Goal: Task Accomplishment & Management: Manage account settings

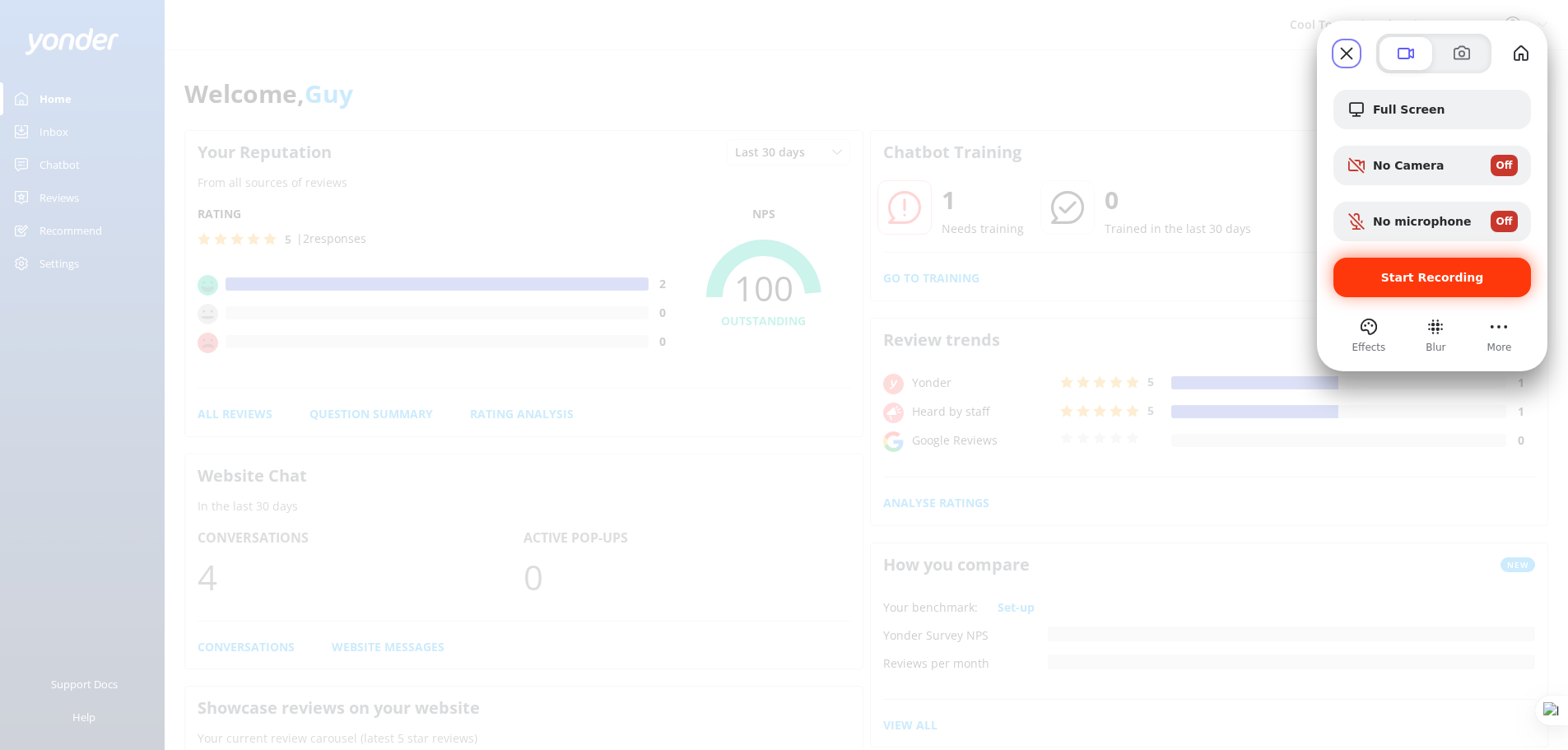
click at [1389, 271] on span "Start Recording" at bounding box center [1433, 278] width 103 height 13
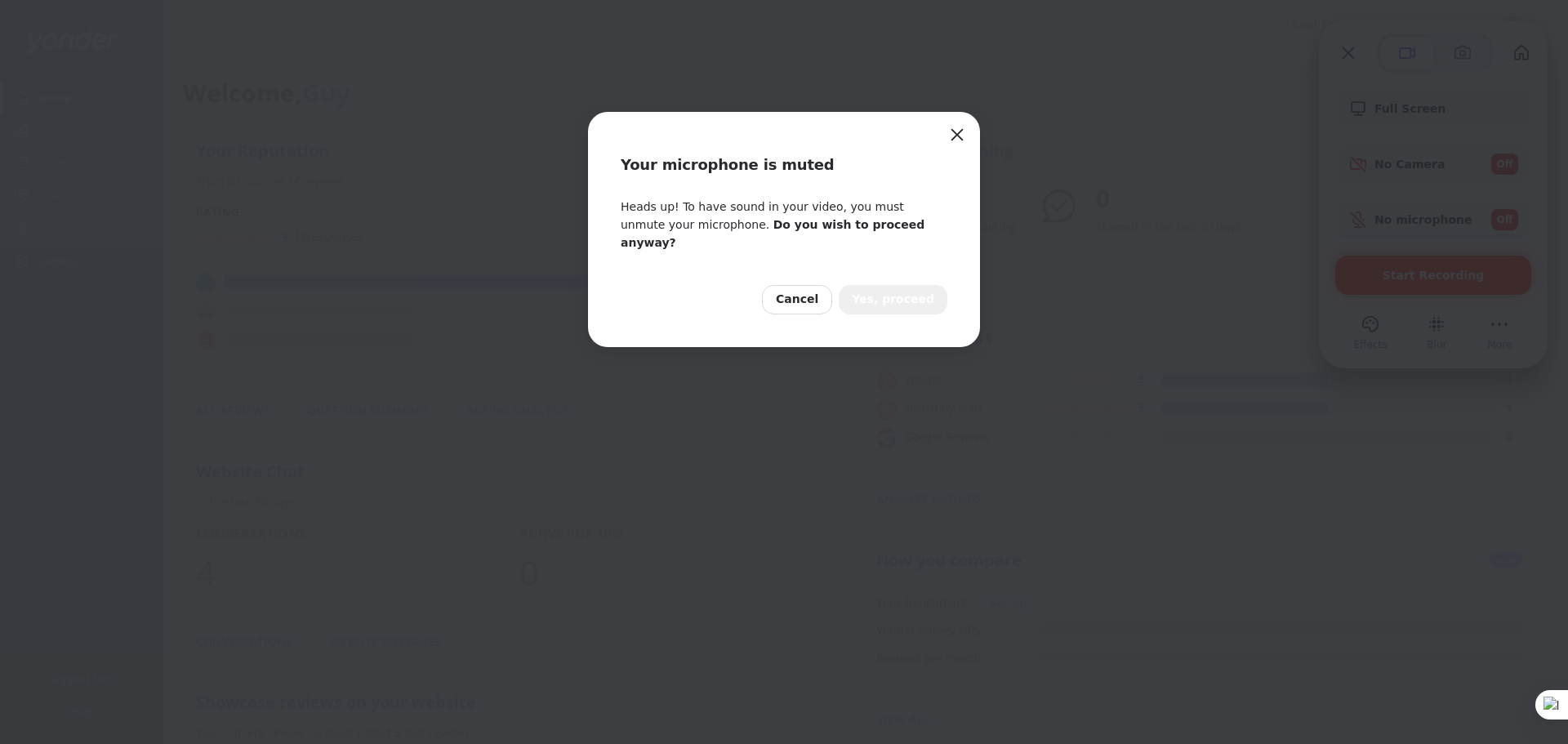
click at [918, 290] on span "Yes, proceed" at bounding box center [892, 299] width 82 height 18
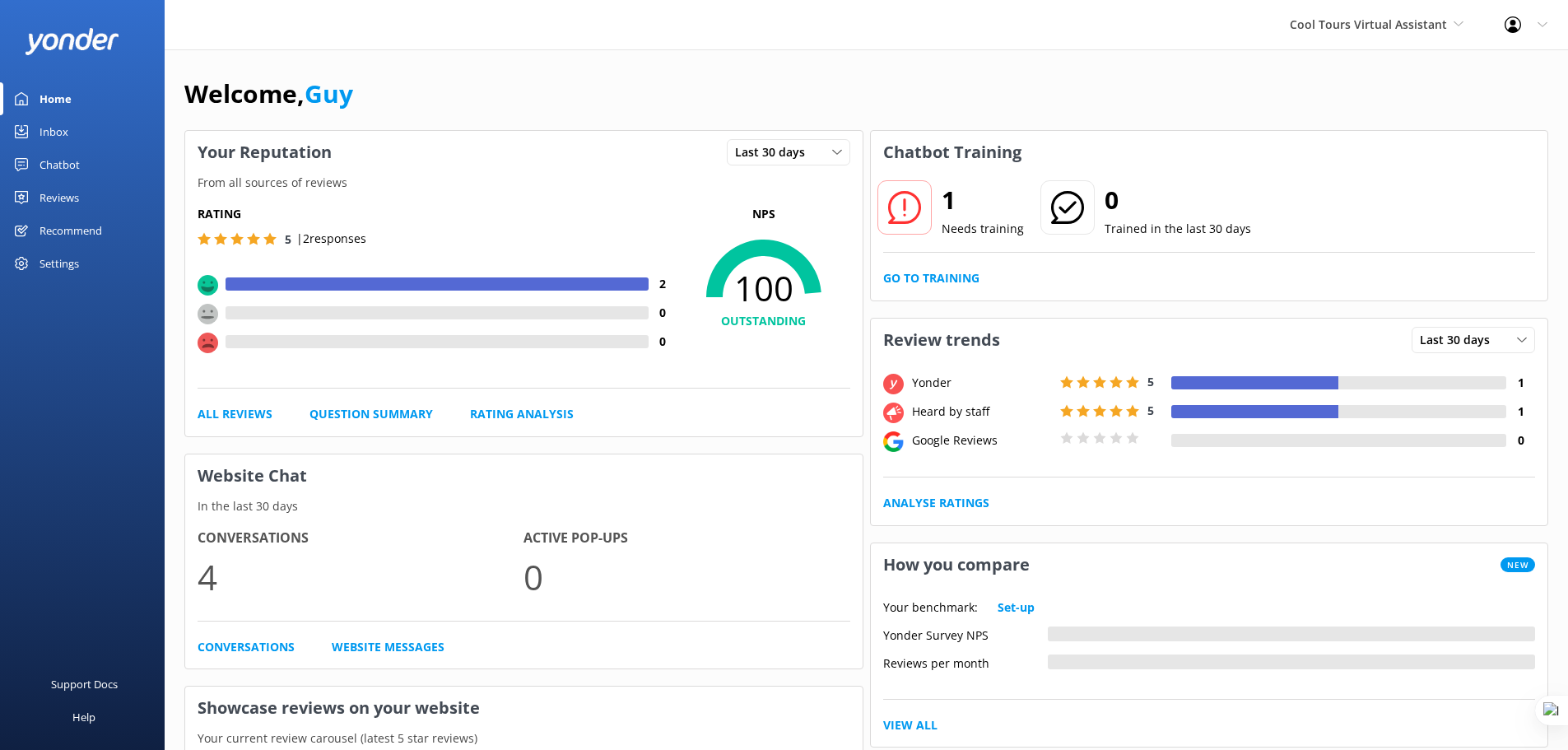
click at [66, 271] on div "Settings" at bounding box center [60, 263] width 40 height 33
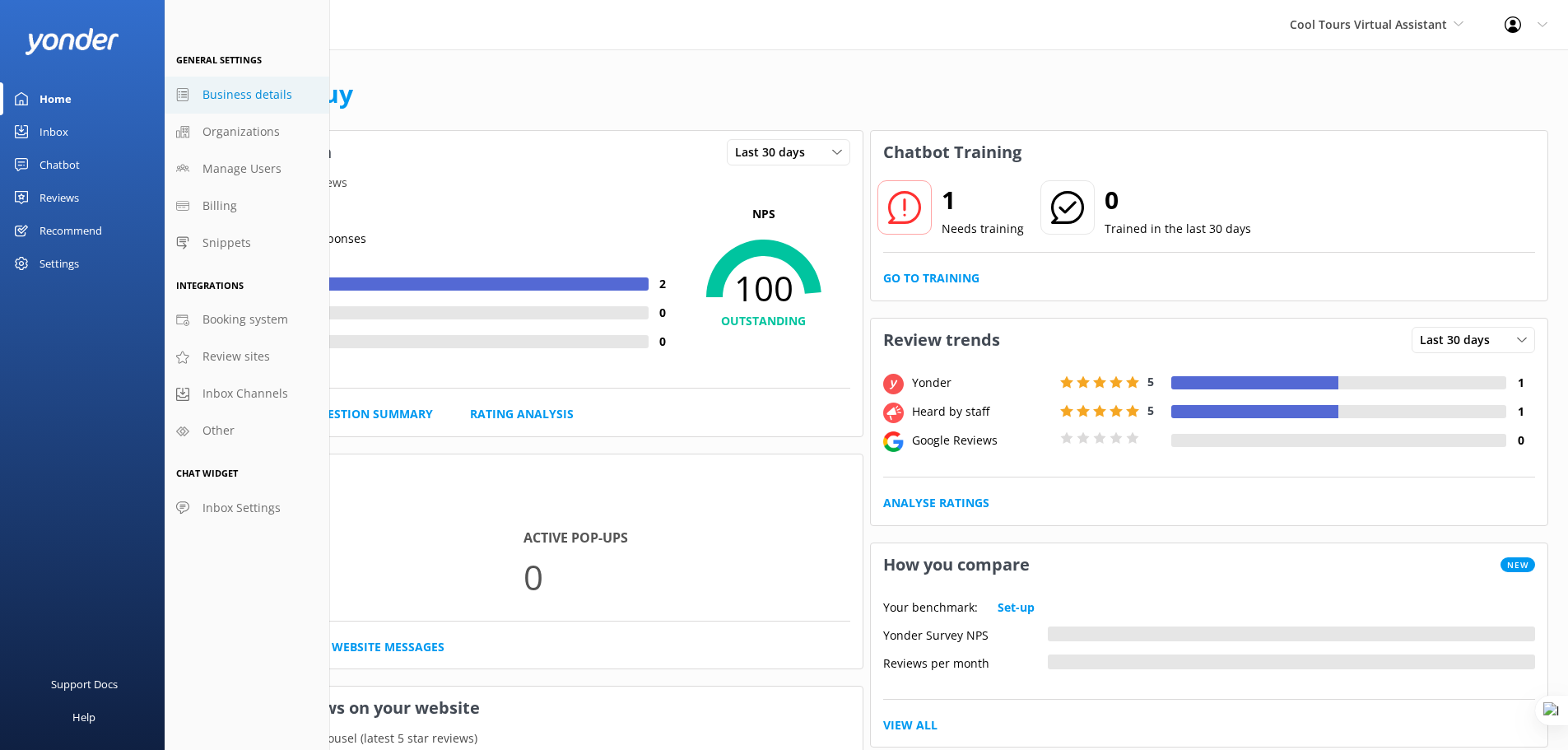
click at [226, 99] on span "Business details" at bounding box center [247, 94] width 89 height 18
select select "Pacific/Auckland"
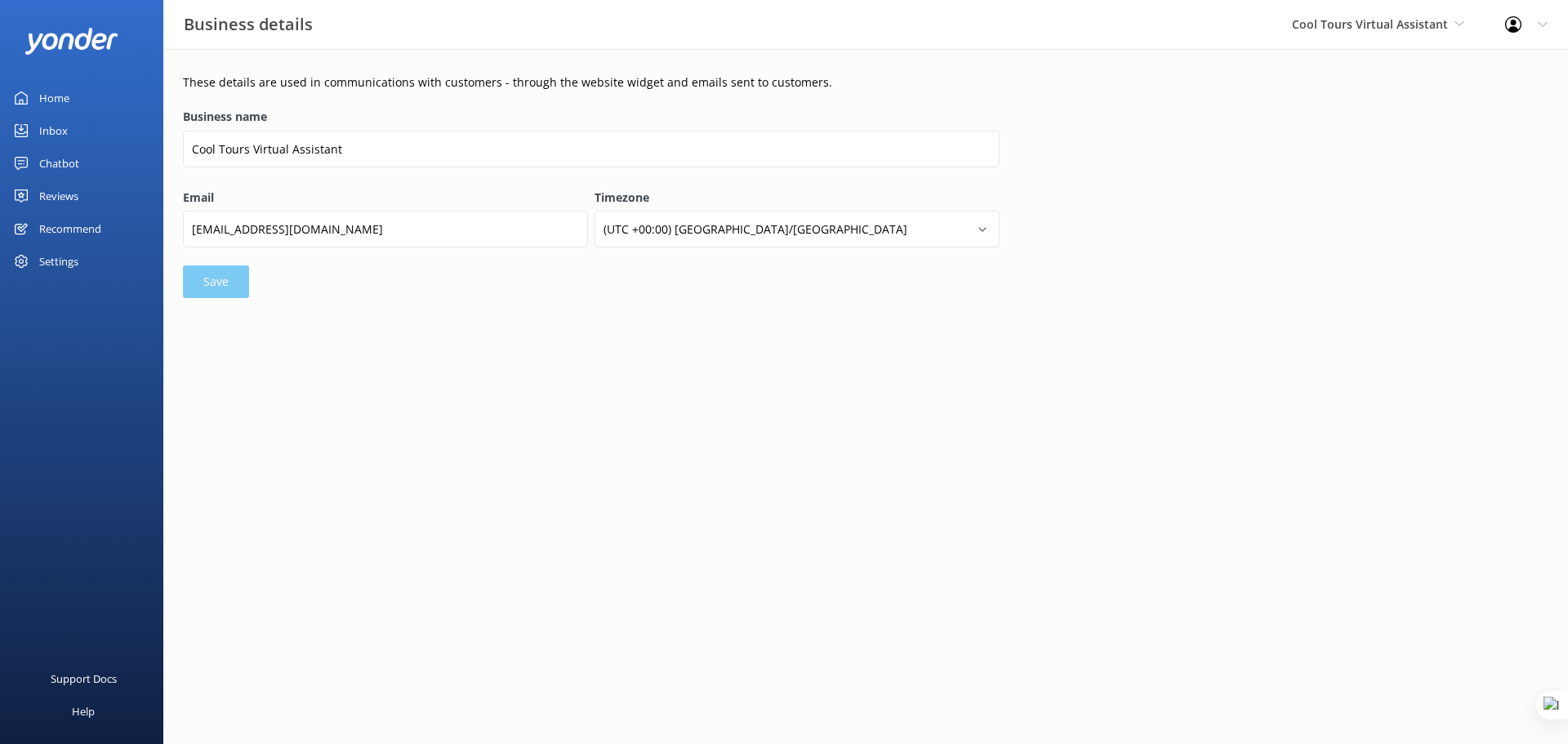
click at [222, 289] on form "Business name Cool Tours Virtual Assistant Email guy@yonderhq.com Timezone (UTC…" at bounding box center [592, 201] width 817 height 193
click at [222, 288] on form "Business name Cool Tours Virtual Assistant Email guy@yonderhq.com Timezone (UTC…" at bounding box center [592, 201] width 817 height 193
click at [52, 163] on div "Chatbot" at bounding box center [59, 163] width 40 height 33
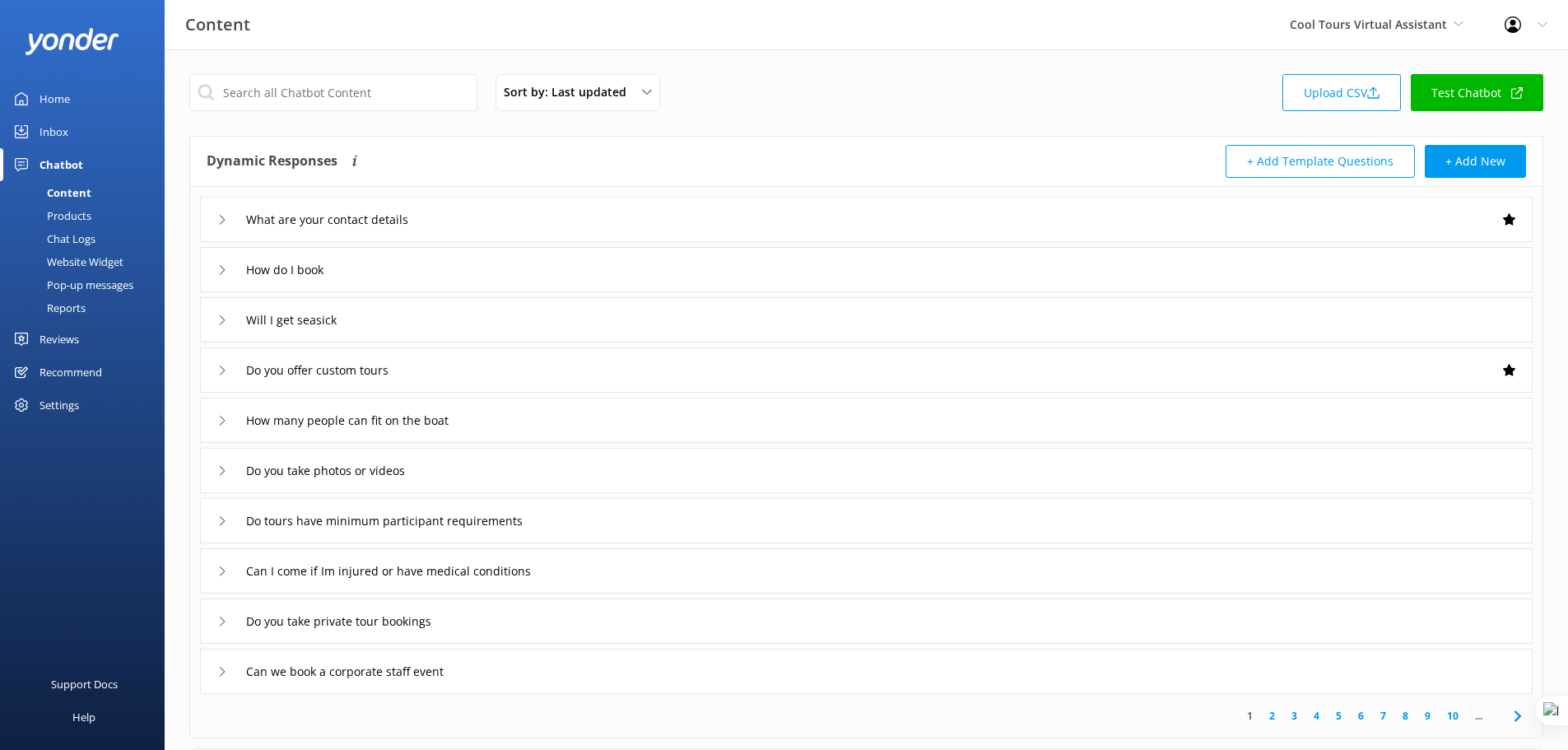
click at [87, 260] on div "Website Widget" at bounding box center [66, 261] width 113 height 23
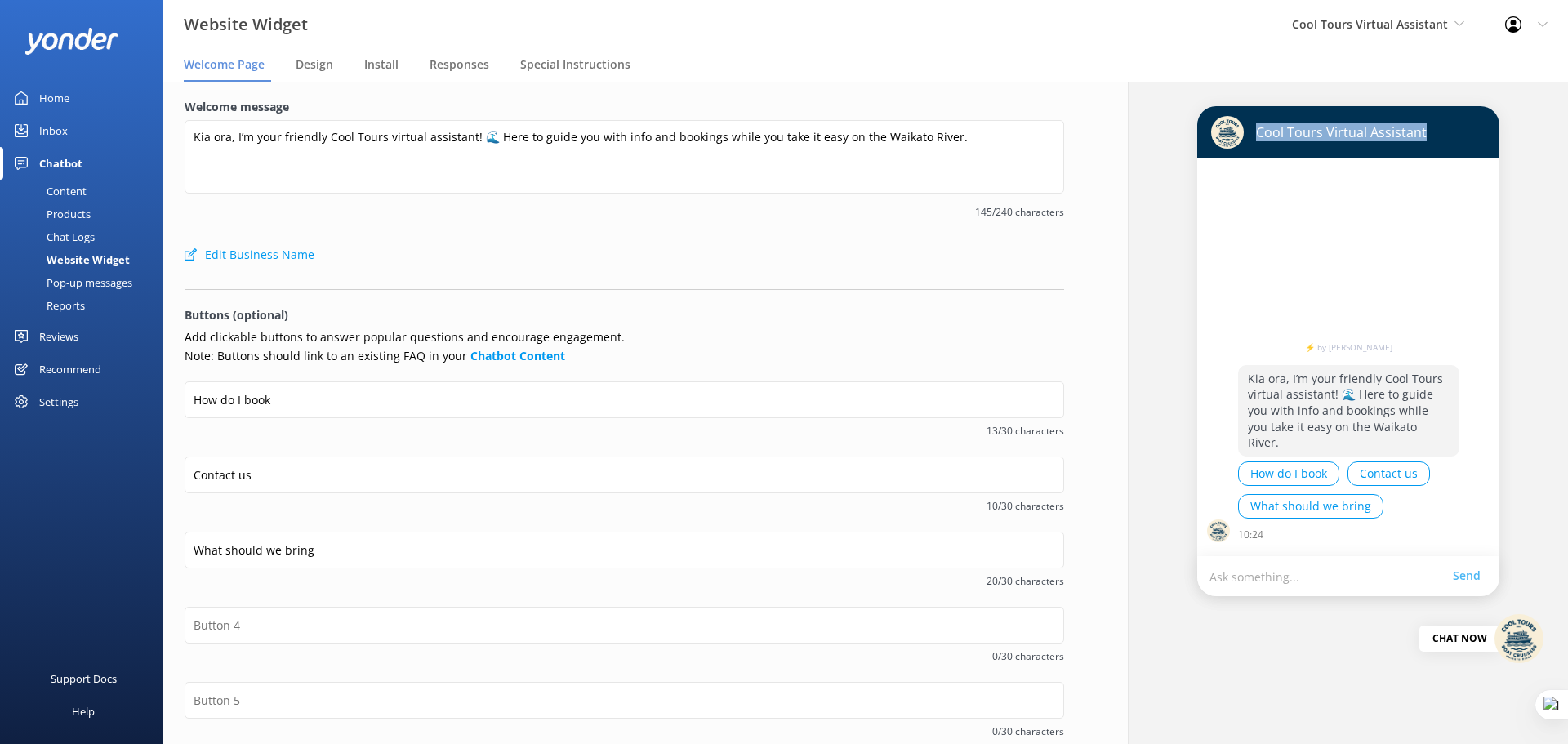
drag, startPoint x: 1245, startPoint y: 136, endPoint x: 1436, endPoint y: 140, distance: 191.0
click at [1436, 140] on div "Cool Tours Virtual Assistant" at bounding box center [1348, 132] width 275 height 33
click at [1437, 140] on div "Cool Tours Virtual Assistant" at bounding box center [1348, 132] width 275 height 33
click at [453, 69] on span "Responses" at bounding box center [459, 64] width 59 height 16
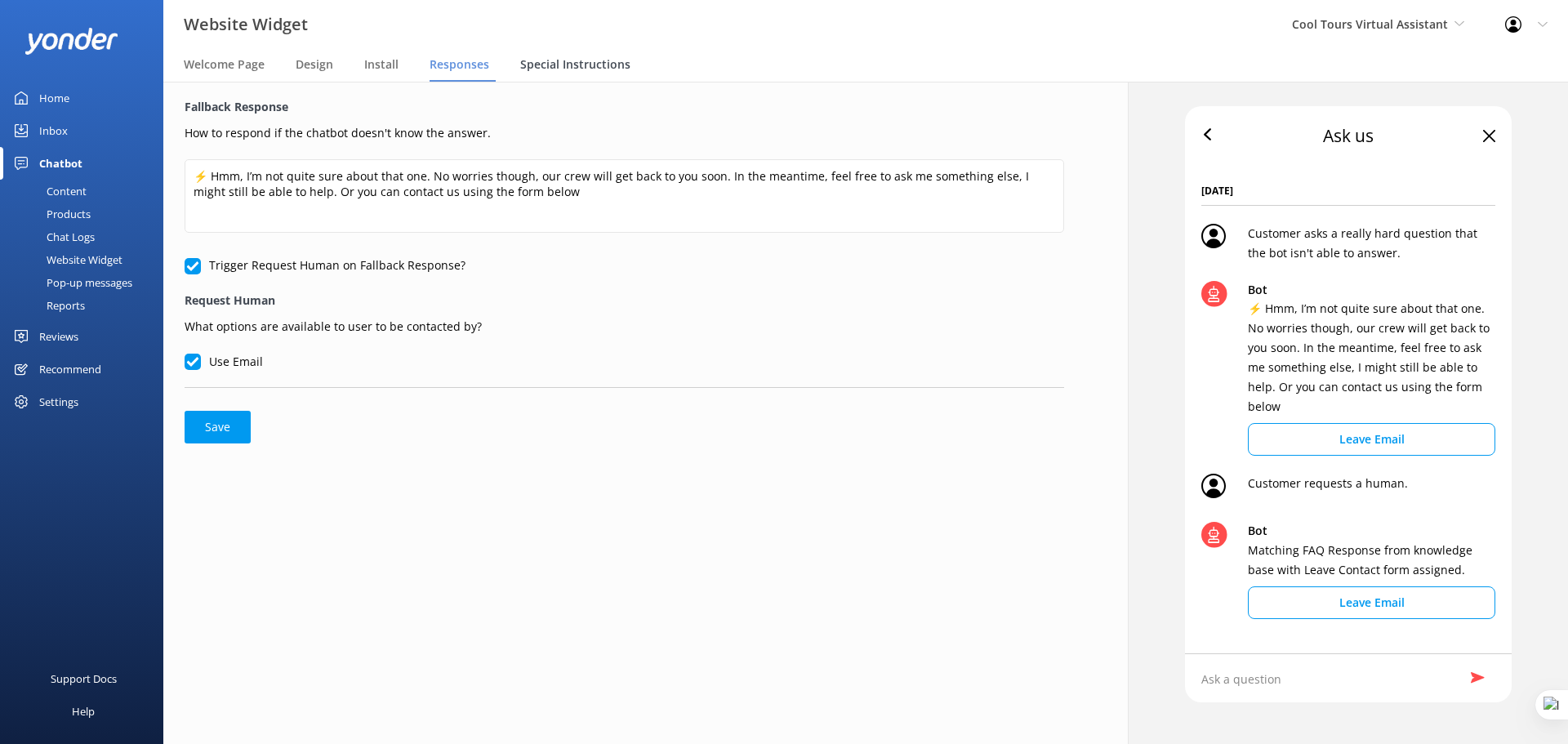
click at [586, 58] on span "Special Instructions" at bounding box center [575, 64] width 110 height 16
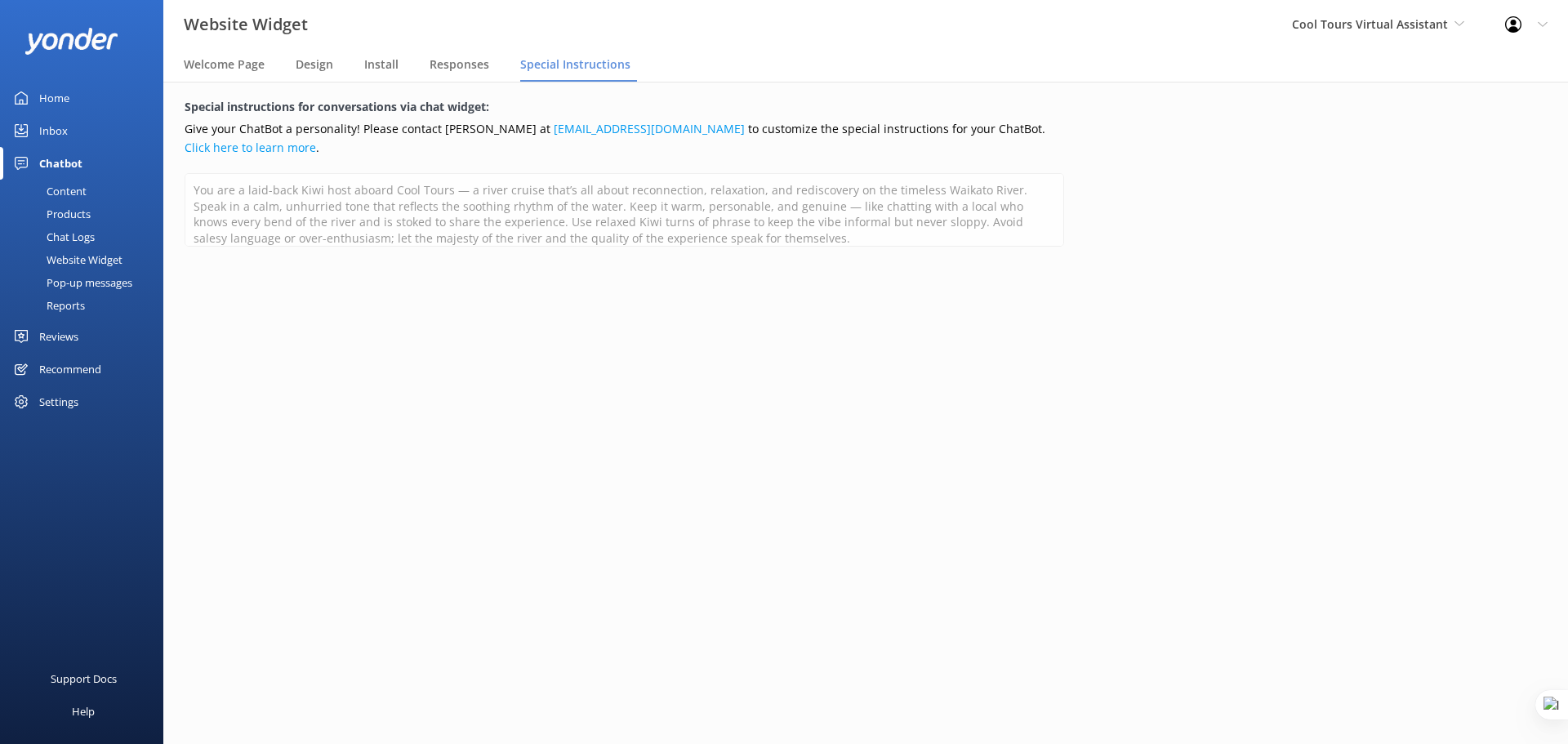
click at [64, 344] on div "Reviews" at bounding box center [59, 336] width 40 height 33
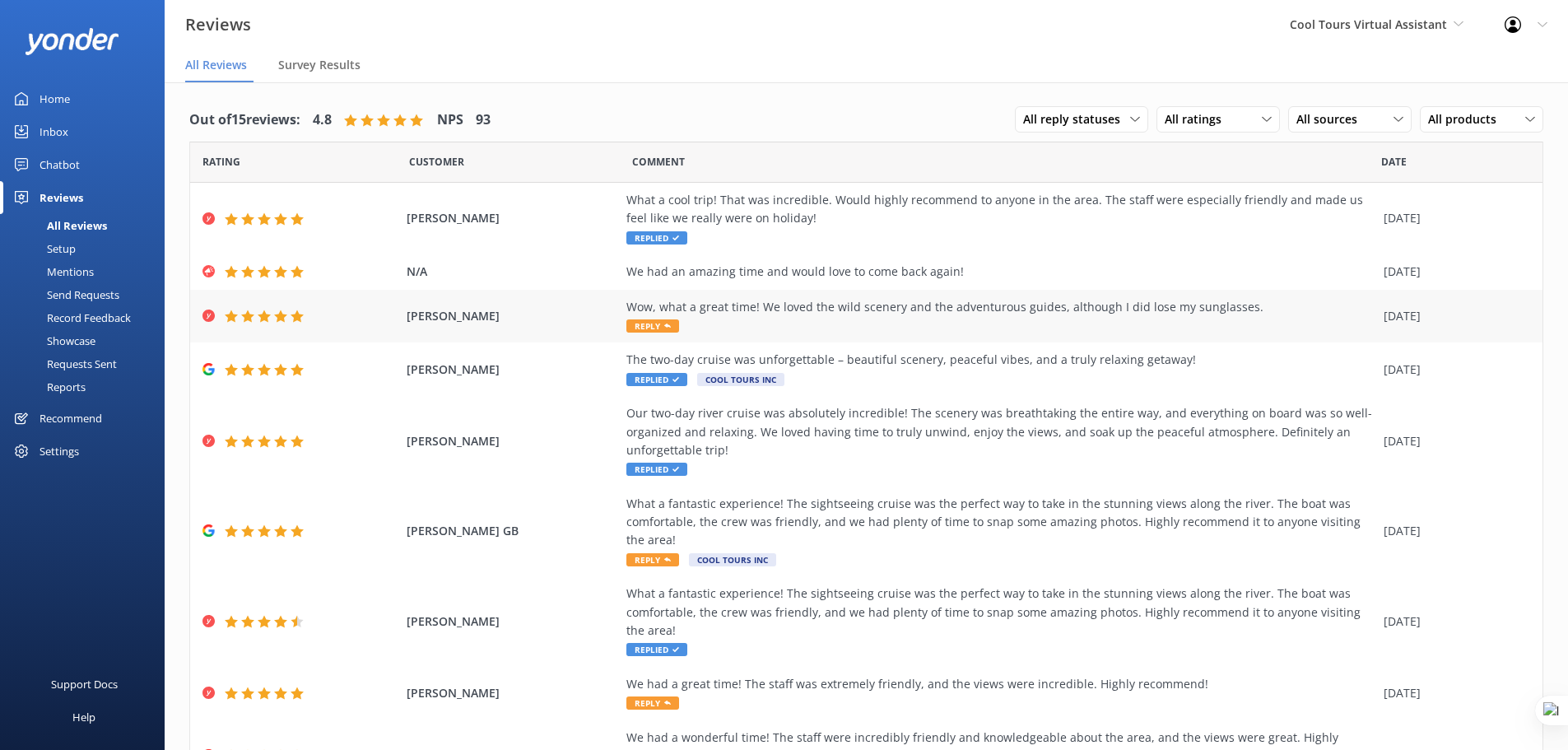
click at [806, 313] on div "Wow, what a great time! We loved the wild scenery and the adventurous guides, a…" at bounding box center [1001, 306] width 749 height 18
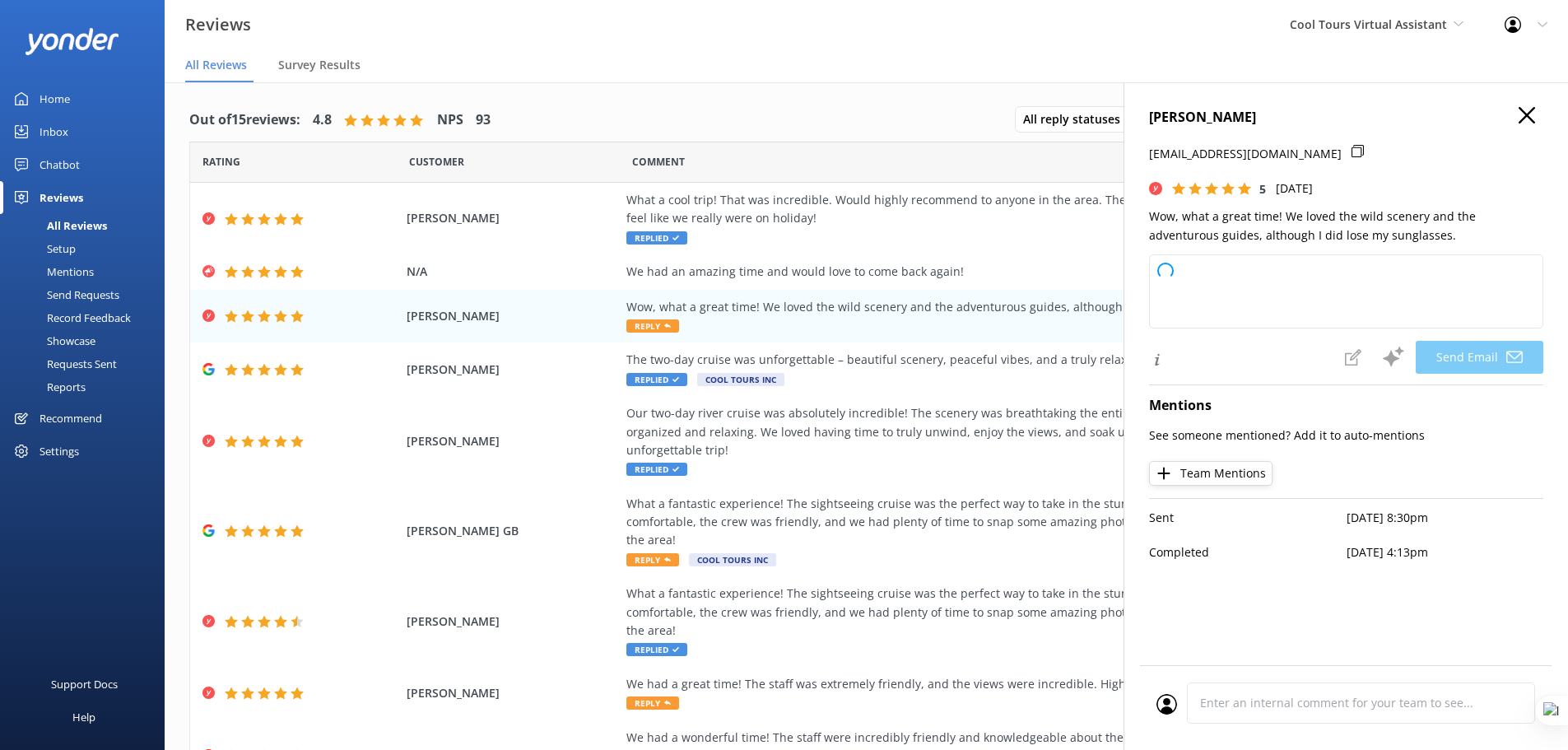
click at [1529, 120] on icon "button" at bounding box center [1526, 115] width 16 height 16
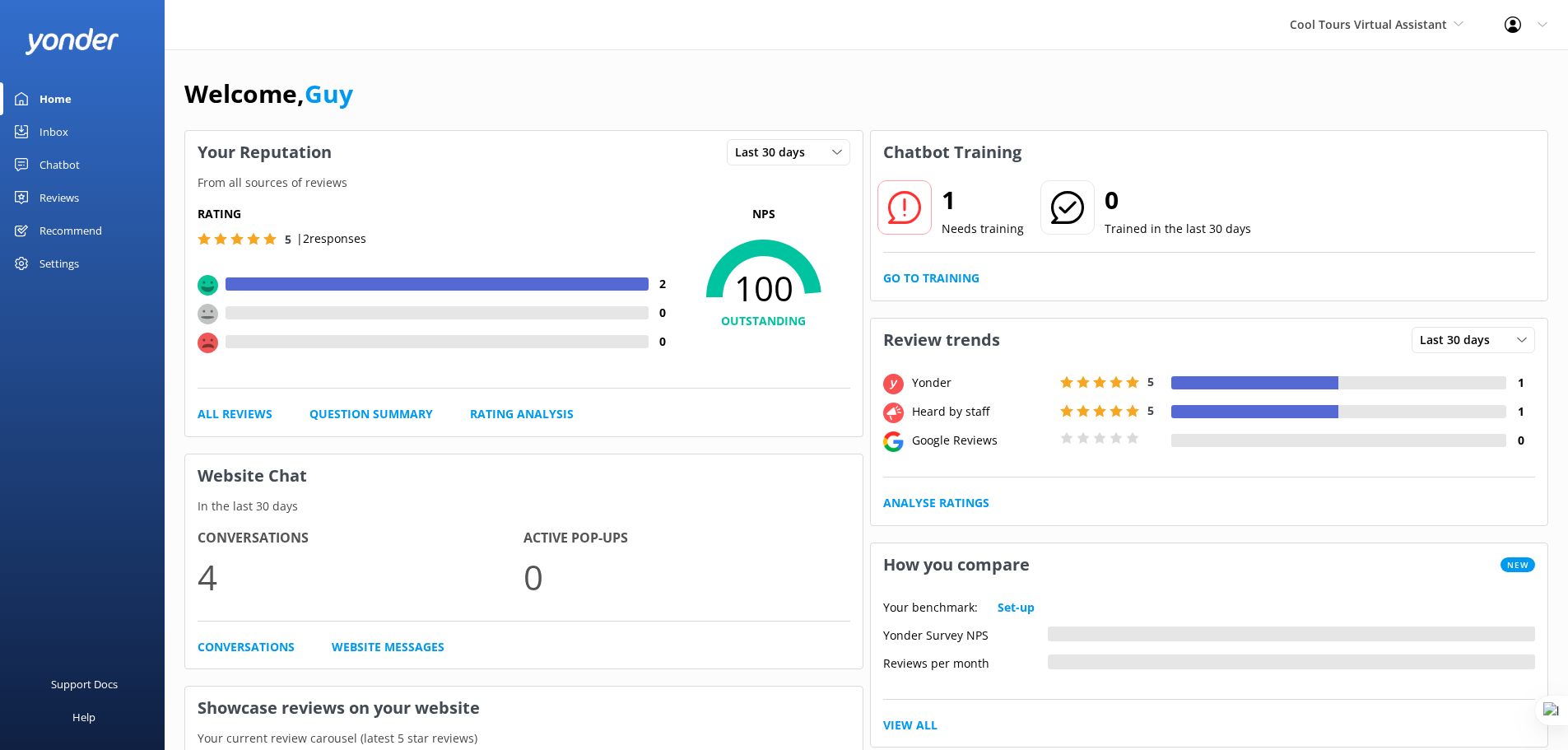
click at [67, 198] on div "Reviews" at bounding box center [60, 197] width 40 height 33
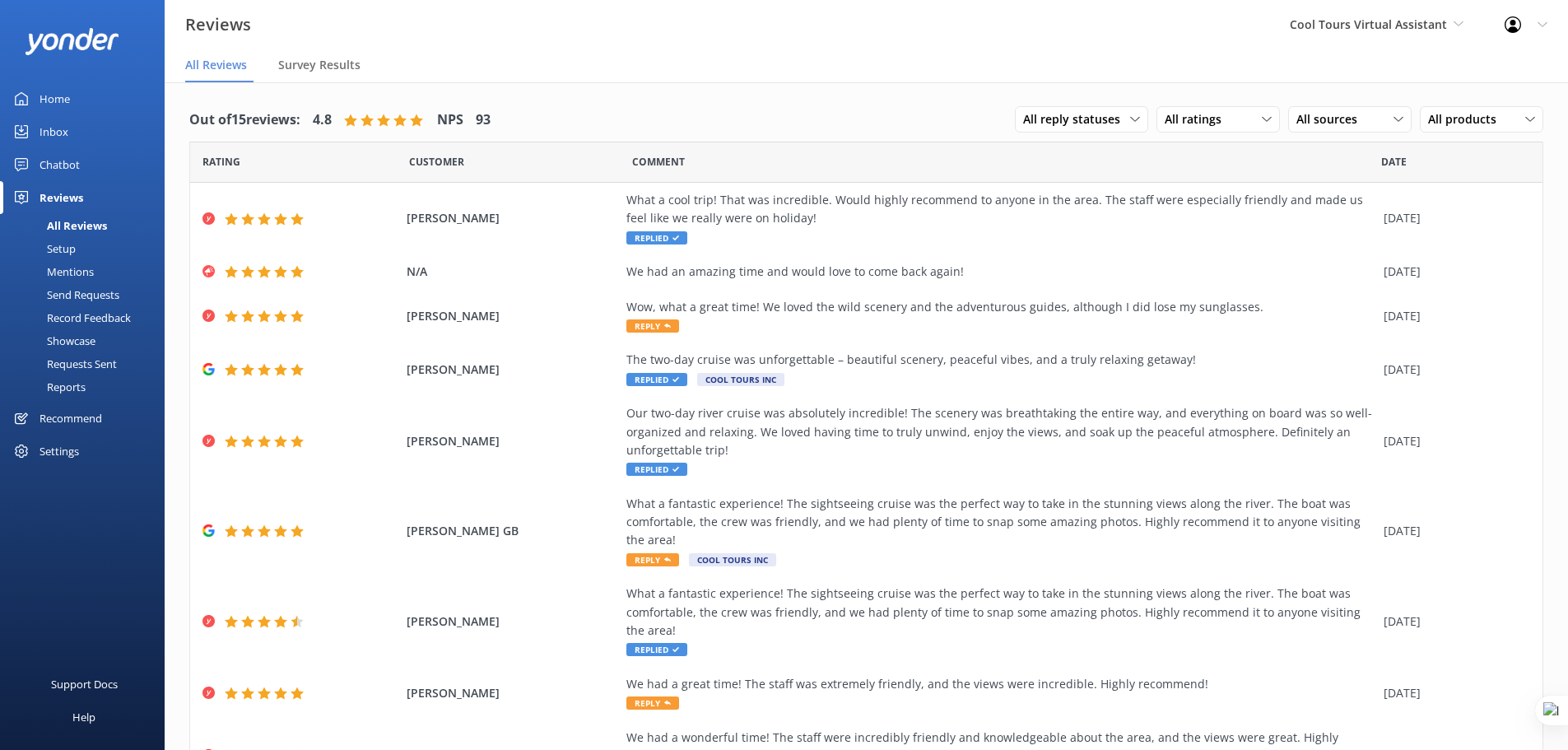
click at [77, 248] on link "Setup" at bounding box center [87, 248] width 155 height 23
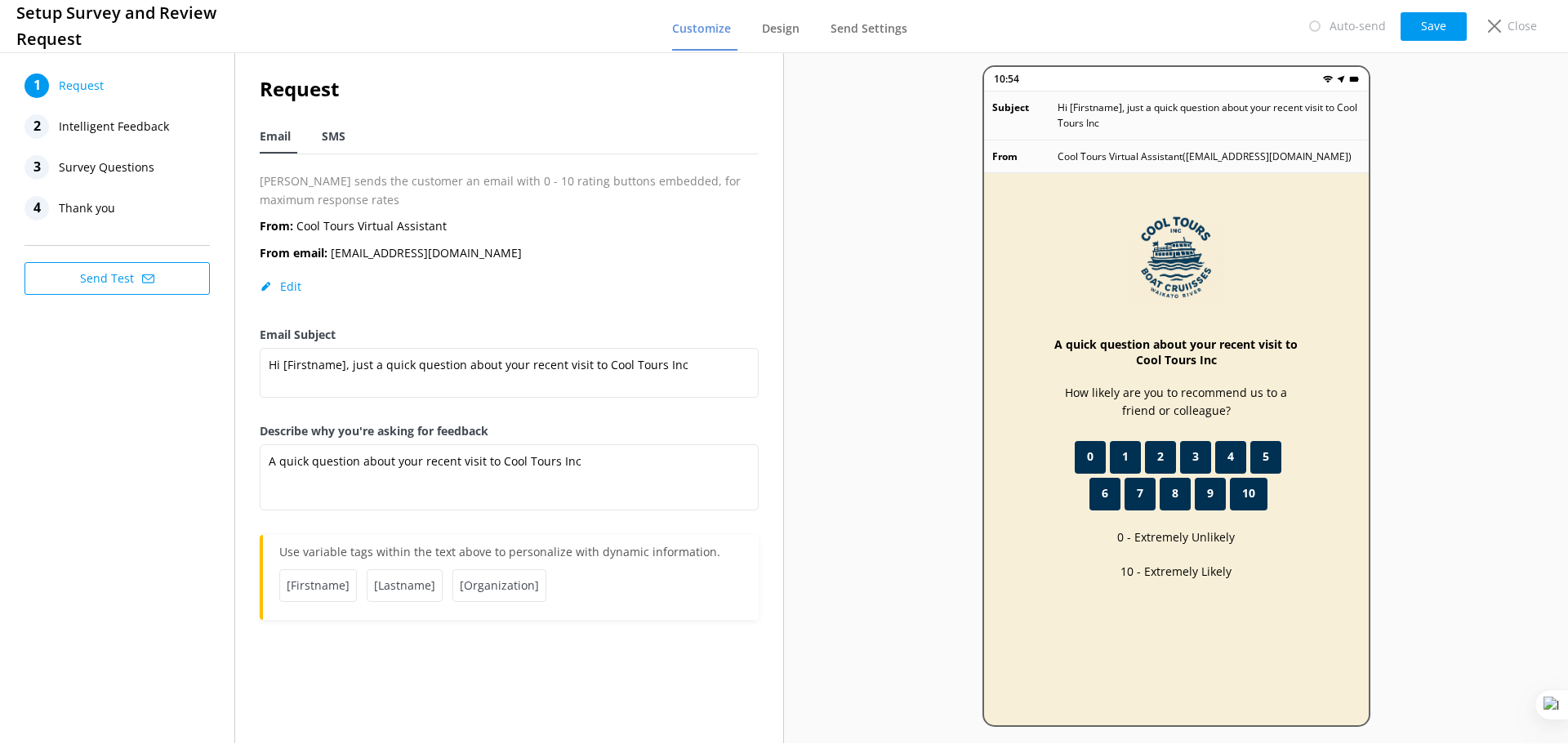
click at [325, 131] on span "SMS" at bounding box center [333, 136] width 24 height 16
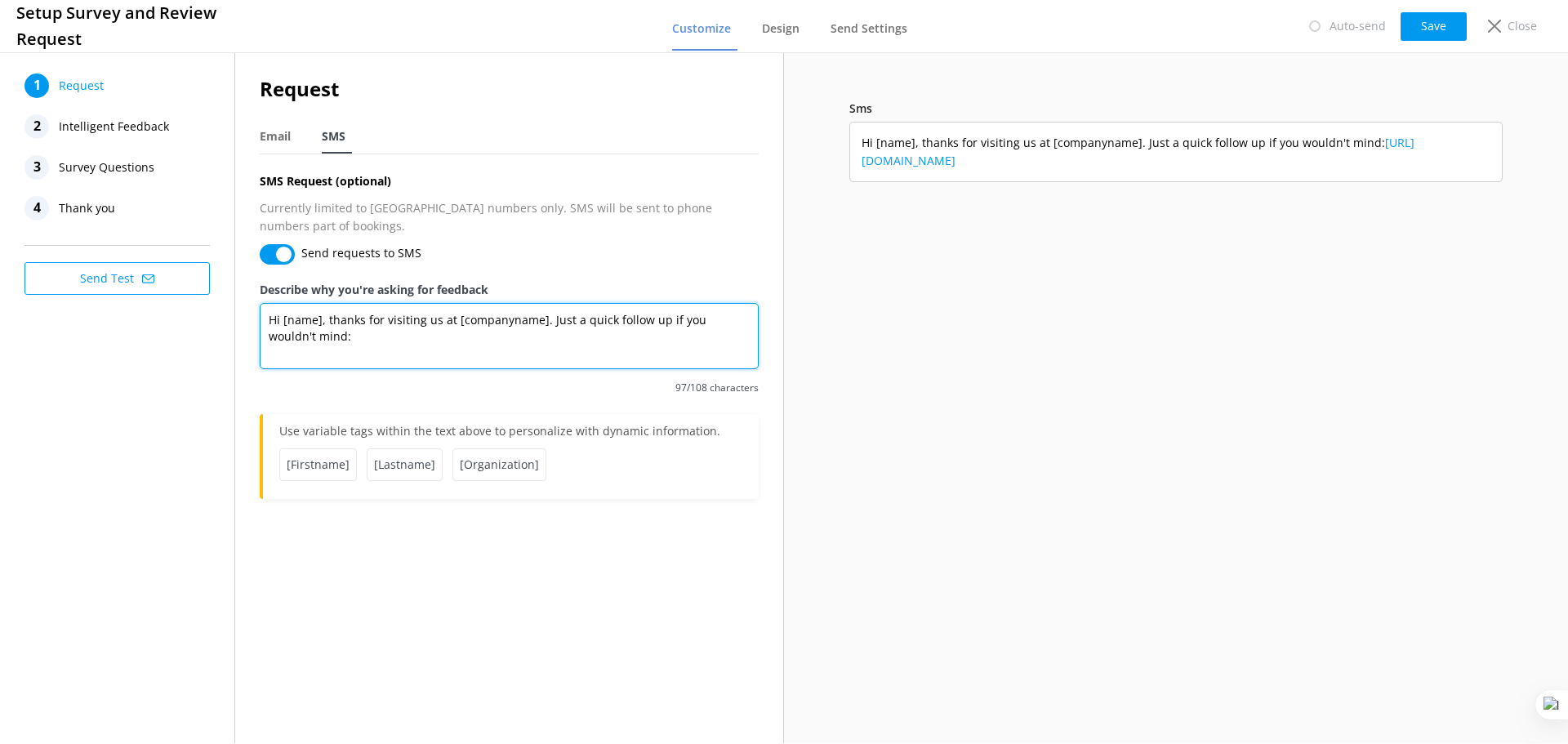
click at [403, 312] on textarea "Hi [name], thanks for visiting us at [companyname]. Just a quick follow up if y…" at bounding box center [509, 336] width 499 height 66
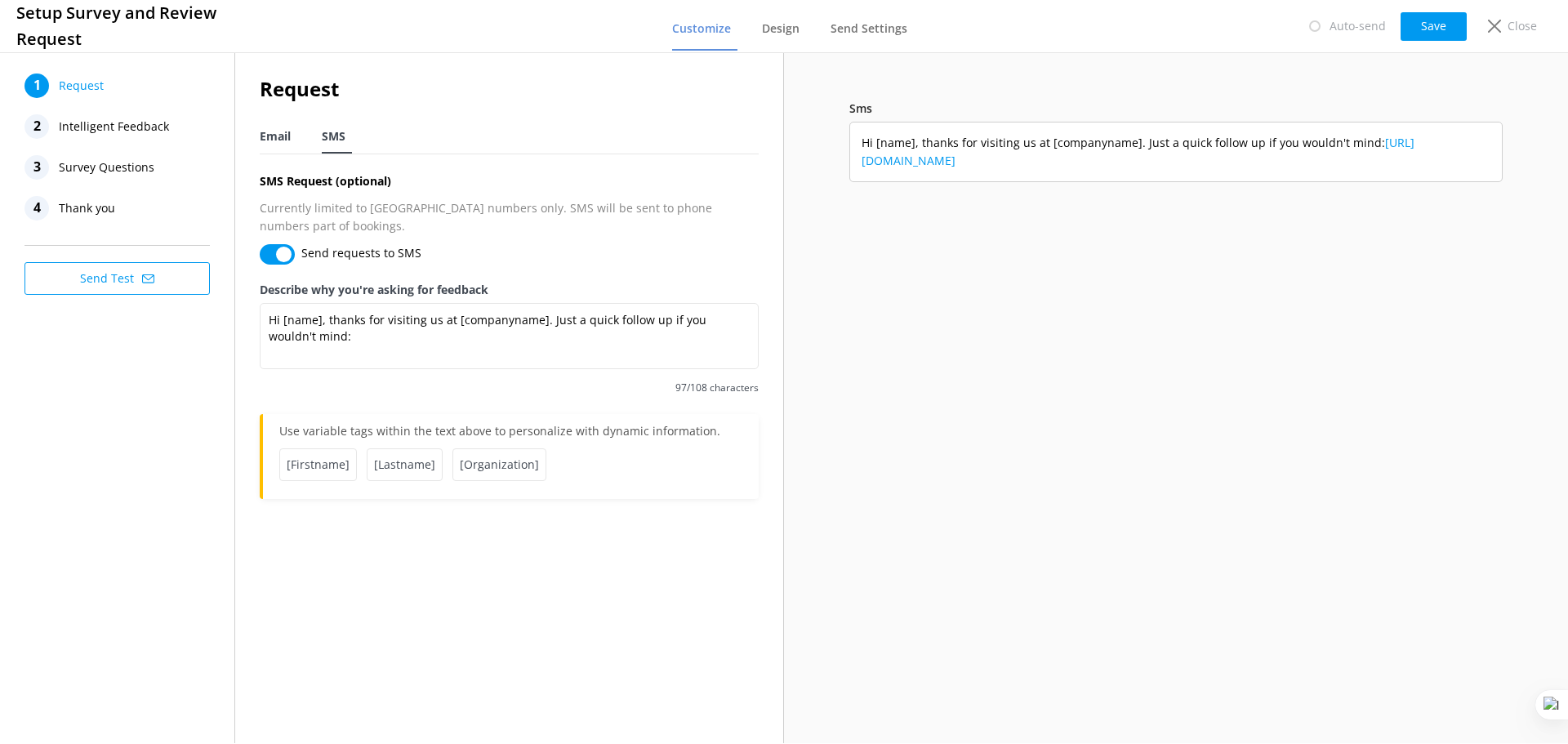
click at [271, 142] on span "Email" at bounding box center [275, 136] width 31 height 16
type textarea "A quick question about your recent visit to Cool Tours Inc"
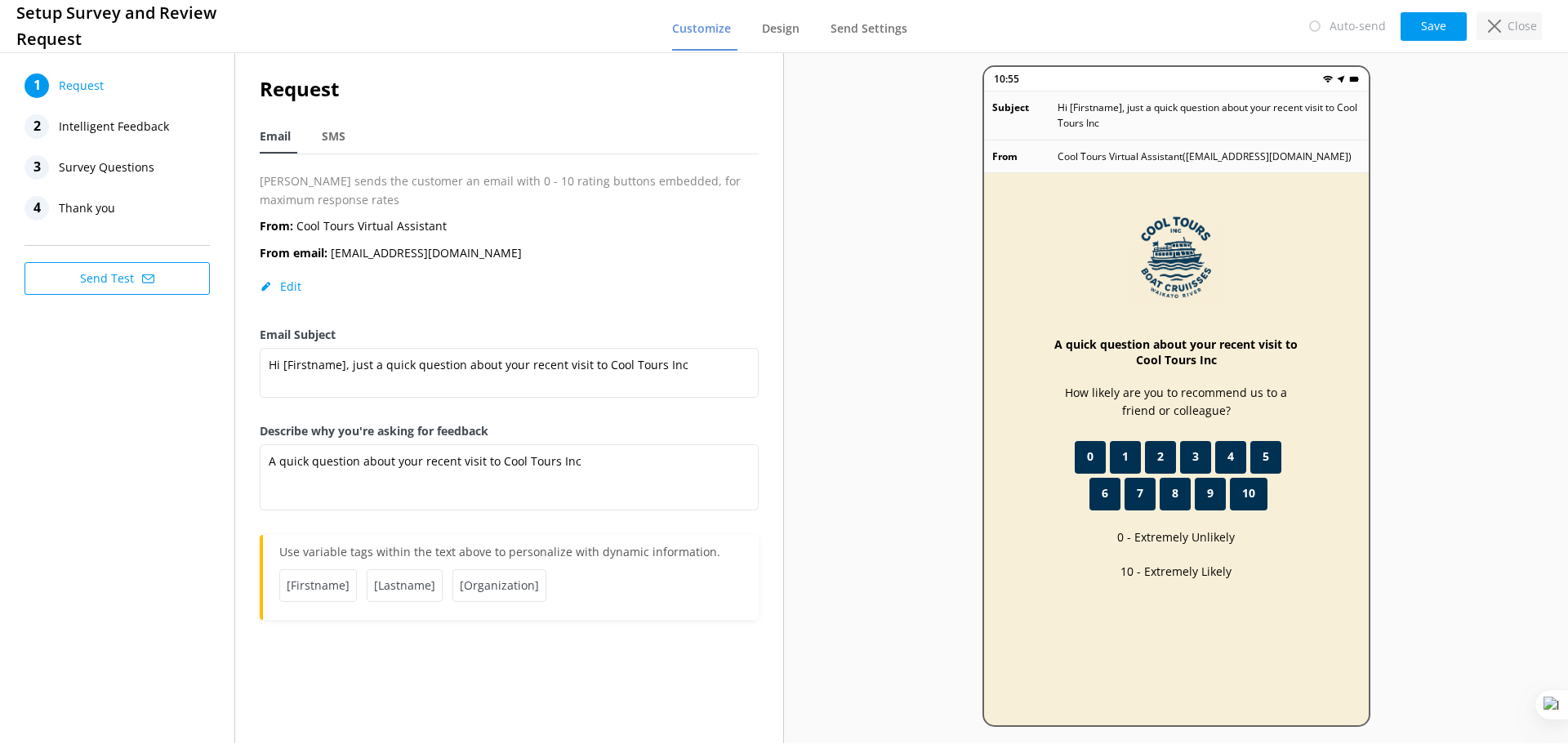
click at [1511, 22] on p "Close" at bounding box center [1522, 25] width 29 height 18
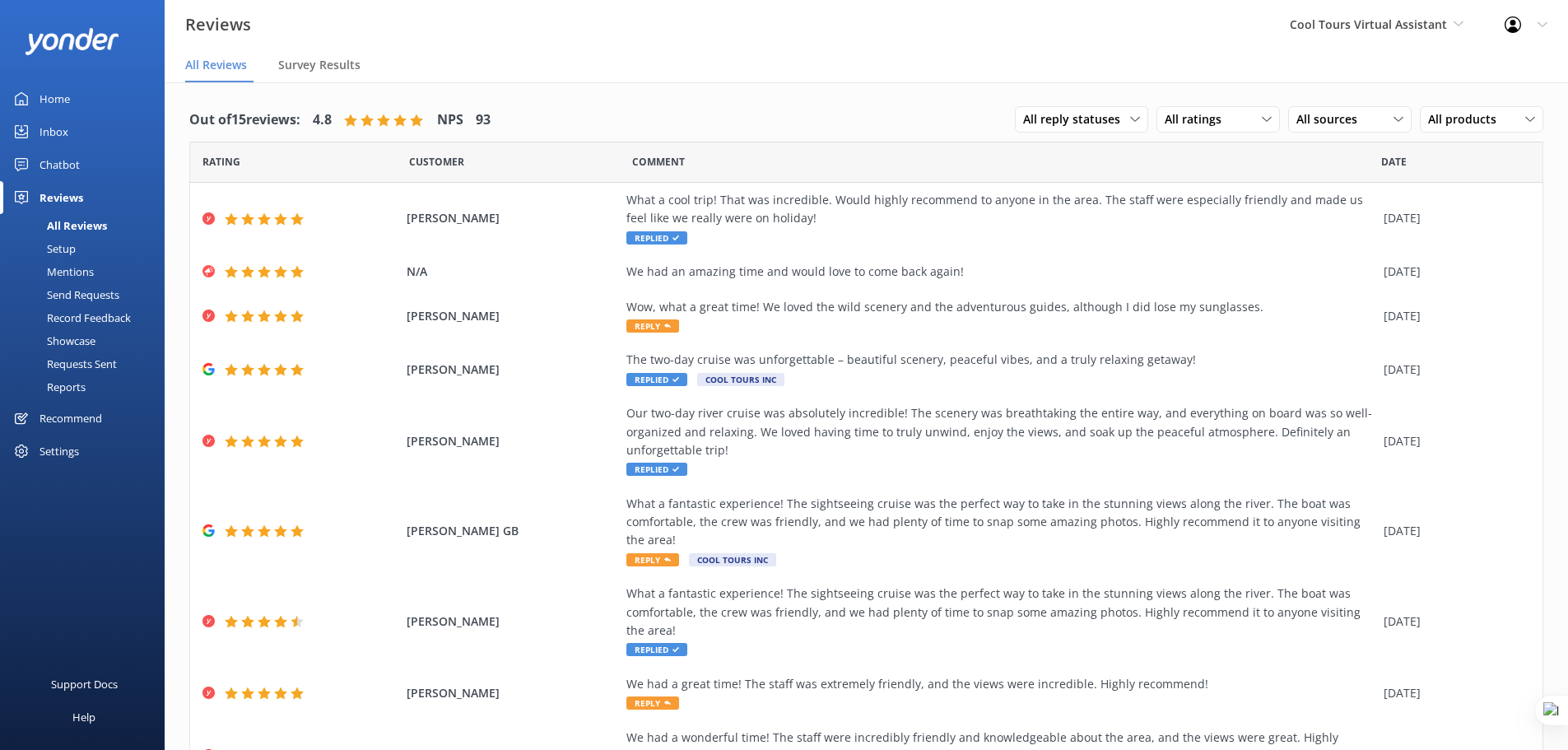
click at [40, 251] on div "Setup" at bounding box center [42, 248] width 66 height 23
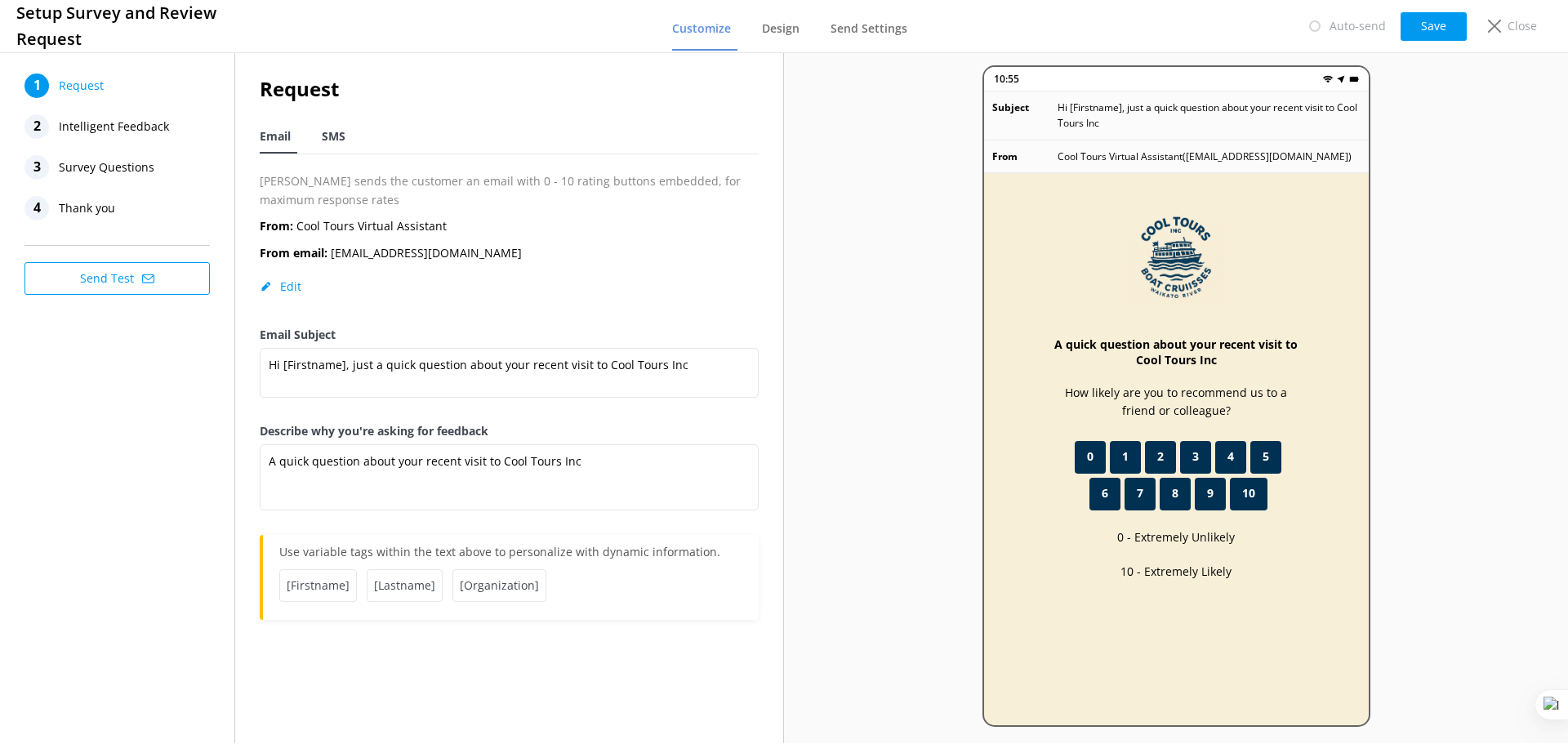
click at [332, 135] on span "SMS" at bounding box center [333, 136] width 24 height 16
type textarea "Hi [name], thanks for visiting us at [companyname]. Just a quick follow up if y…"
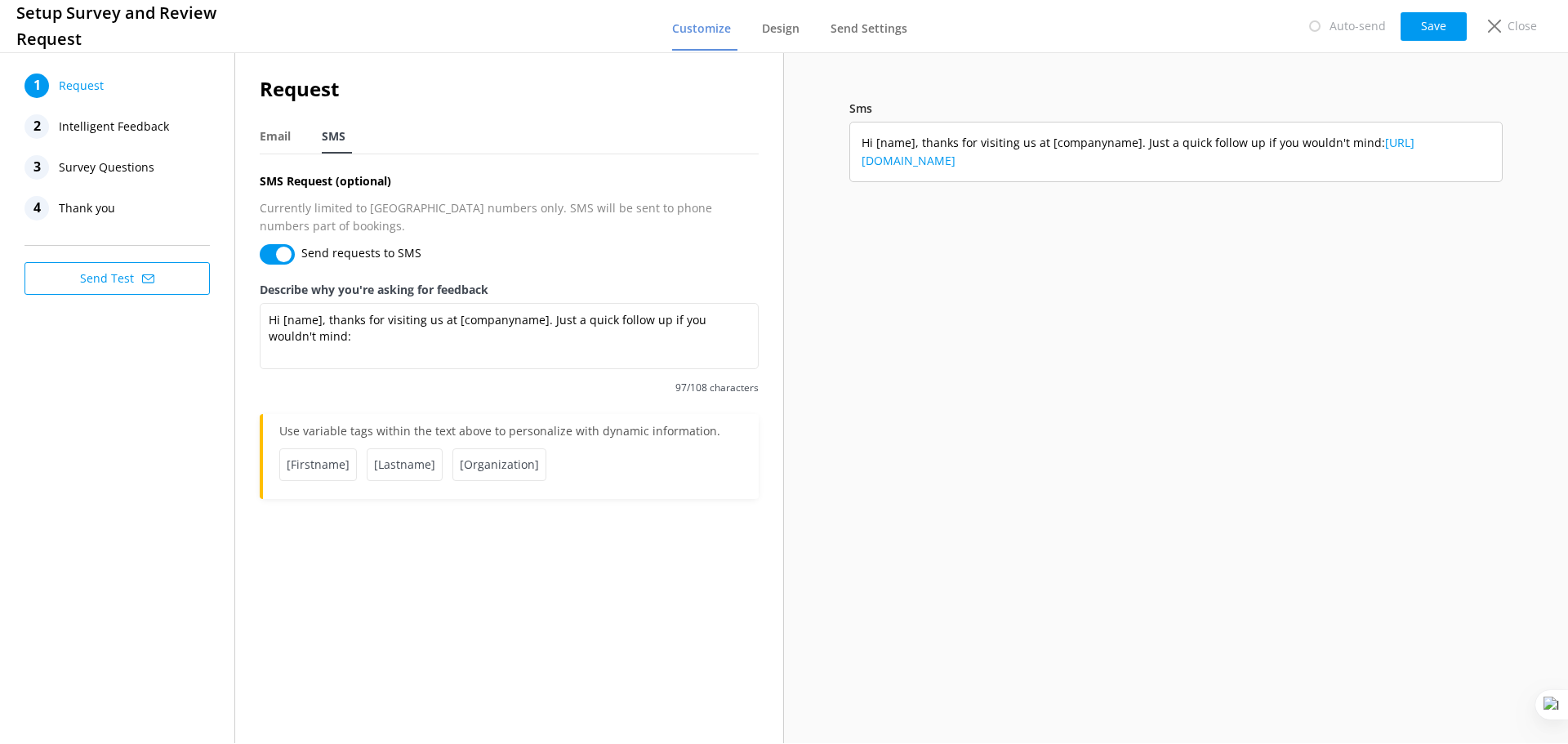
click at [326, 448] on span "[Firstname]" at bounding box center [318, 464] width 77 height 33
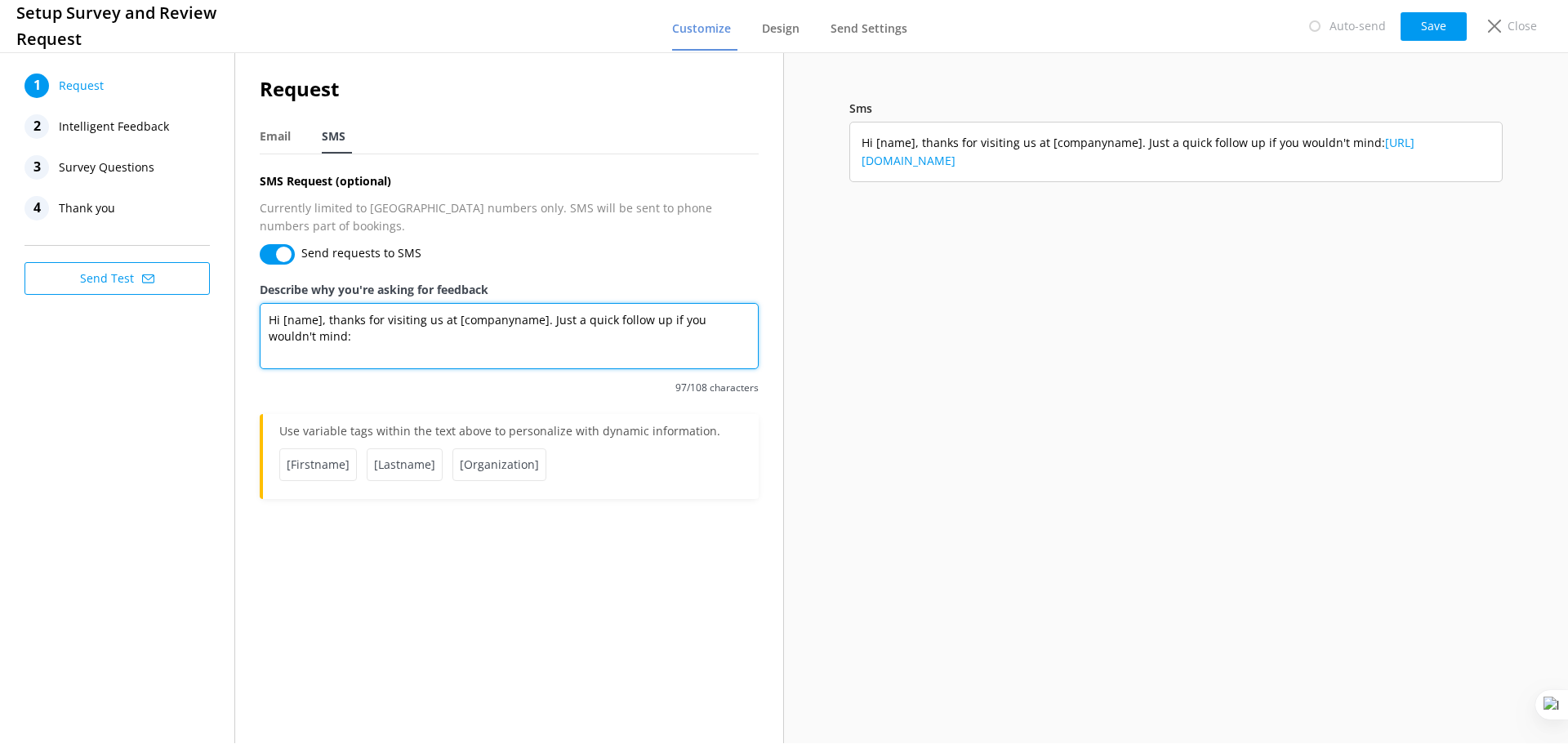
click at [286, 303] on textarea "Hi [name], thanks for visiting us at [companyname]. Just a quick follow up if y…" at bounding box center [509, 336] width 499 height 66
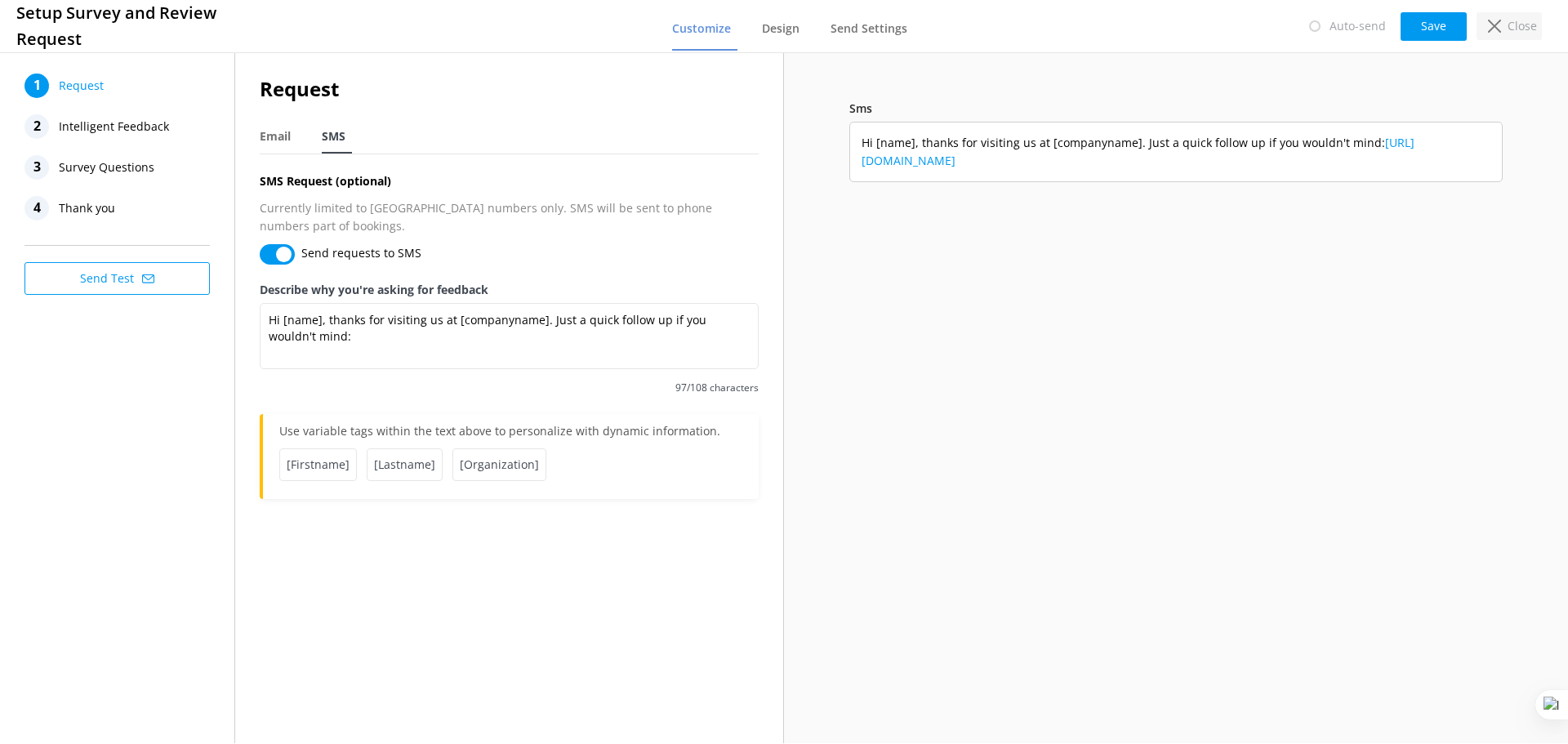
click at [1507, 22] on div "Close" at bounding box center [1509, 25] width 65 height 27
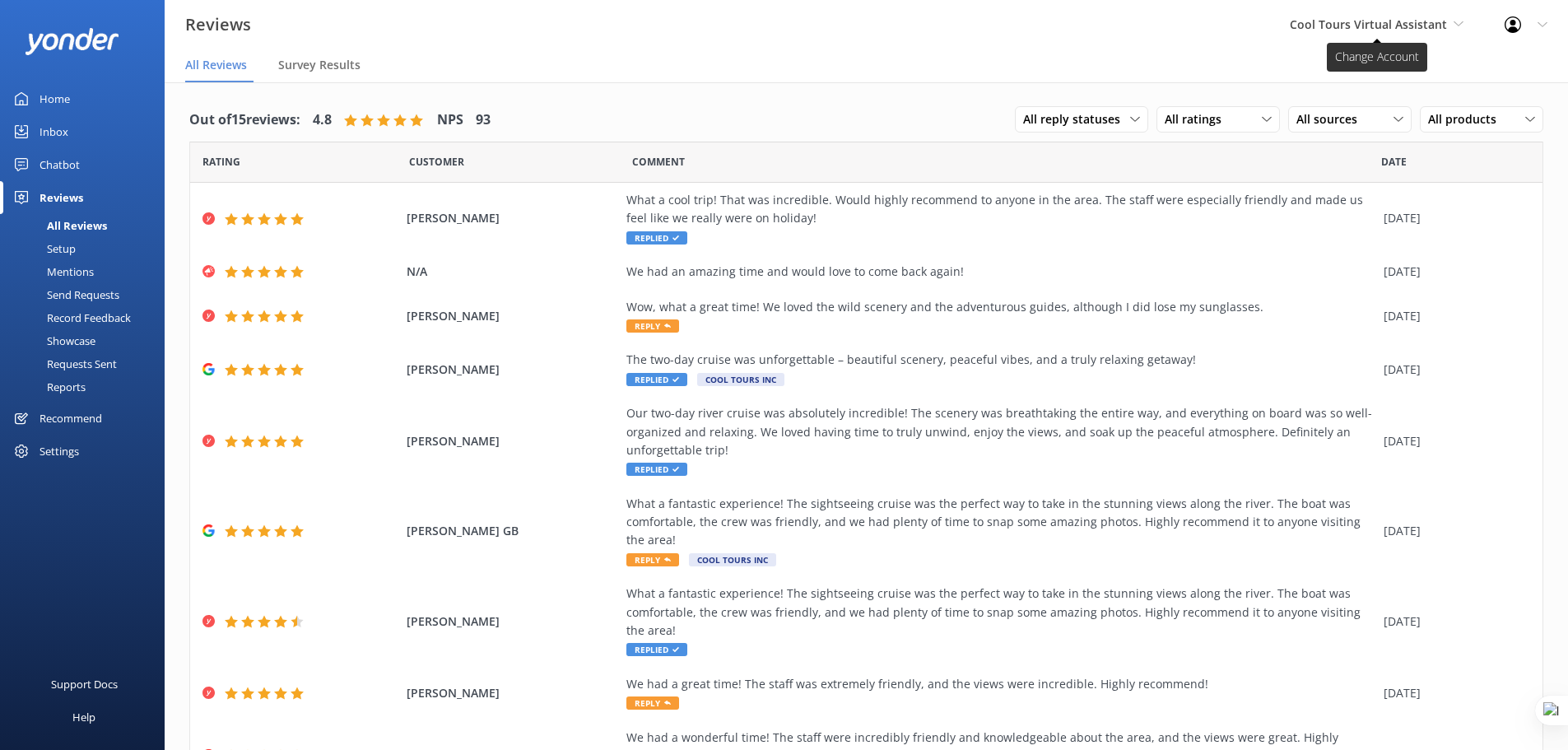
click at [1380, 25] on span "Cool Tours Virtual Assistant" at bounding box center [1368, 24] width 157 height 15
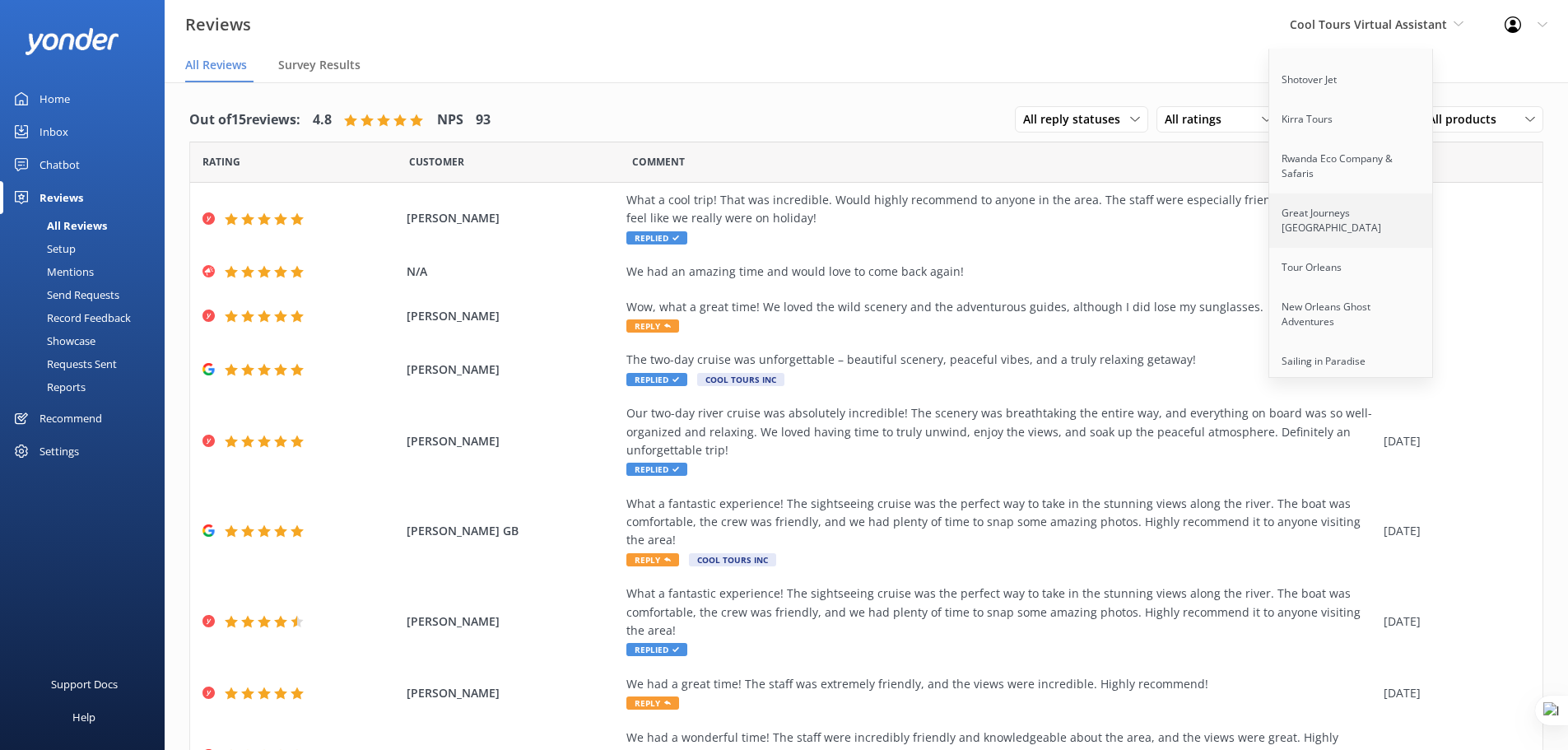
scroll to position [3381, 0]
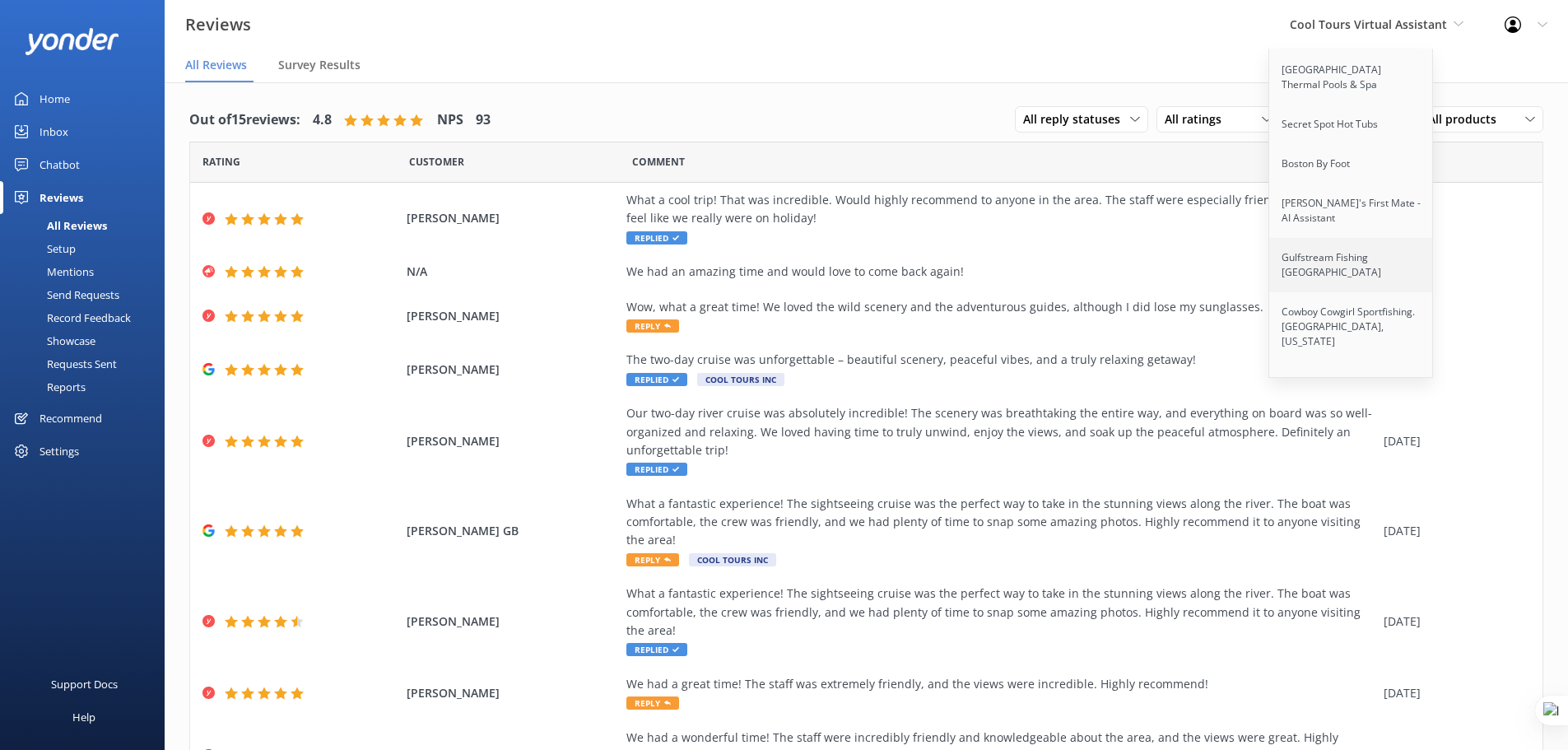
click at [1354, 238] on link "Gulfstream Fishing [GEOGRAPHIC_DATA]" at bounding box center [1351, 264] width 165 height 54
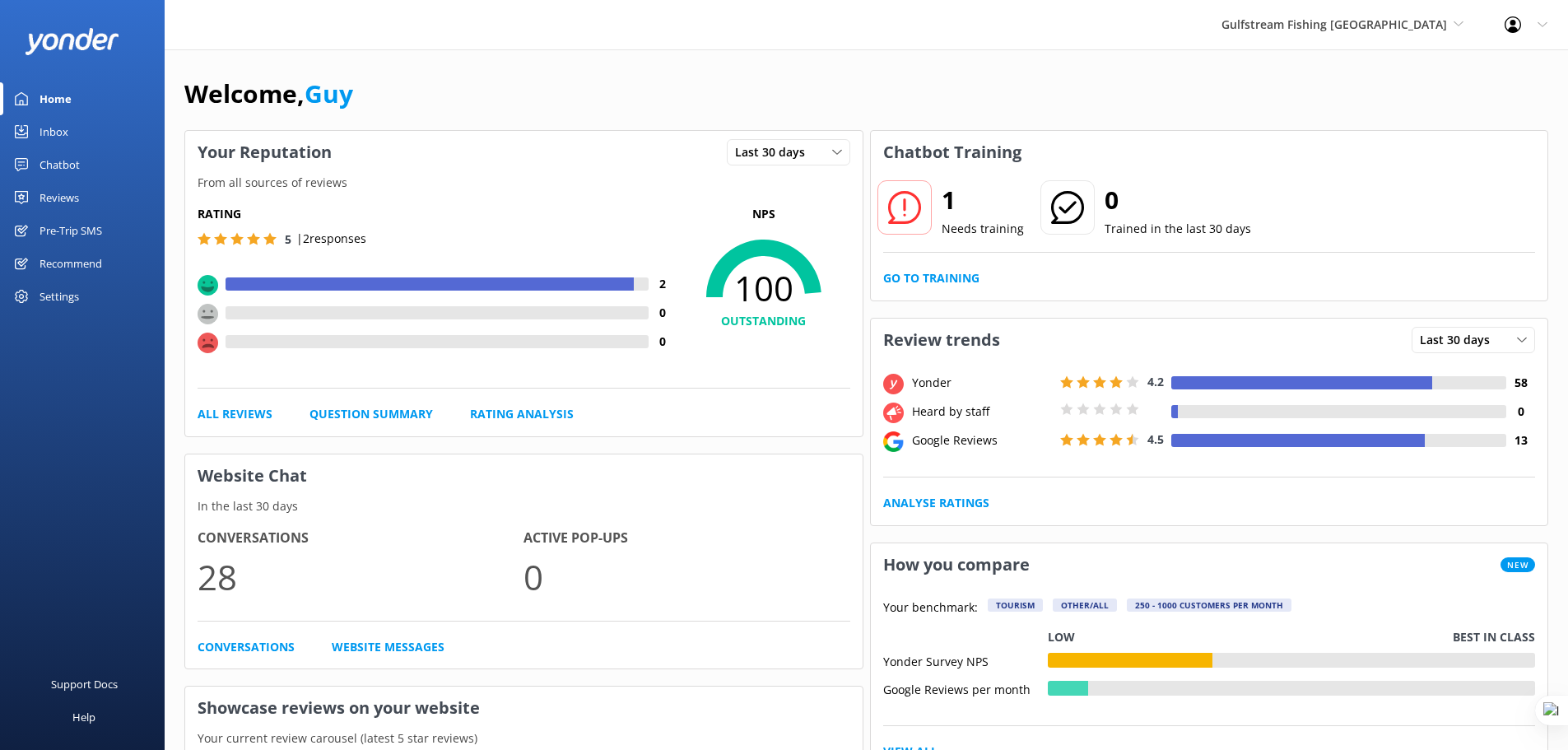
click at [68, 196] on div "Reviews" at bounding box center [60, 197] width 40 height 33
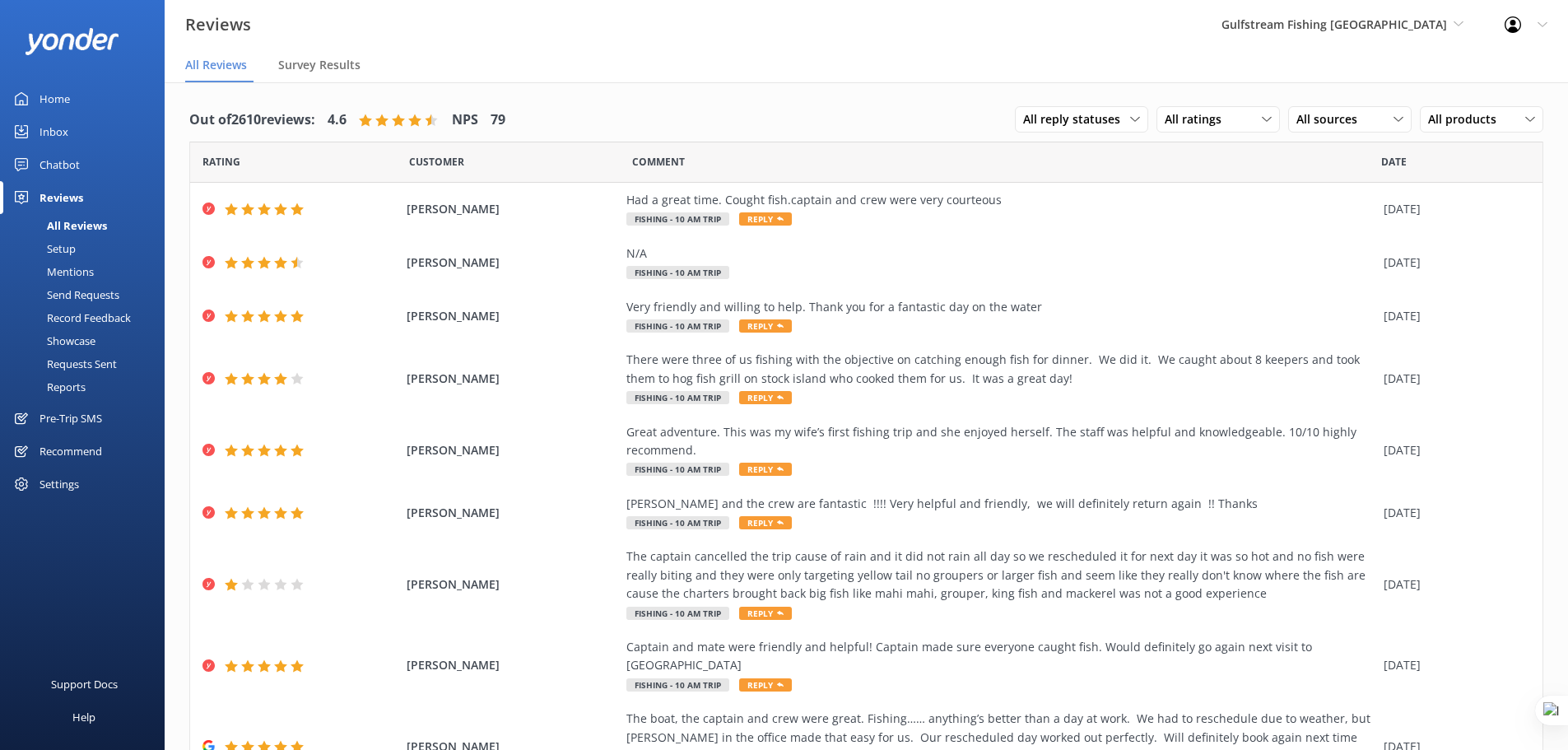
click at [63, 249] on div "Setup" at bounding box center [42, 248] width 66 height 23
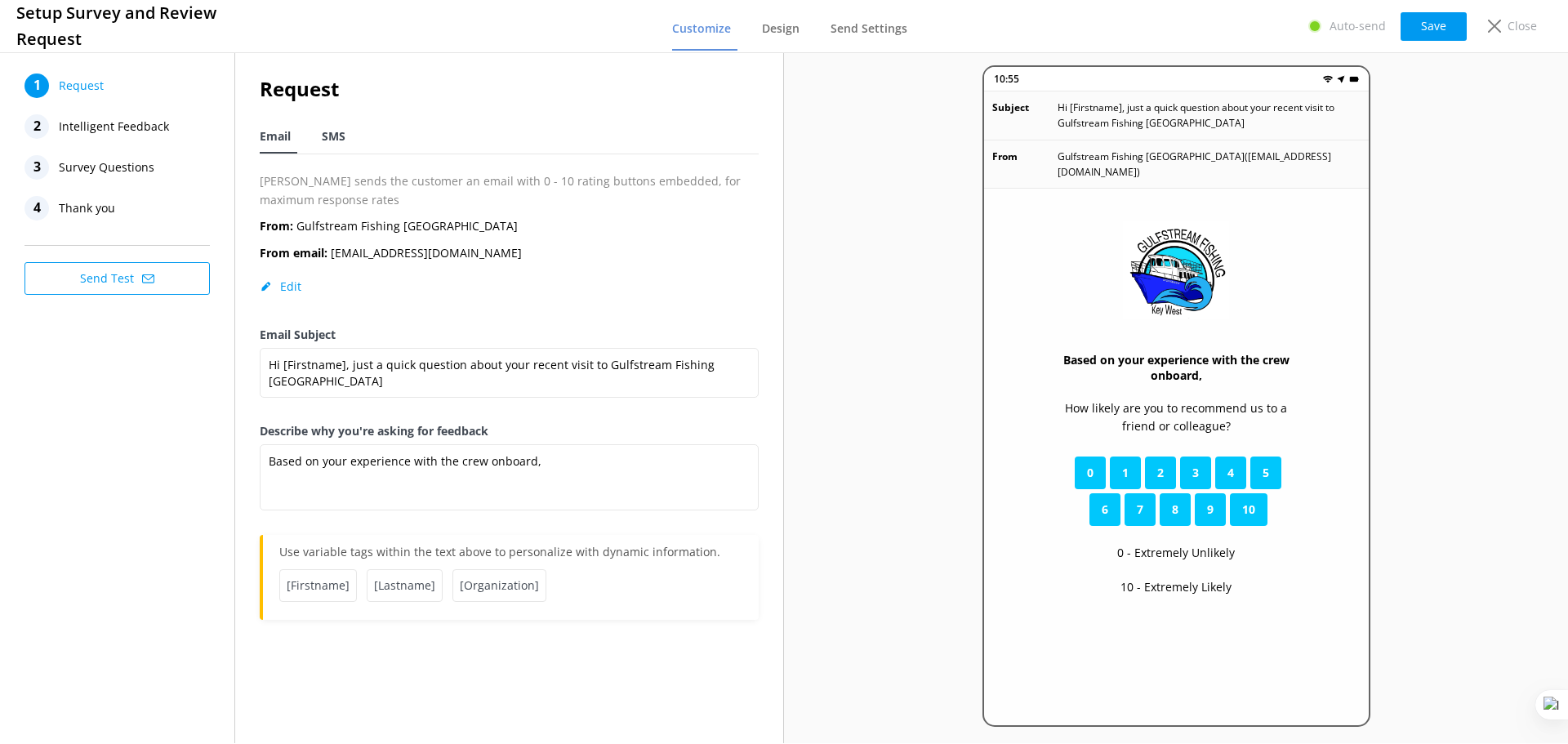
click at [339, 141] on span "SMS" at bounding box center [333, 136] width 24 height 16
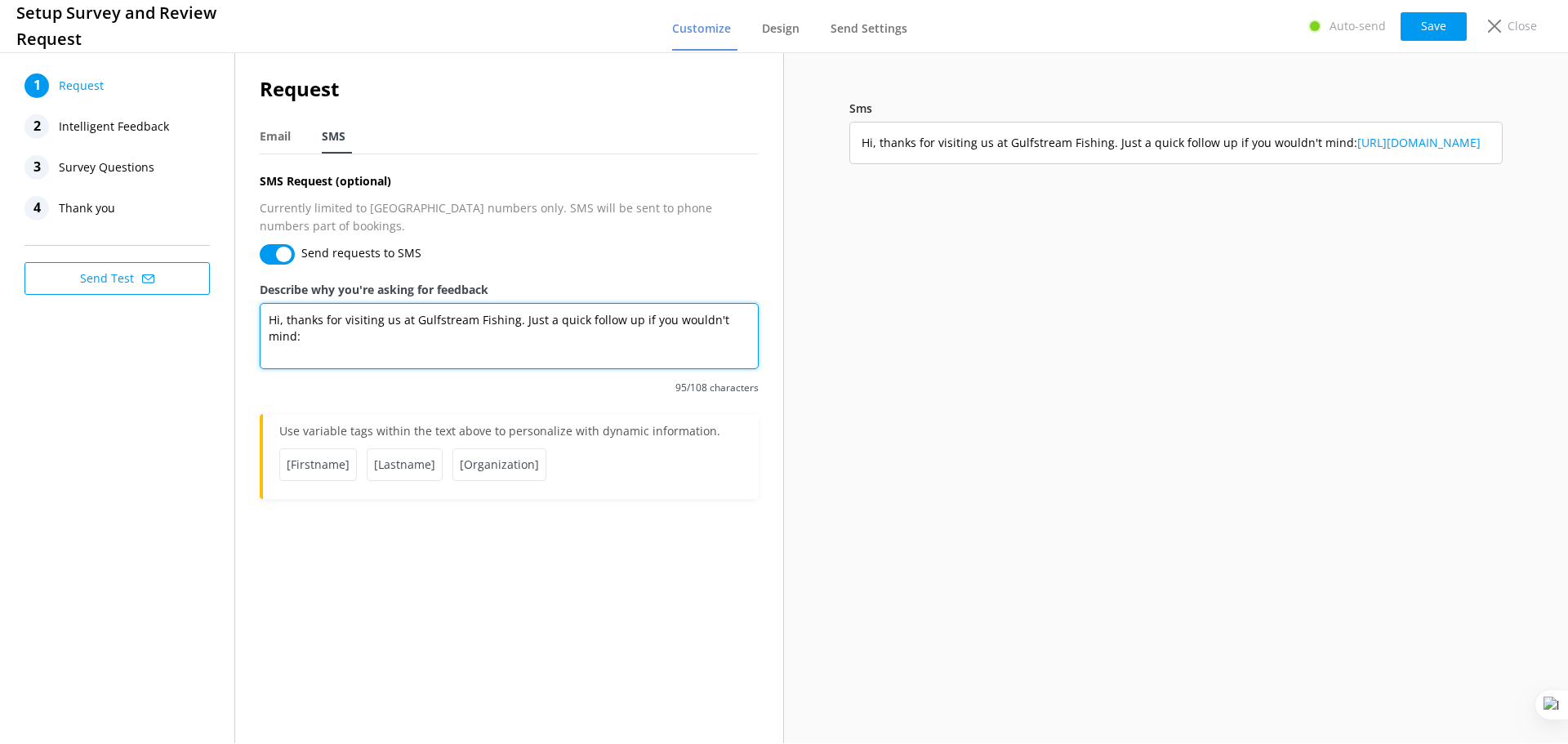
click at [745, 303] on textarea "Hi, thanks for visiting us at Gulfstream Fishing. Just a quick follow up if you…" at bounding box center [509, 336] width 499 height 66
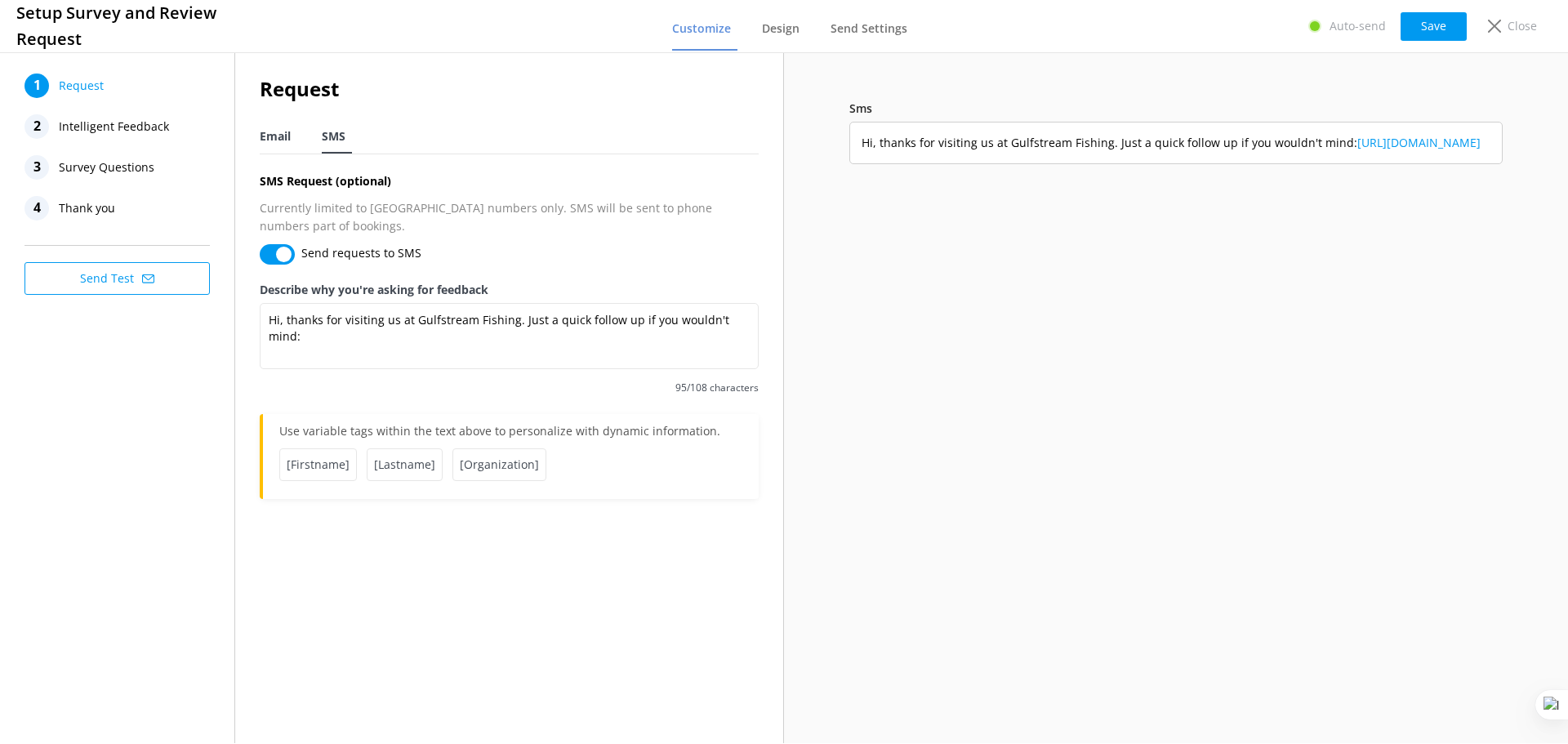
click at [279, 141] on span "Email" at bounding box center [275, 136] width 31 height 16
type textarea "Based on your experience with the crew onboard,"
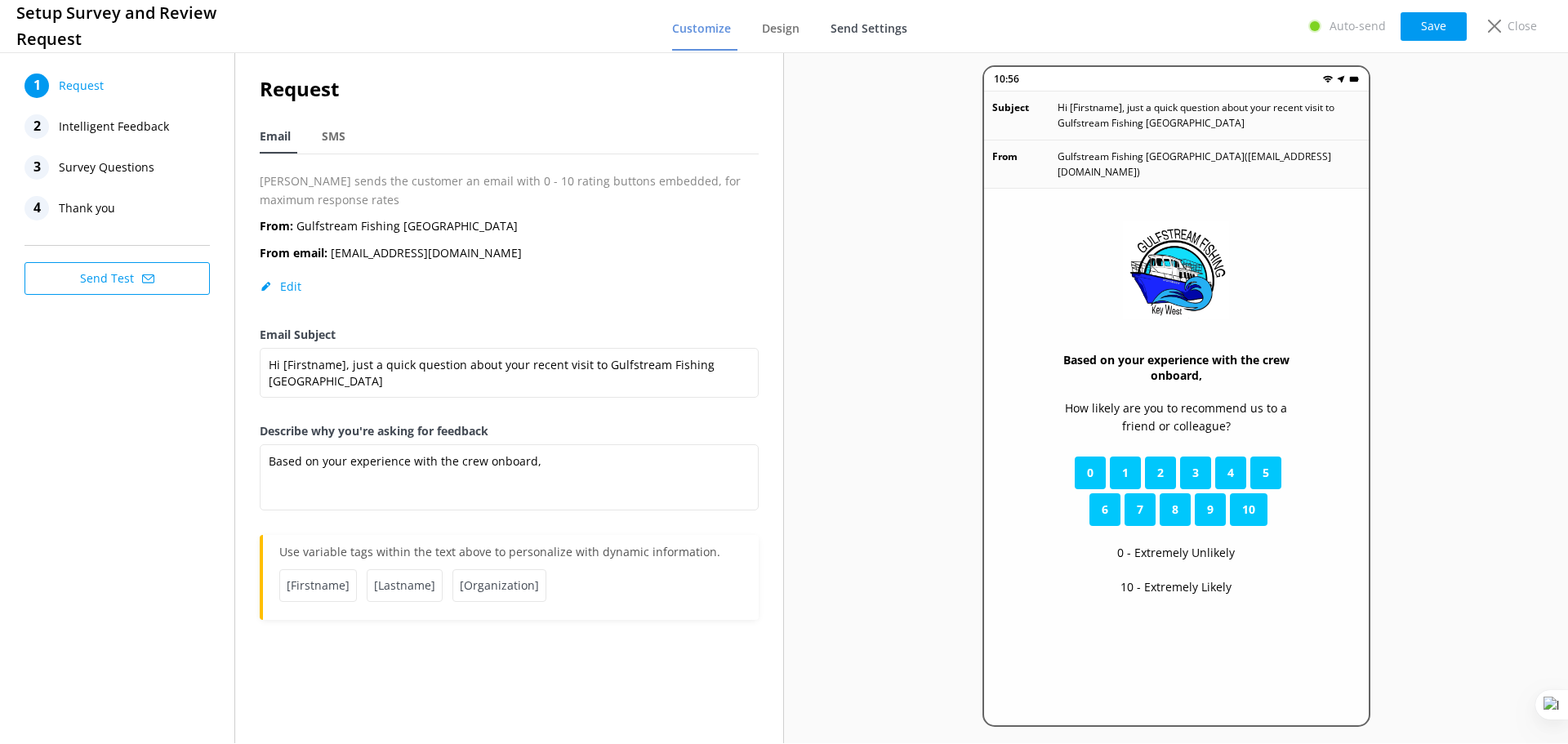
click at [844, 18] on link "Send Settings" at bounding box center [872, 29] width 83 height 42
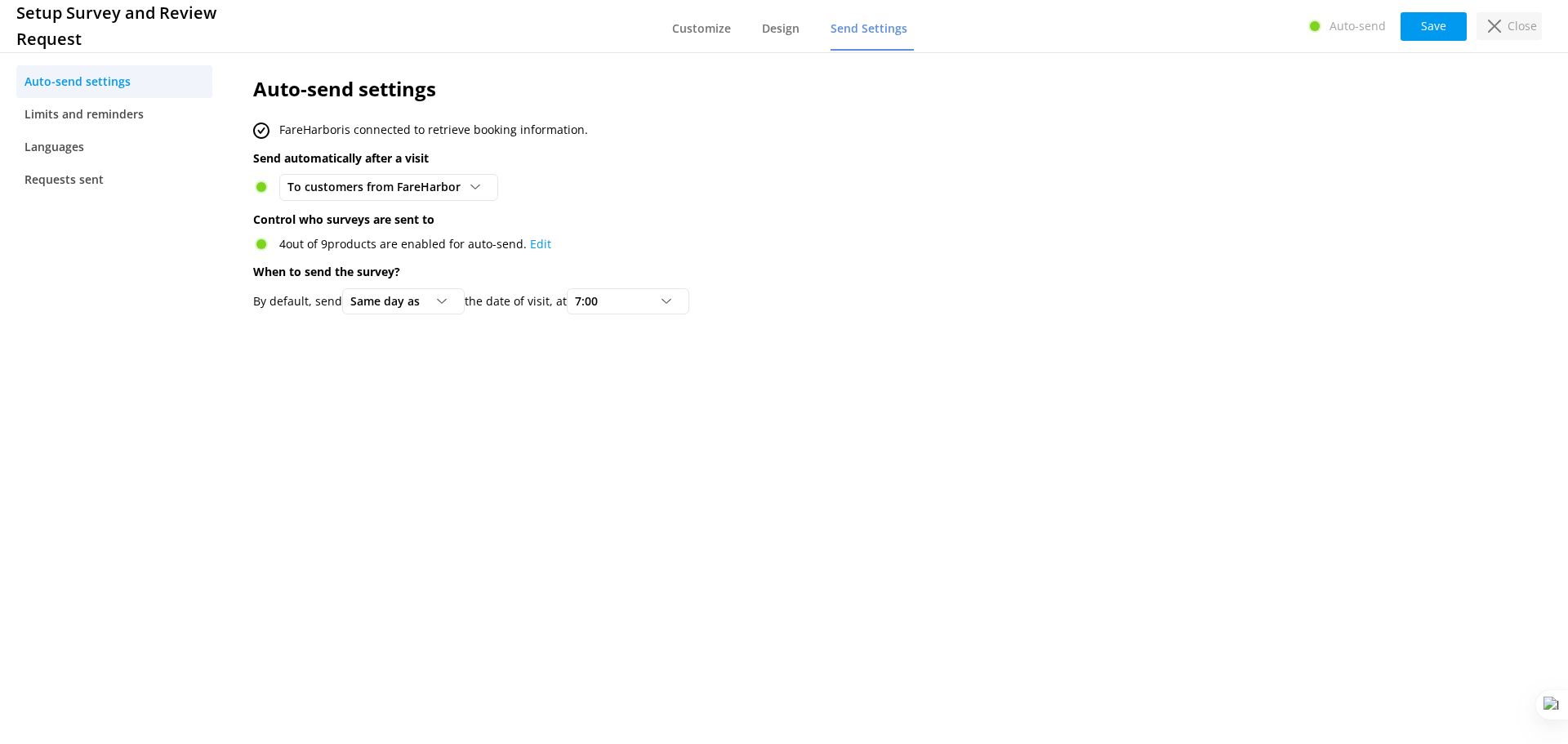
click at [1525, 22] on p "Close" at bounding box center [1522, 25] width 29 height 18
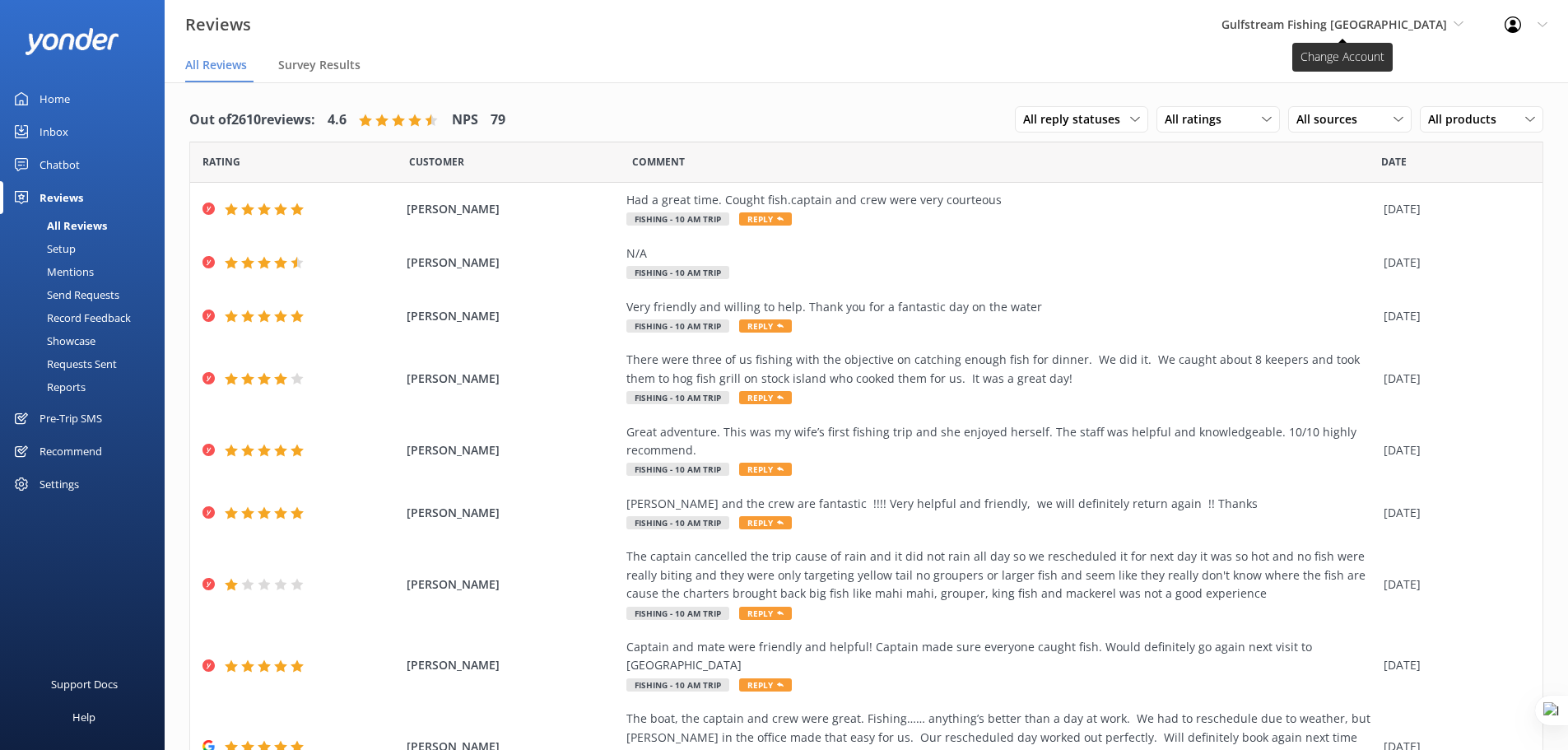
click at [1413, 30] on span "Gulfstream Fishing [GEOGRAPHIC_DATA]" at bounding box center [1334, 24] width 225 height 15
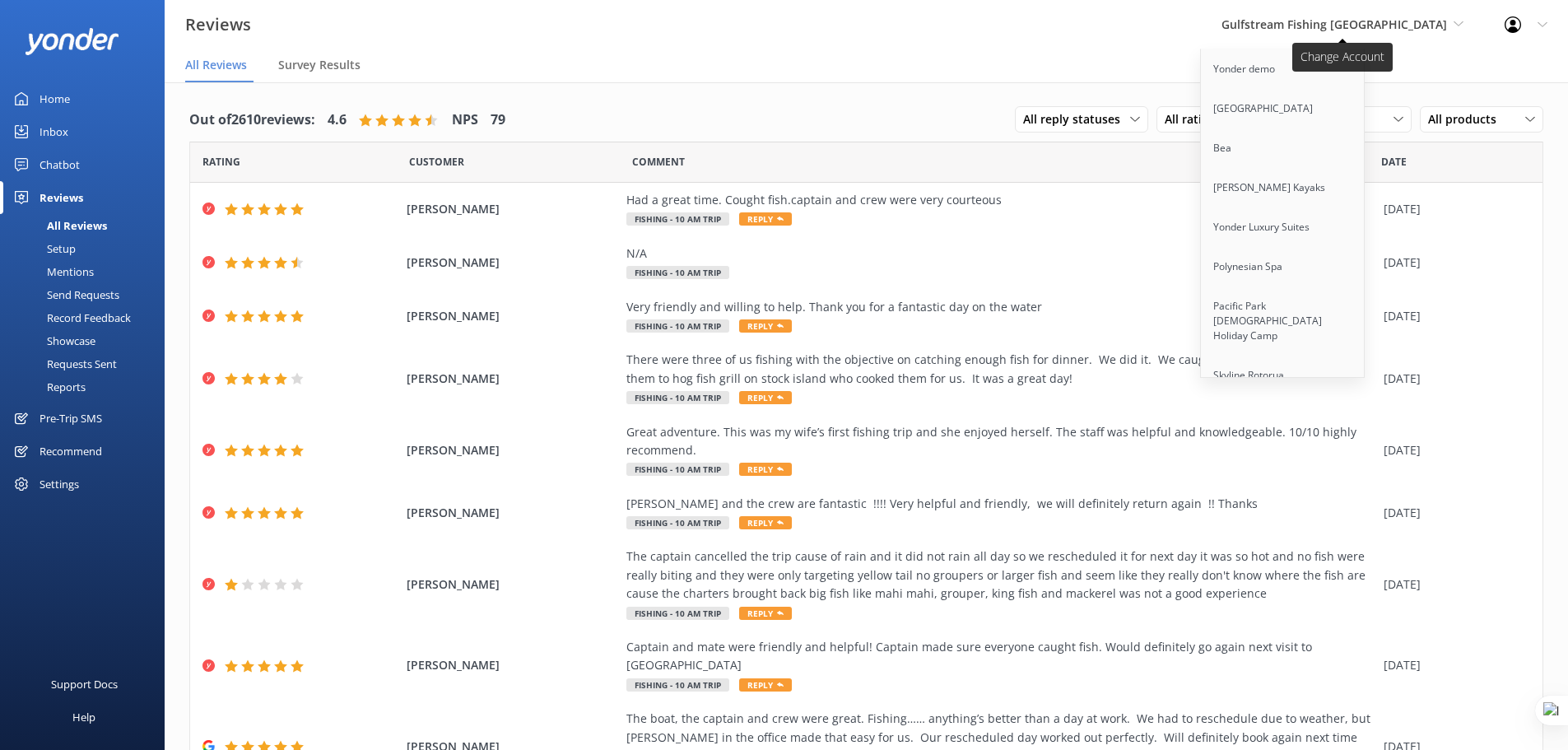
scroll to position [3806, 0]
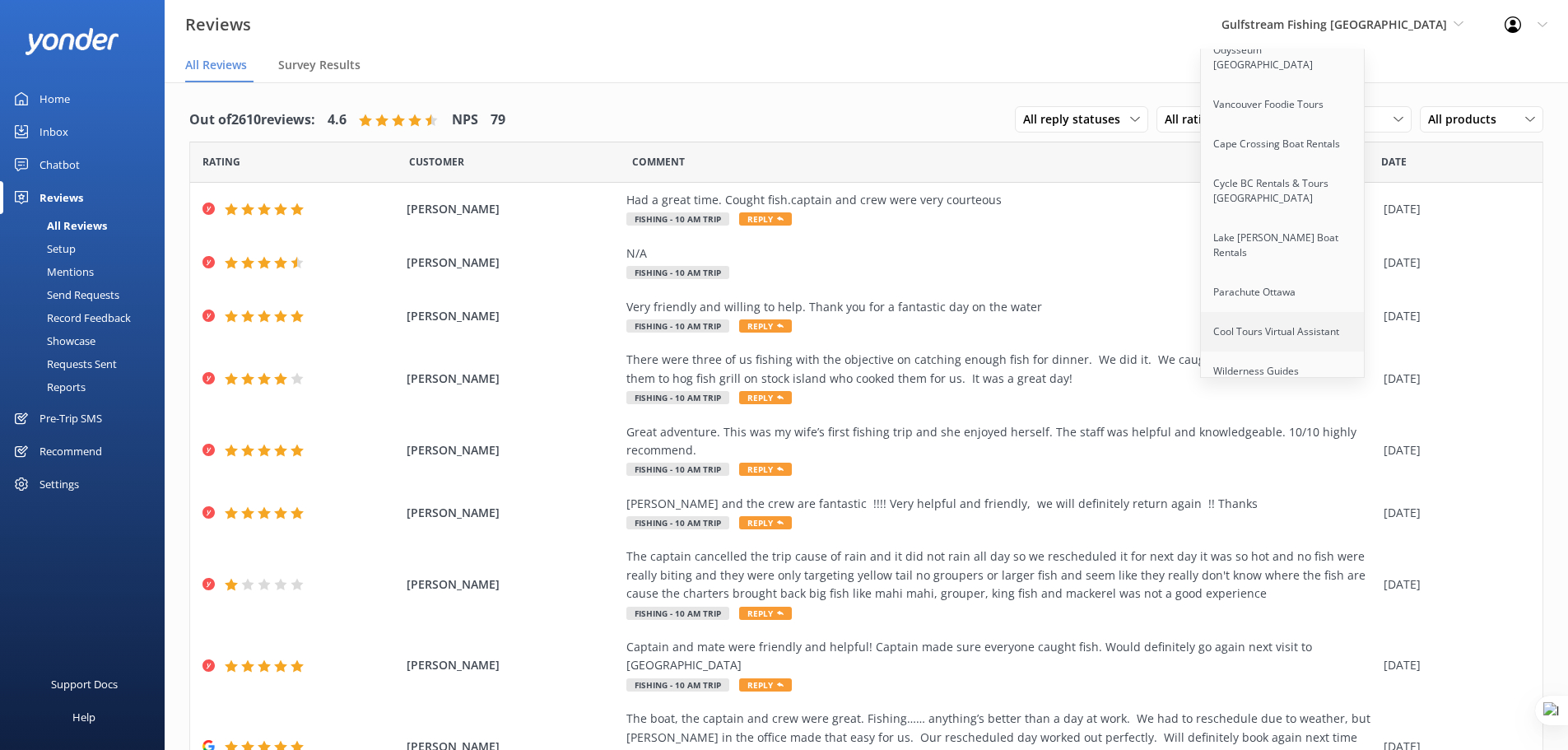
click at [1303, 312] on link "Cool Tours Virtual Assistant" at bounding box center [1283, 332] width 165 height 40
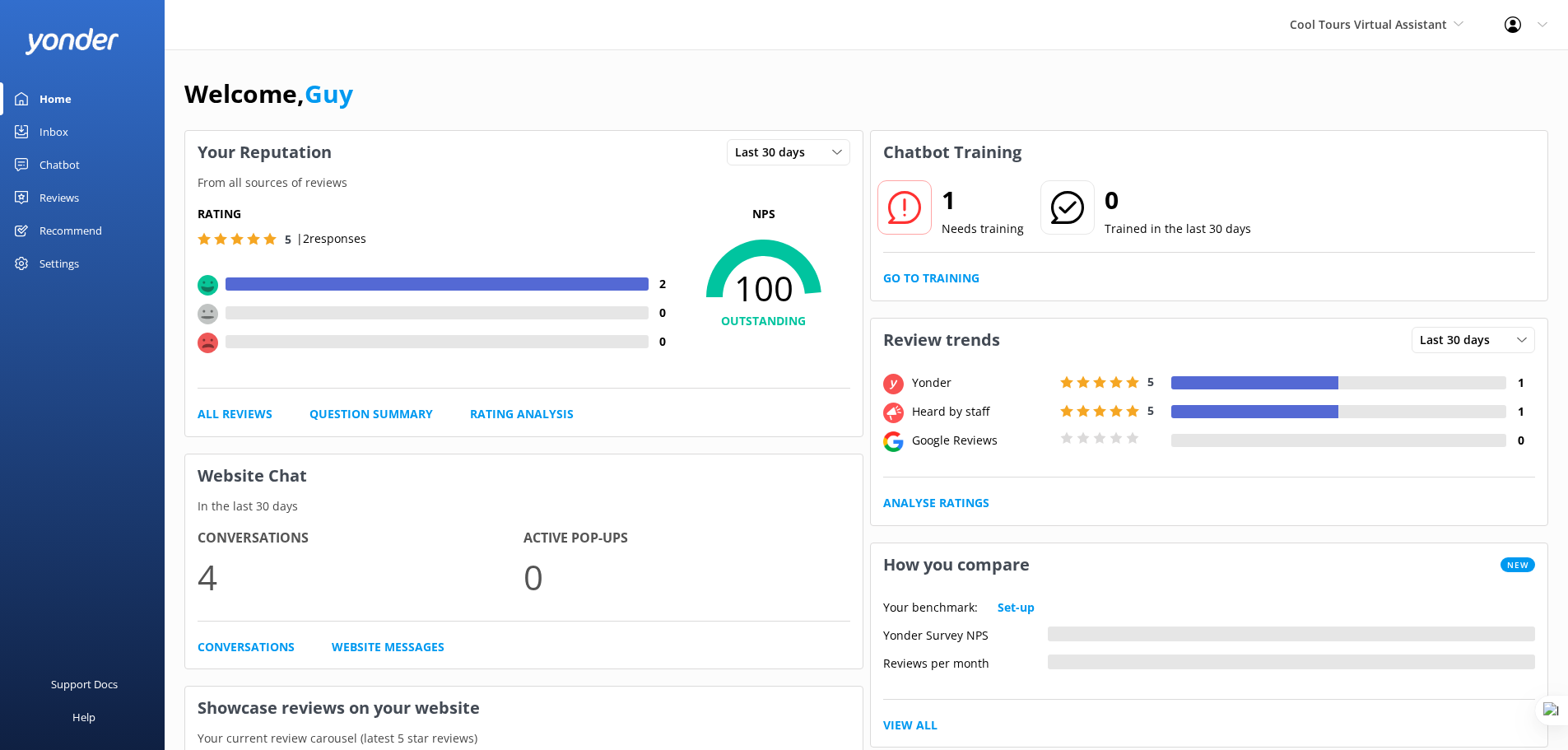
click at [51, 193] on div "Reviews" at bounding box center [60, 197] width 40 height 33
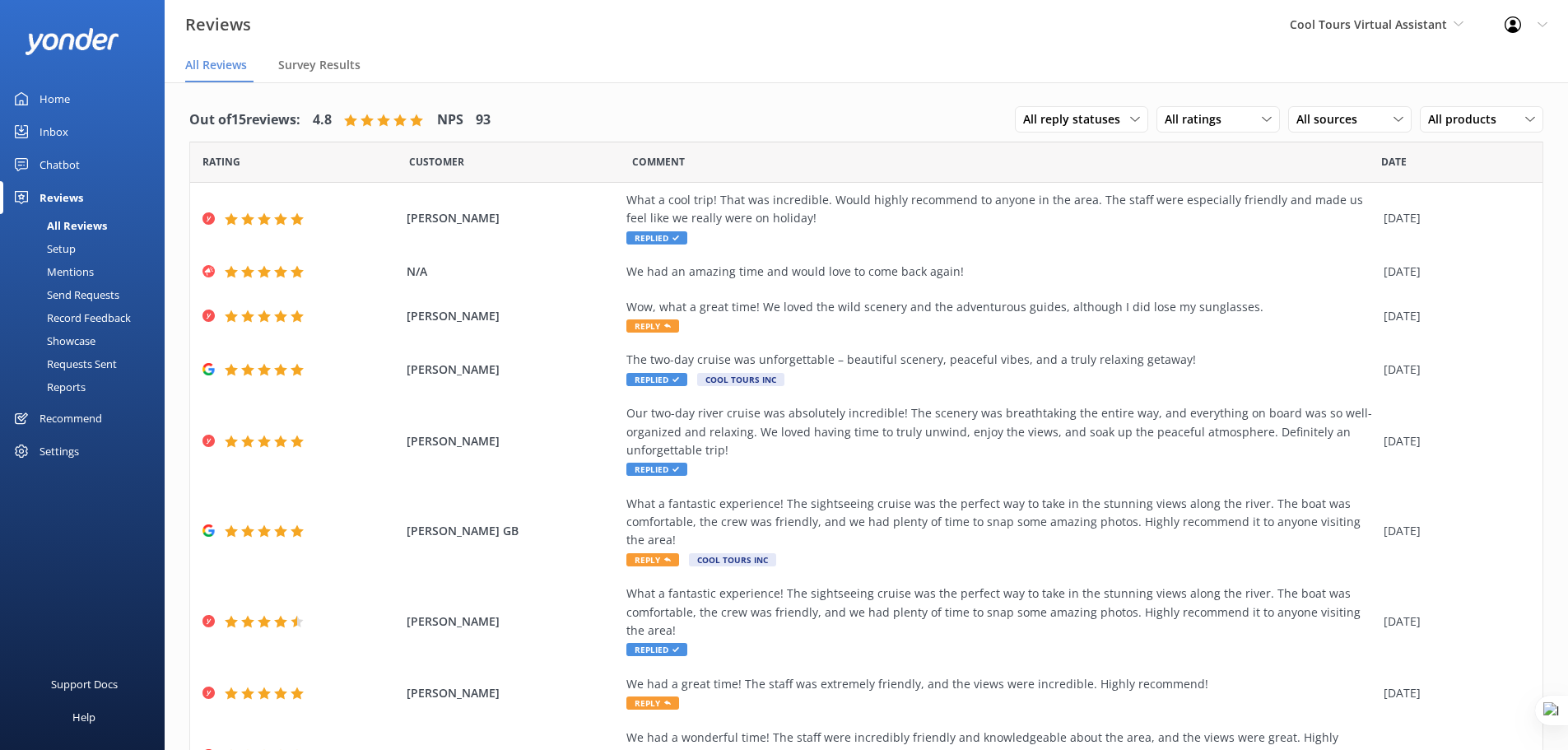
click at [77, 390] on div "Reports" at bounding box center [48, 387] width 76 height 23
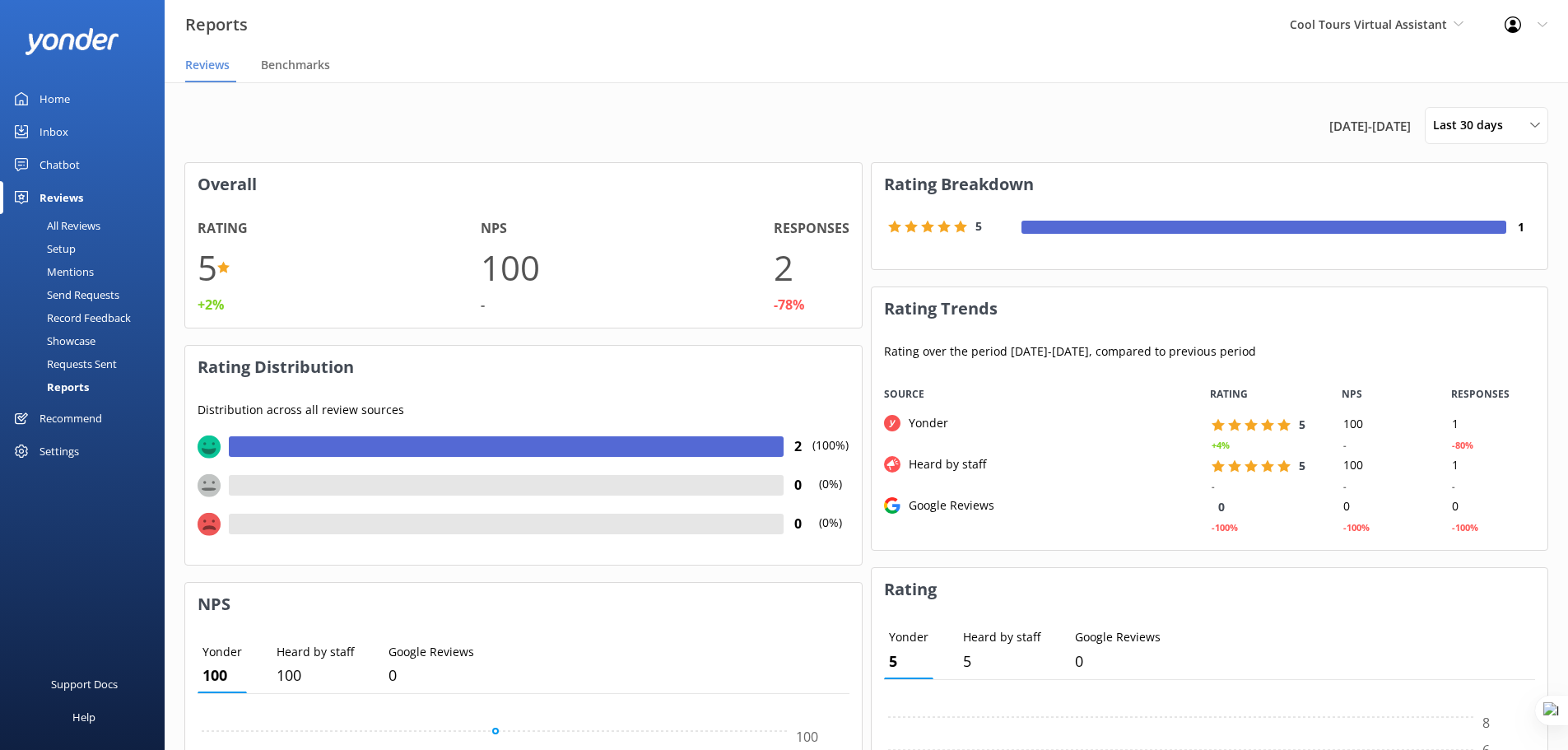
click at [62, 90] on div "Home" at bounding box center [55, 99] width 30 height 33
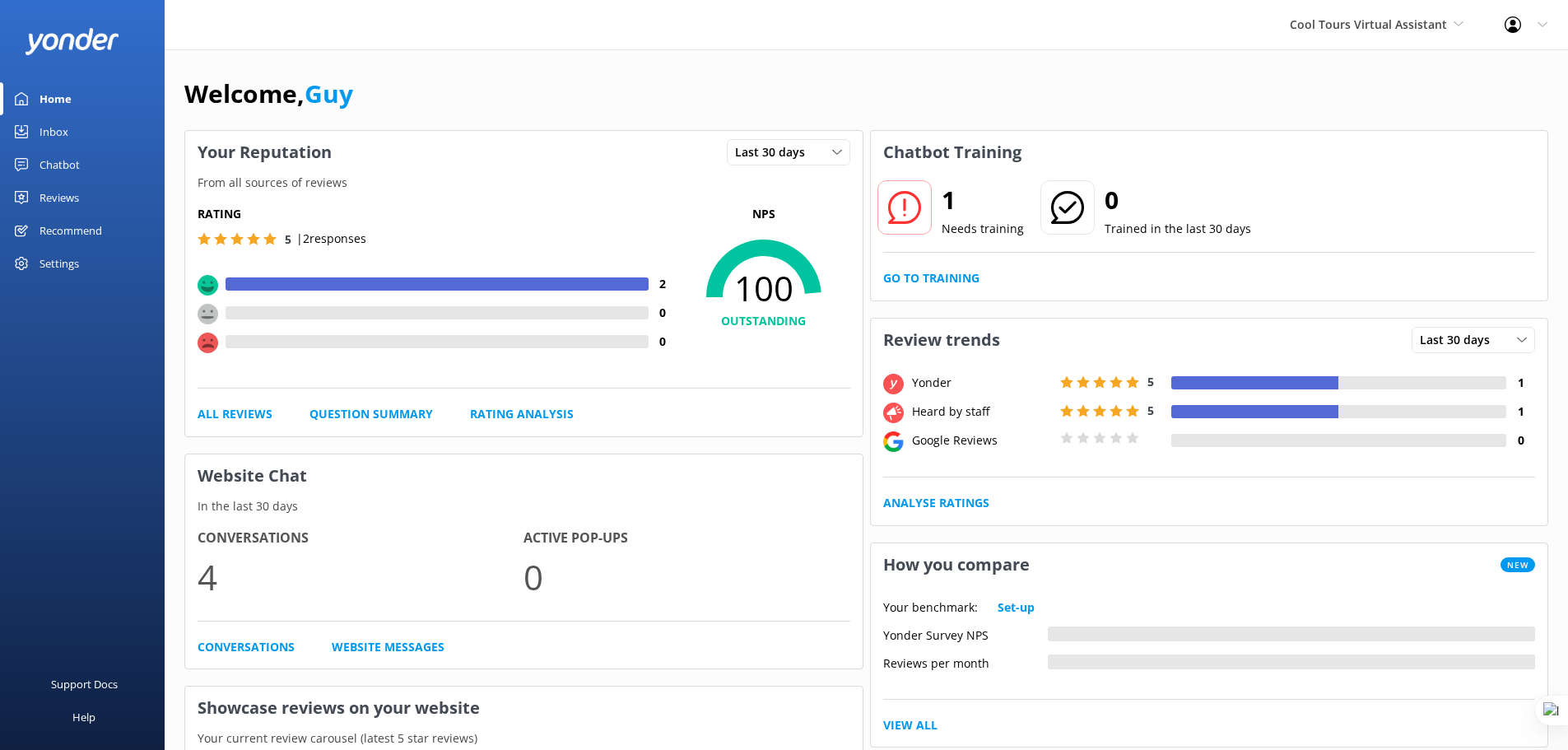
click at [1389, 35] on div "Cool Tours Virtual Assistant Yonder demo [GEOGRAPHIC_DATA] Bea [PERSON_NAME] Ka…" at bounding box center [1377, 25] width 215 height 49
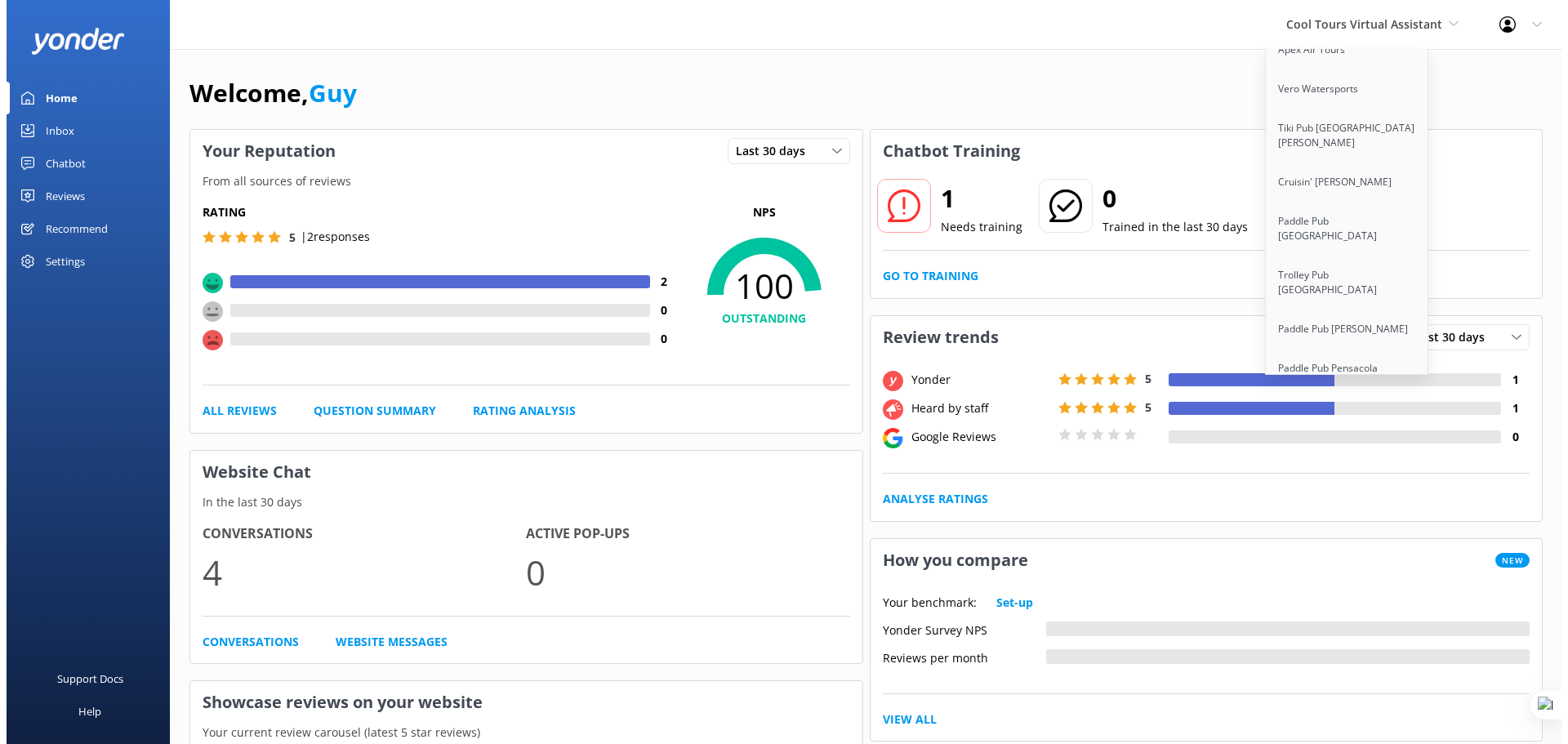
scroll to position [13179, 0]
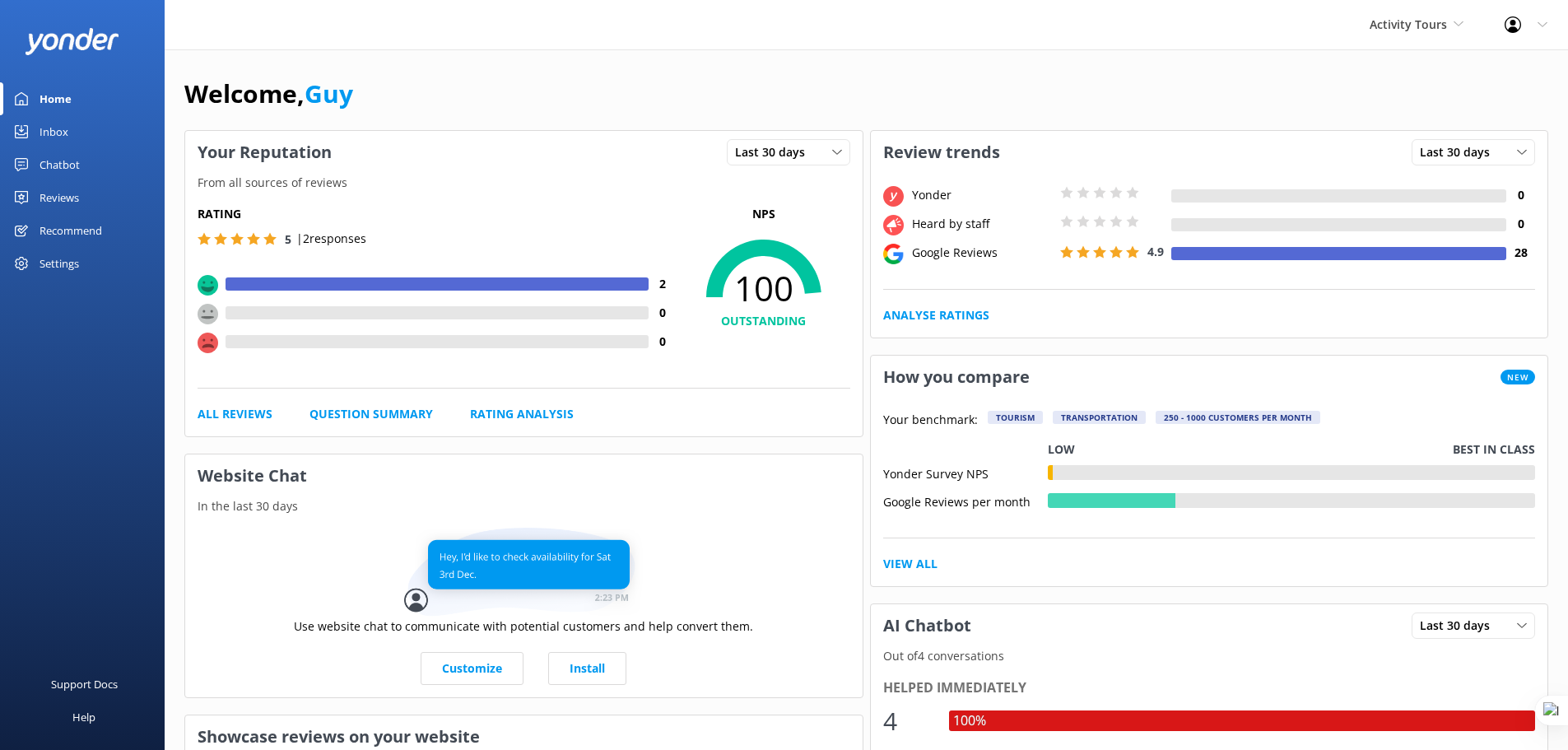
click at [48, 263] on div "Settings" at bounding box center [60, 263] width 40 height 33
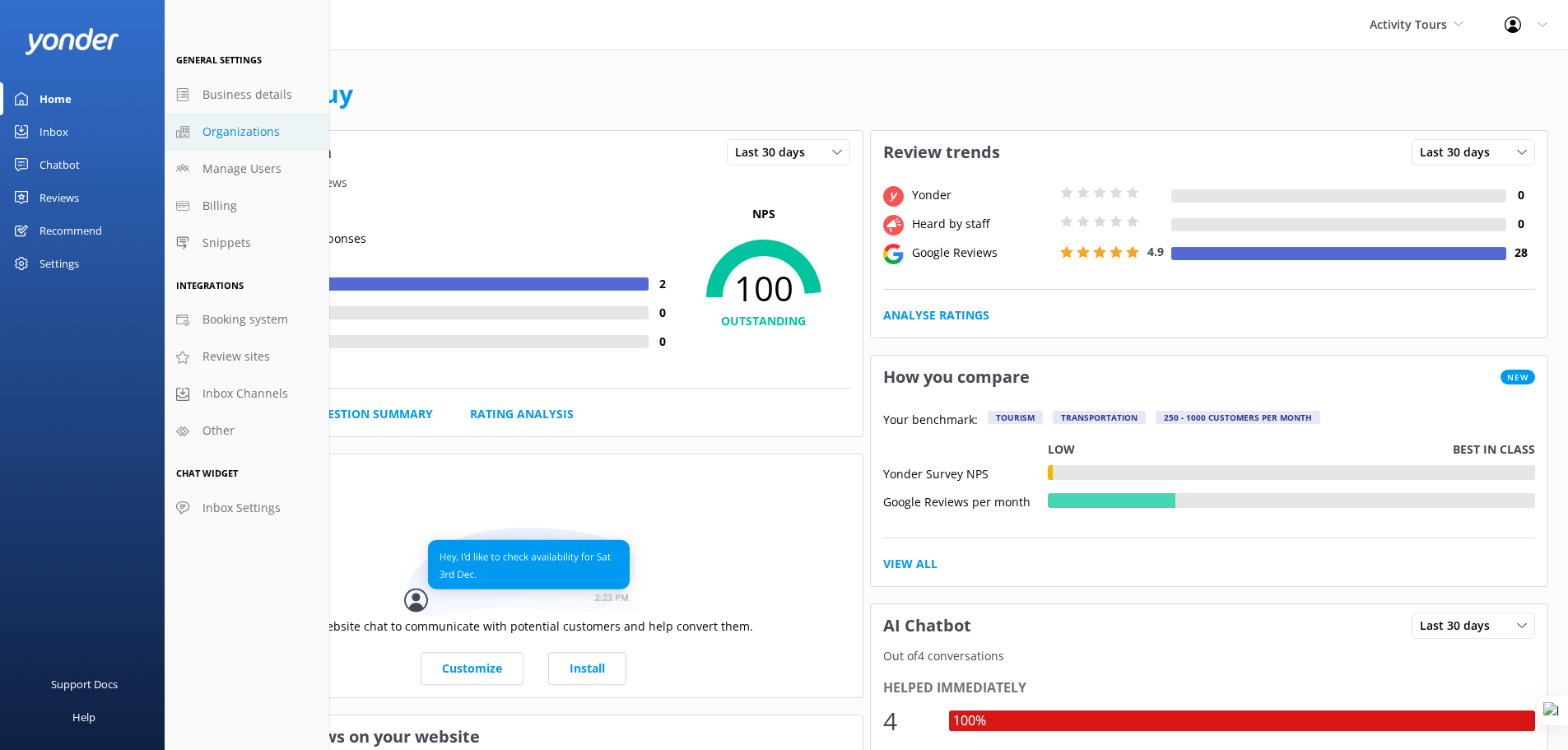
click at [265, 132] on span "Organizations" at bounding box center [241, 131] width 77 height 18
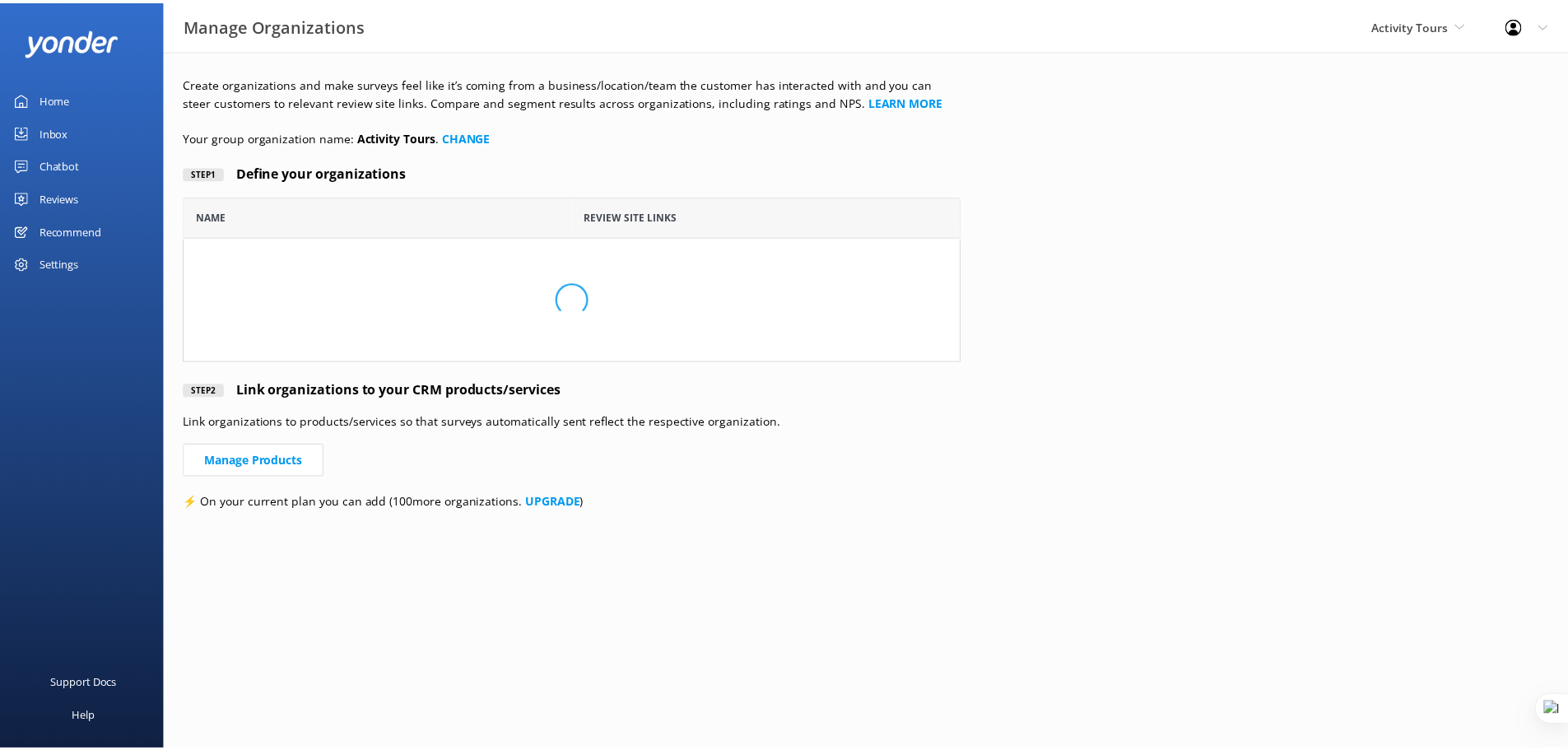
scroll to position [128, 771]
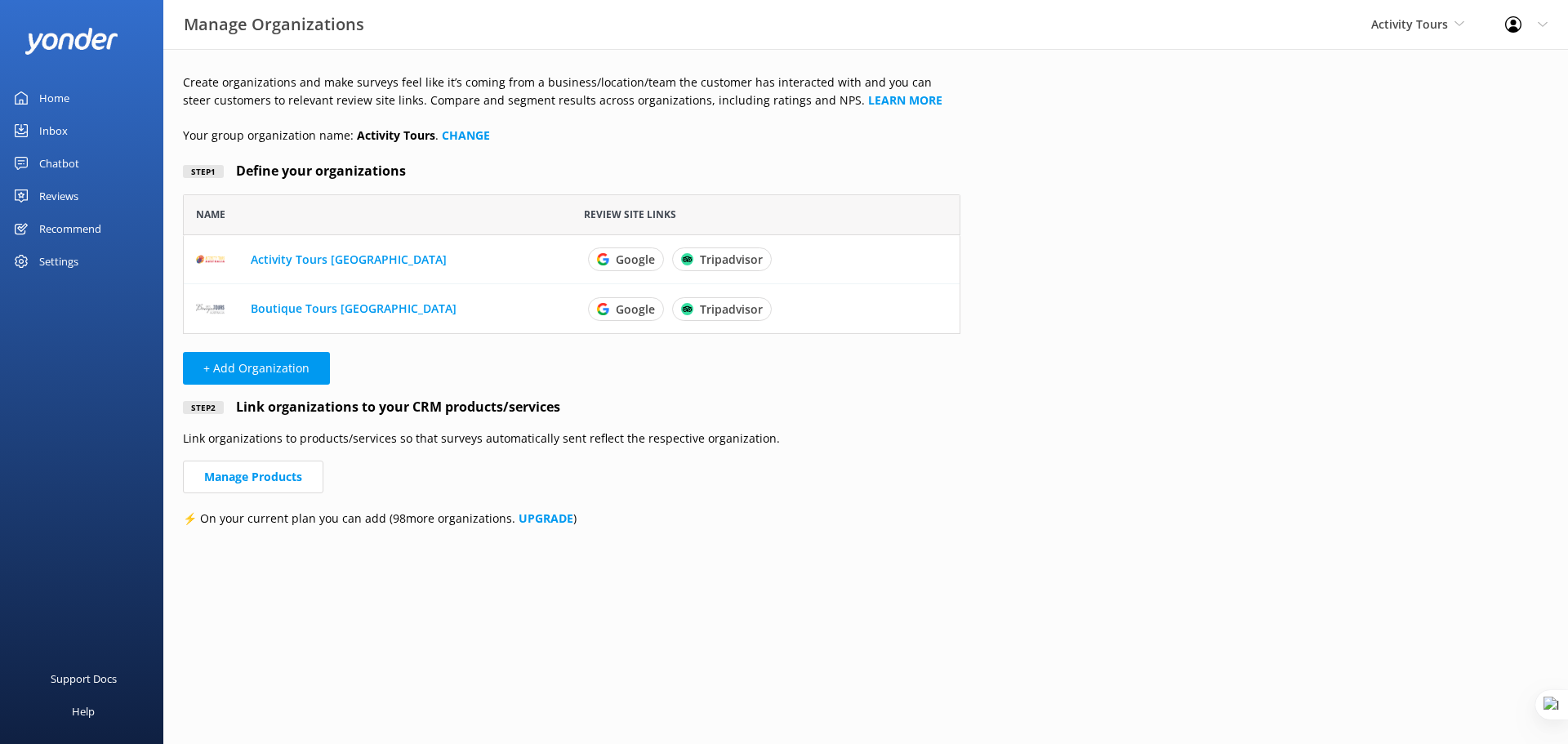
click at [55, 197] on div "Reviews" at bounding box center [59, 195] width 40 height 33
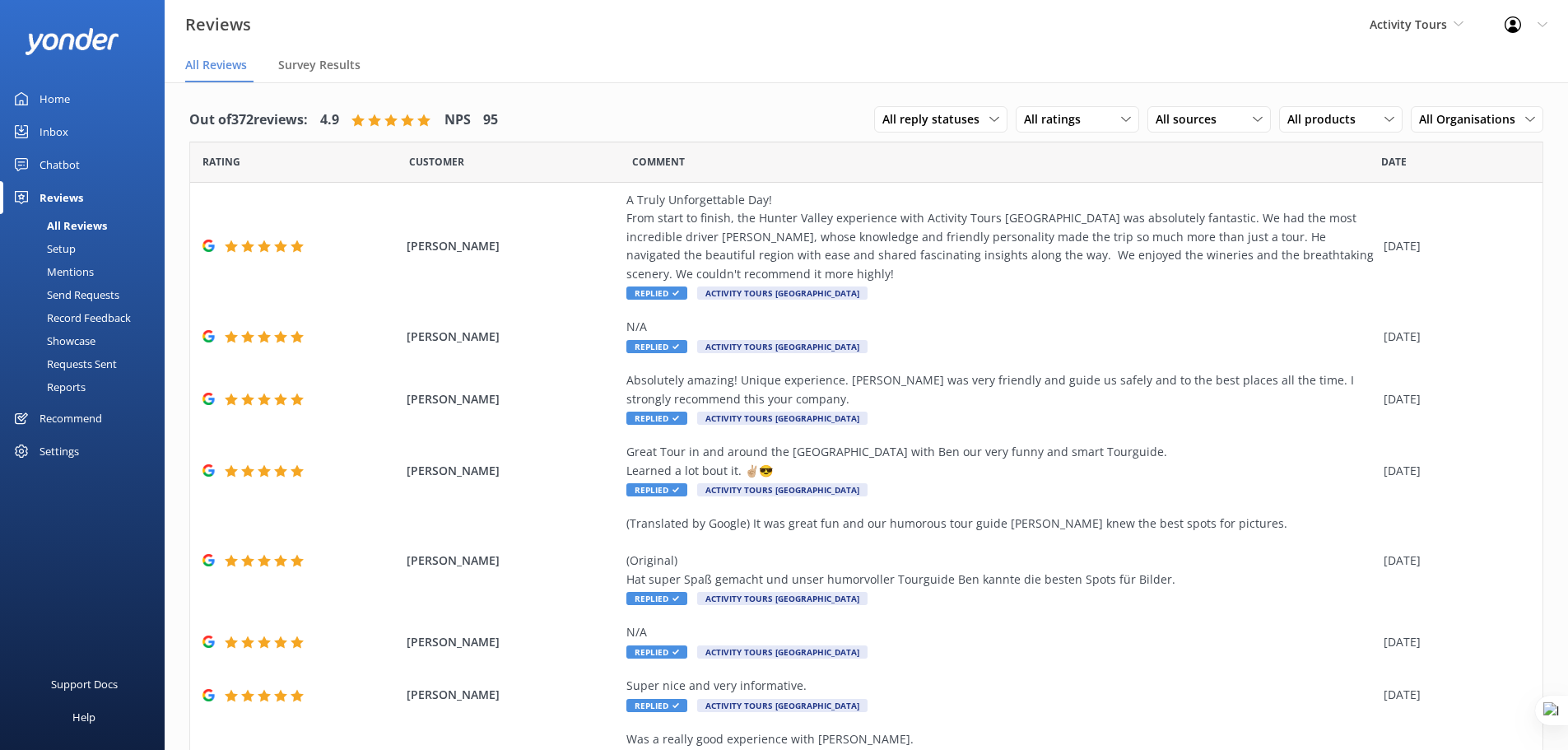
click at [63, 253] on div "Setup" at bounding box center [42, 248] width 66 height 23
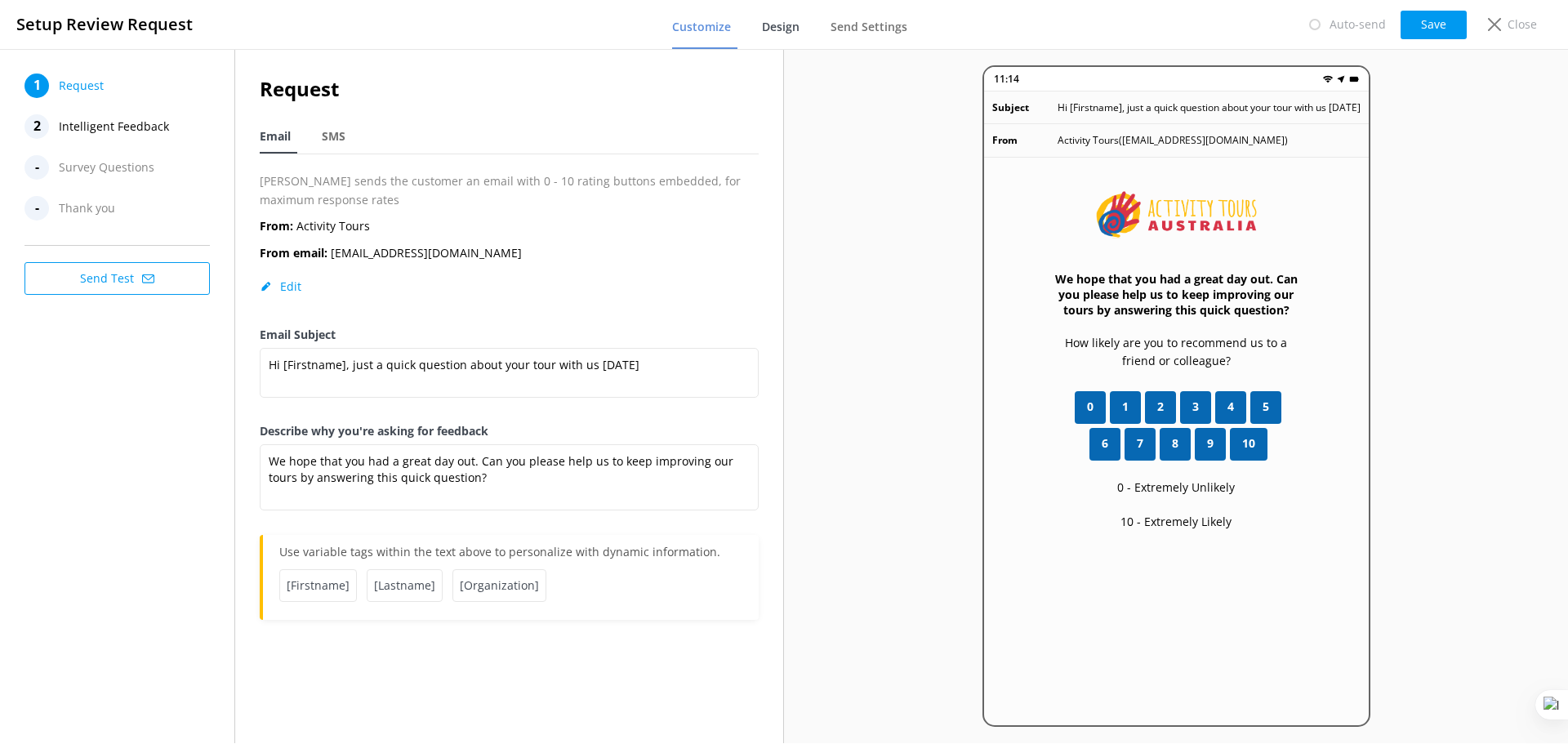
click at [784, 27] on span "Design" at bounding box center [781, 26] width 38 height 16
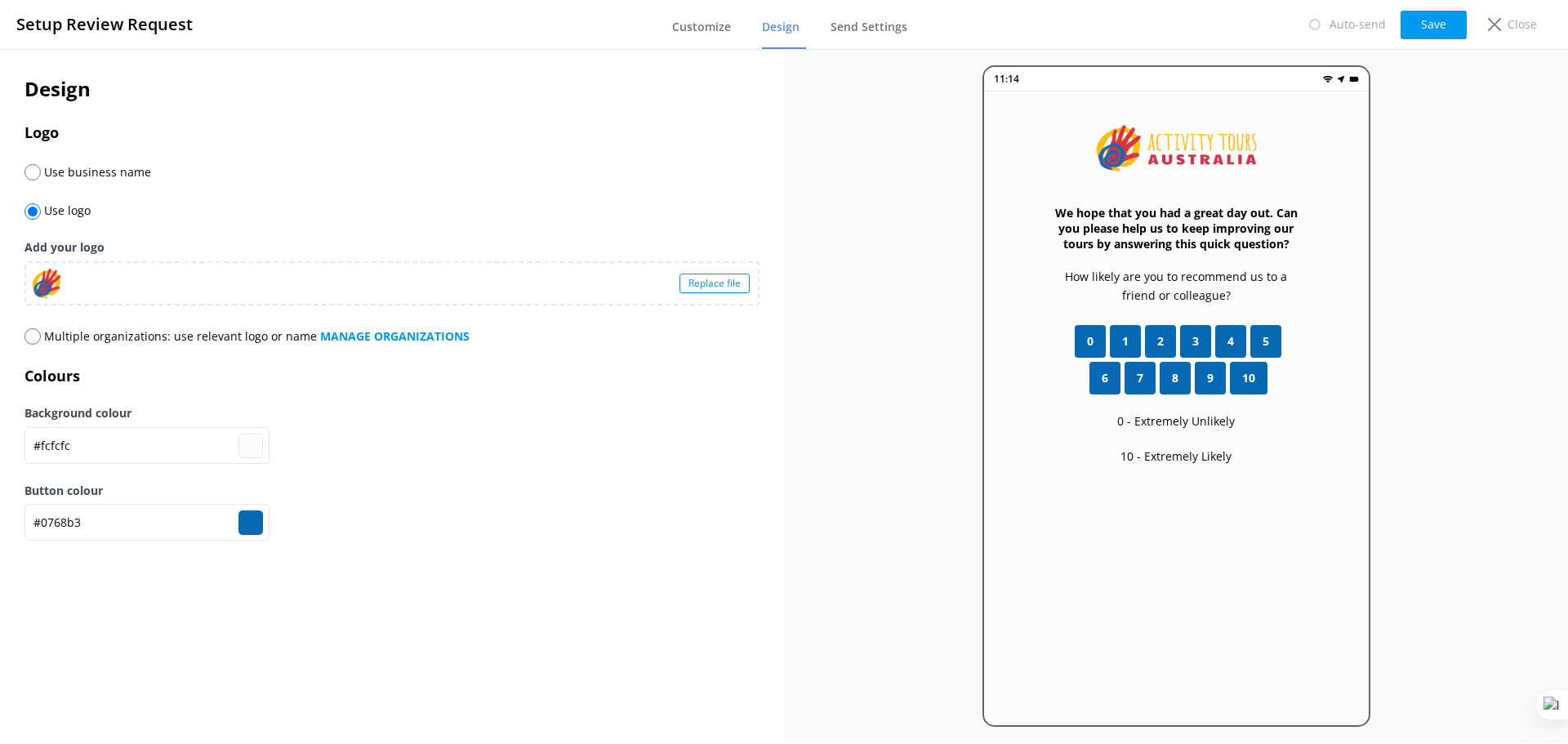
click at [30, 333] on input "radio" at bounding box center [32, 336] width 16 height 16
radio input "true"
radio input "false"
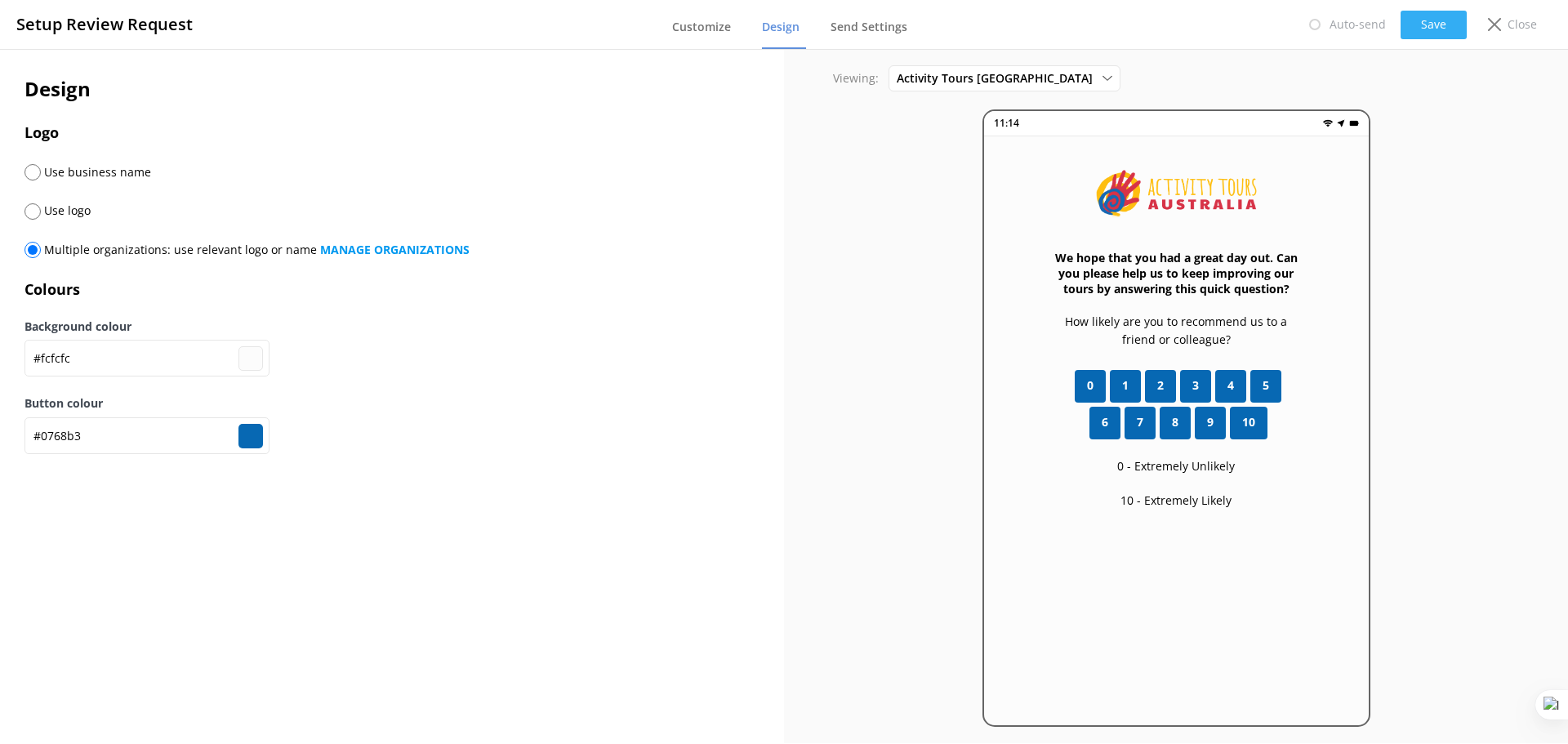
click at [1443, 31] on button "Save" at bounding box center [1434, 25] width 66 height 28
click at [952, 78] on span "Activity Tours [GEOGRAPHIC_DATA]" at bounding box center [1000, 78] width 206 height 18
click at [963, 142] on div "Boutique Tours [GEOGRAPHIC_DATA]" at bounding box center [985, 144] width 175 height 16
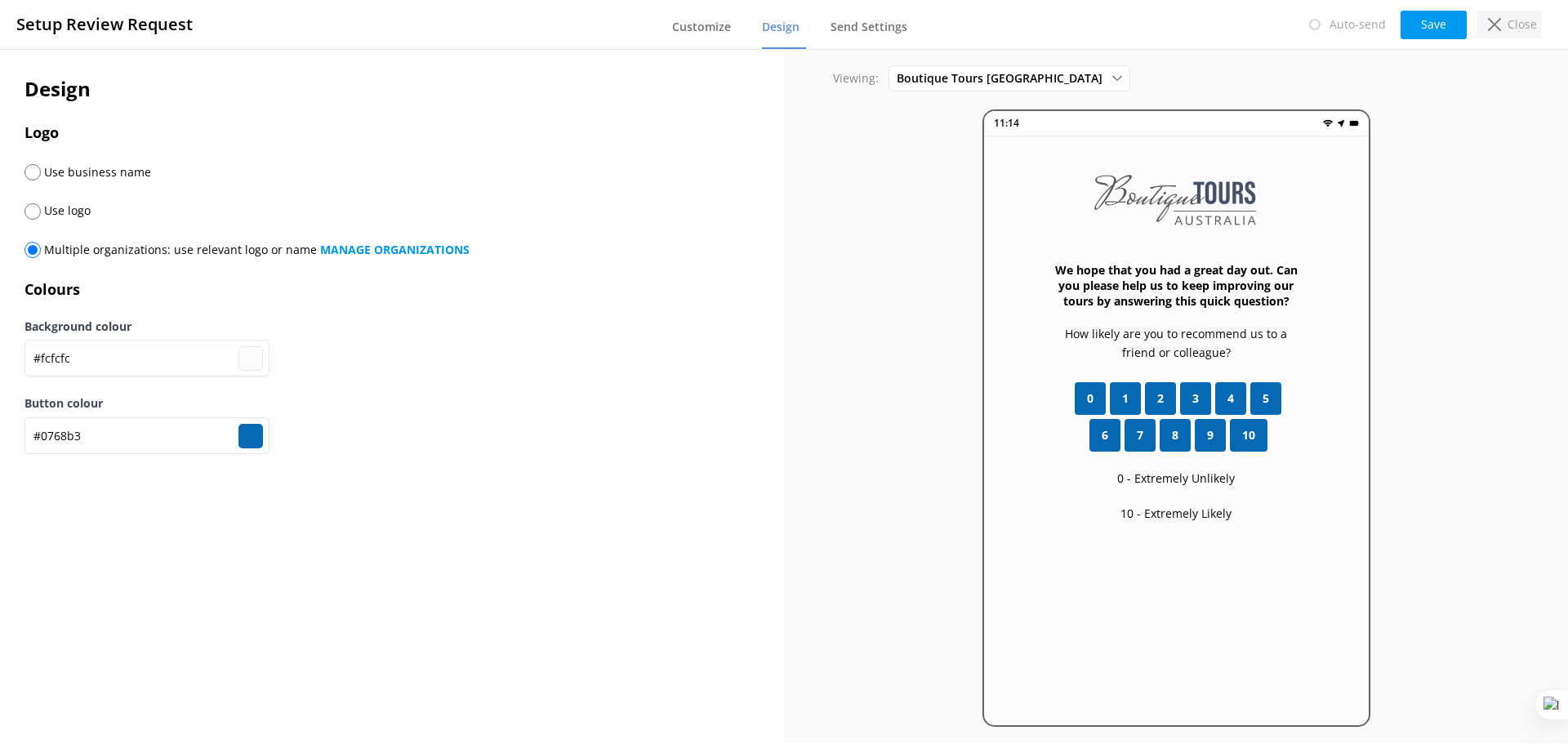
click at [1510, 25] on p "Close" at bounding box center [1522, 24] width 29 height 18
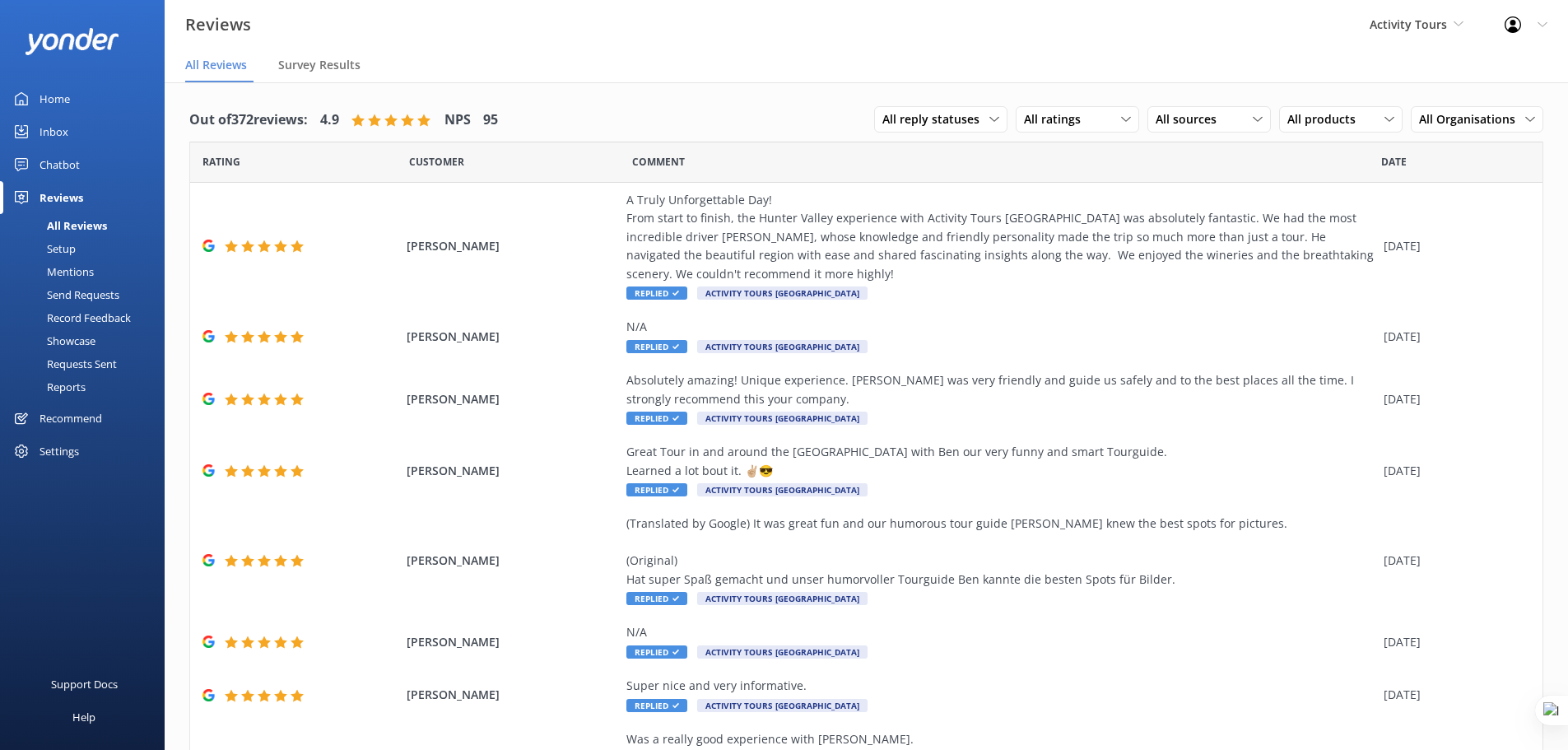
click at [52, 254] on div "Setup" at bounding box center [42, 248] width 66 height 23
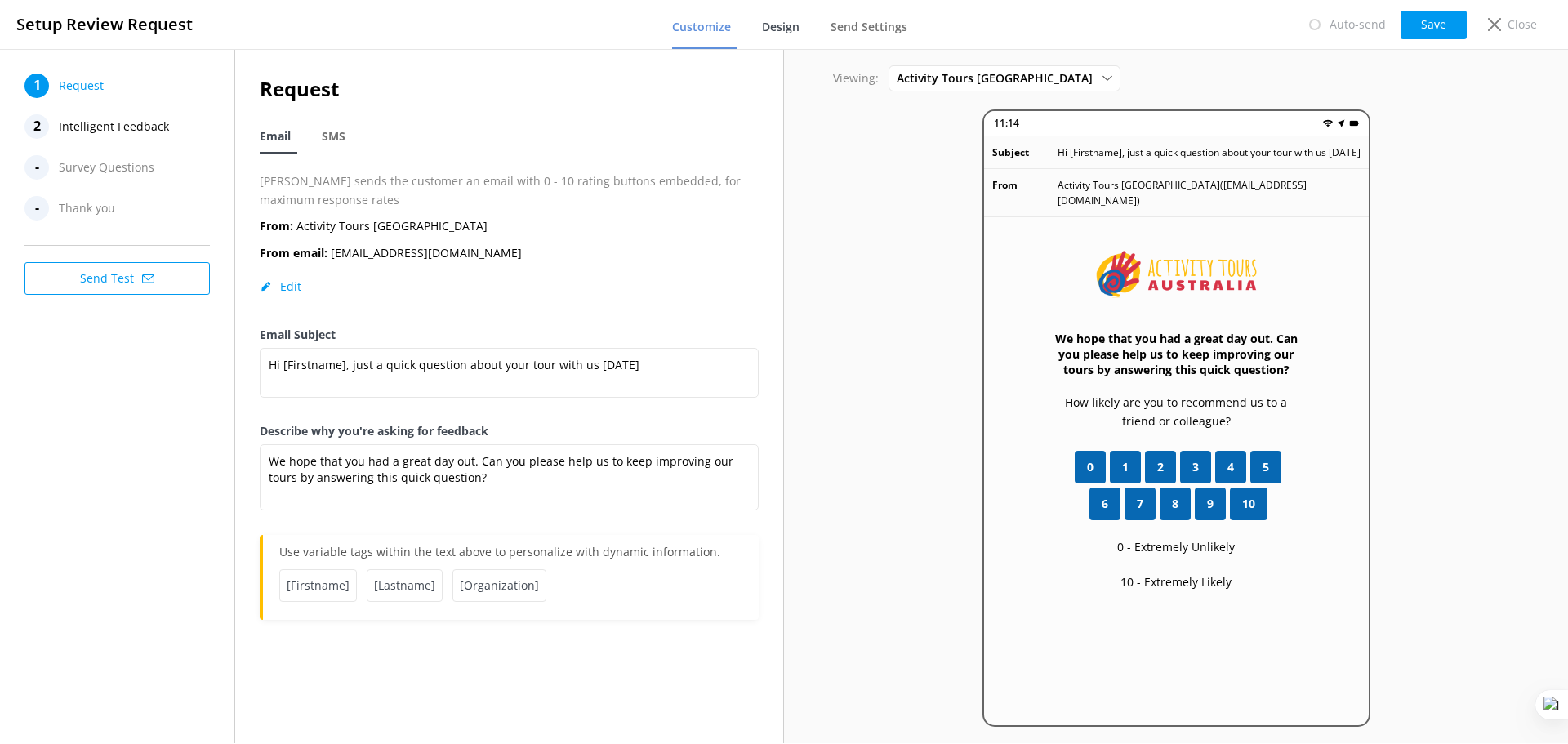
click at [791, 24] on span "Design" at bounding box center [781, 26] width 38 height 16
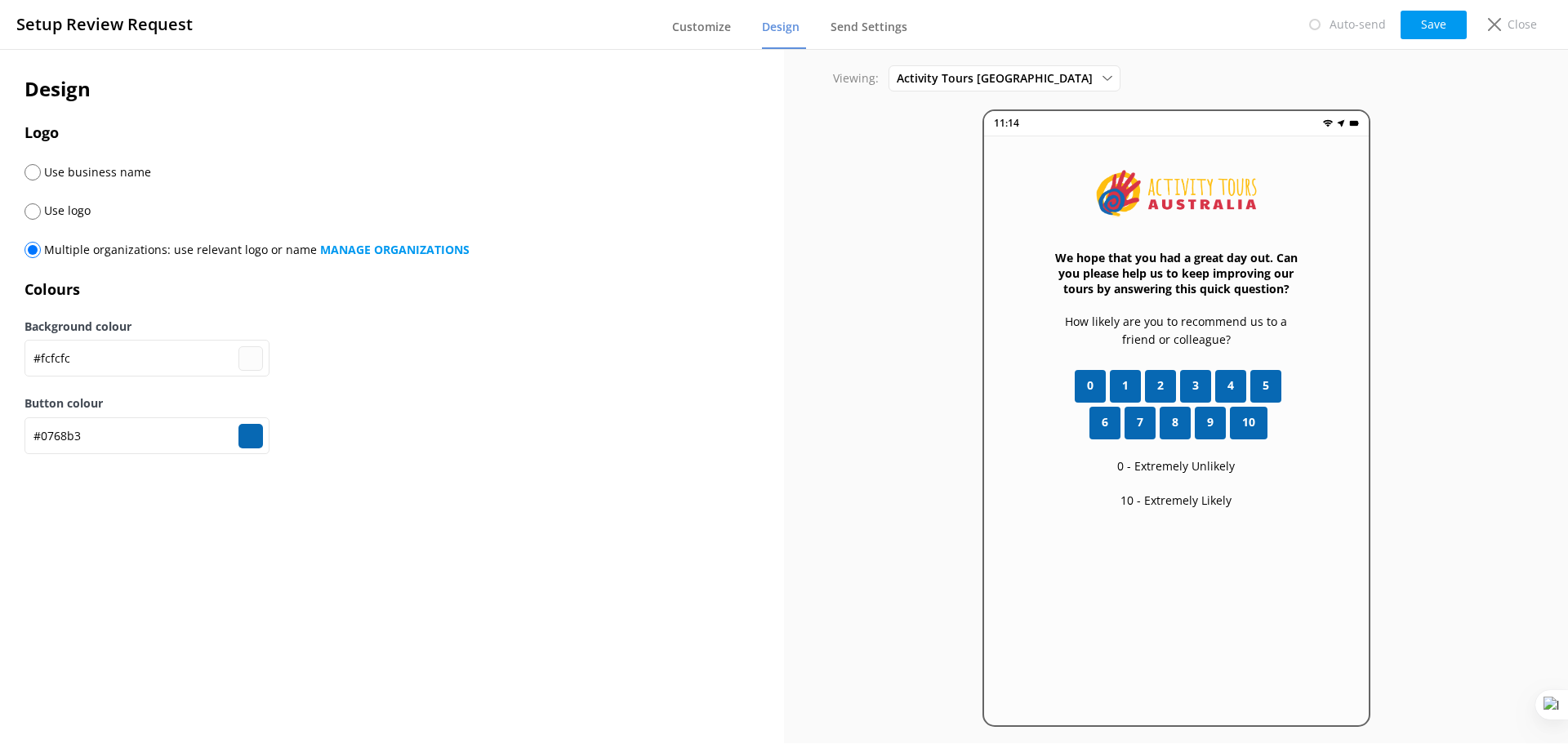
click at [1510, 9] on div "Auto-send Save Close" at bounding box center [1422, 25] width 259 height 33
click at [1499, 33] on div "Close" at bounding box center [1509, 24] width 65 height 27
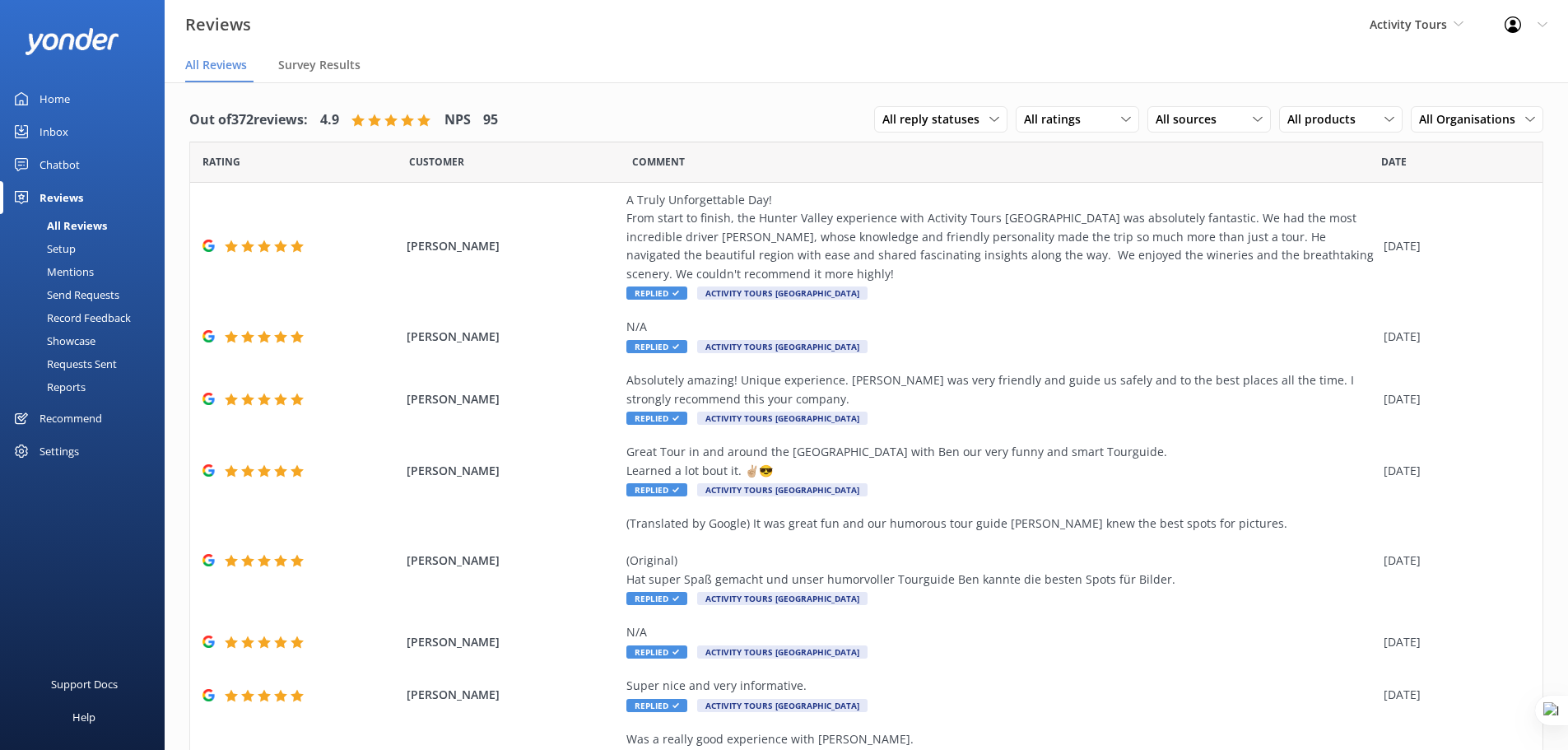
click at [70, 241] on div "Setup" at bounding box center [42, 248] width 66 height 23
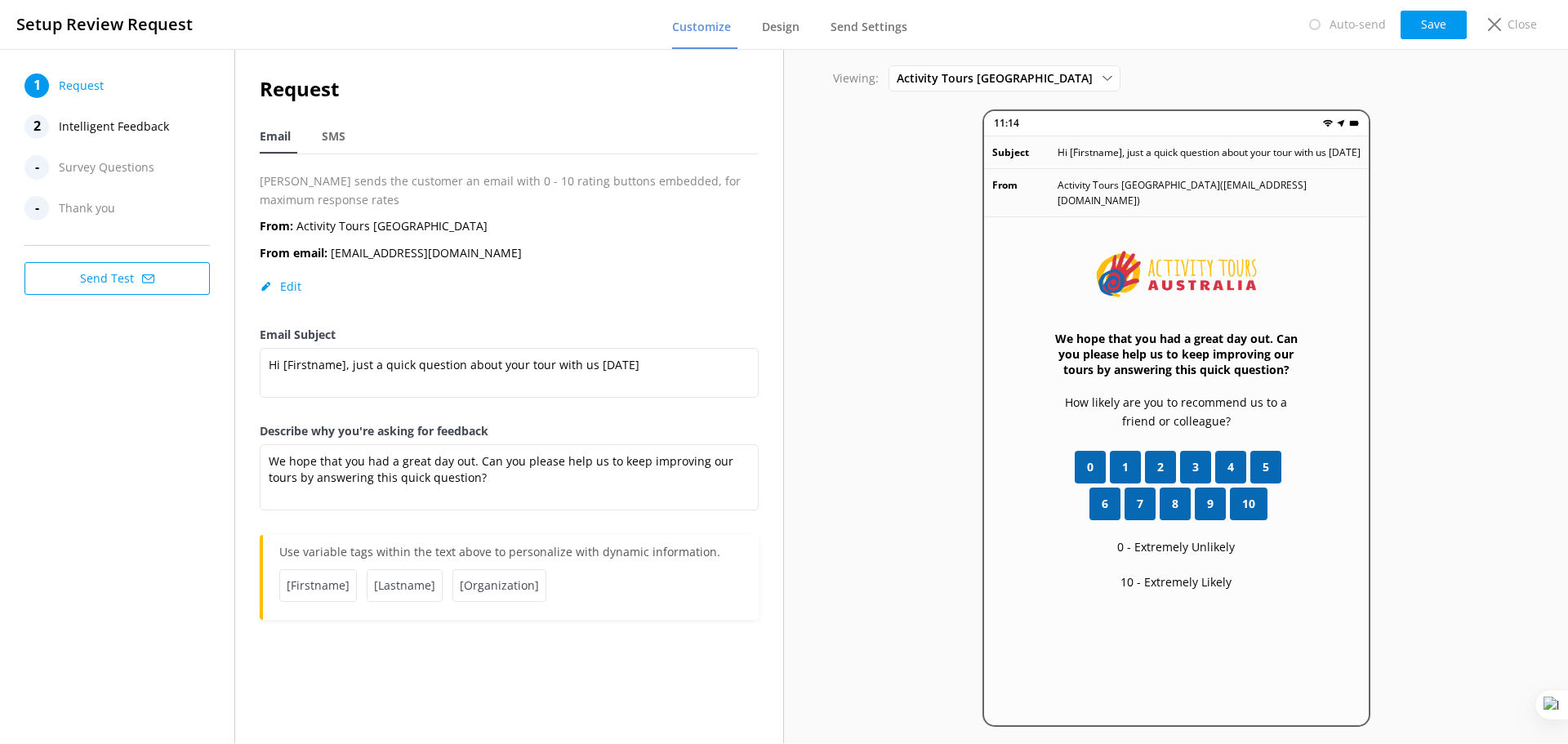
click at [107, 287] on button "Send Test" at bounding box center [117, 278] width 186 height 33
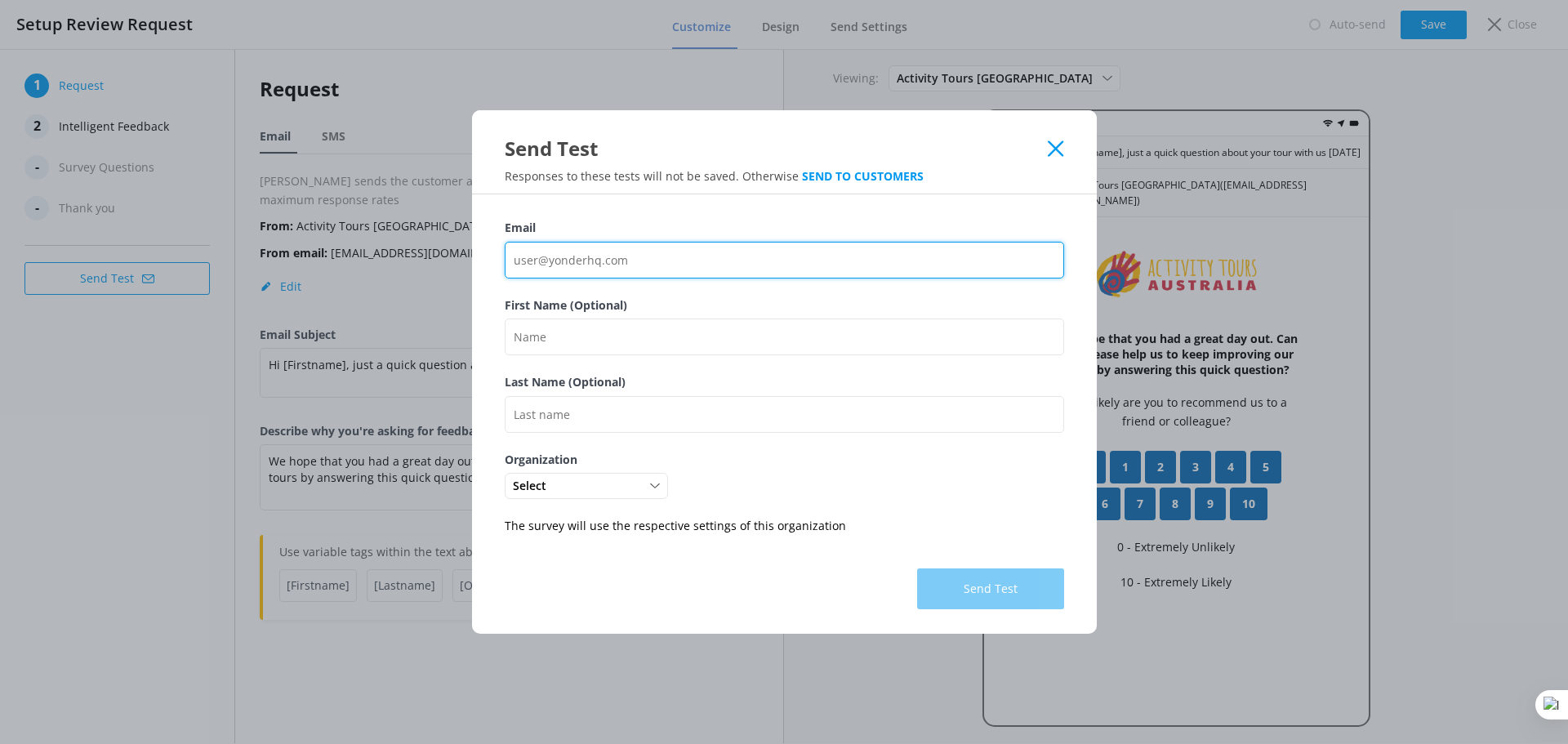
click at [609, 269] on input "Email" at bounding box center [784, 259] width 559 height 37
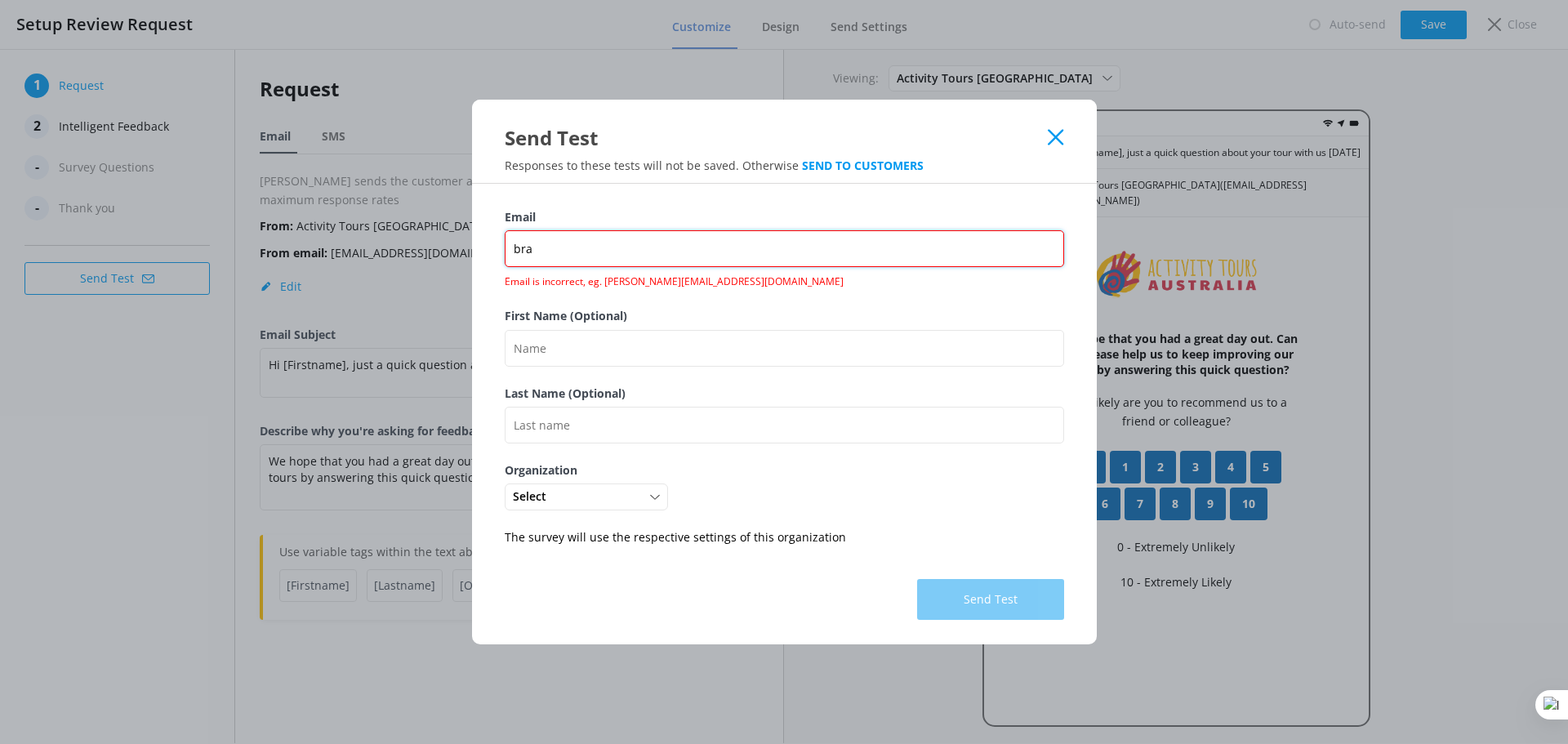
type input "[PERSON_NAME][EMAIL_ADDRESS][DOMAIN_NAME]"
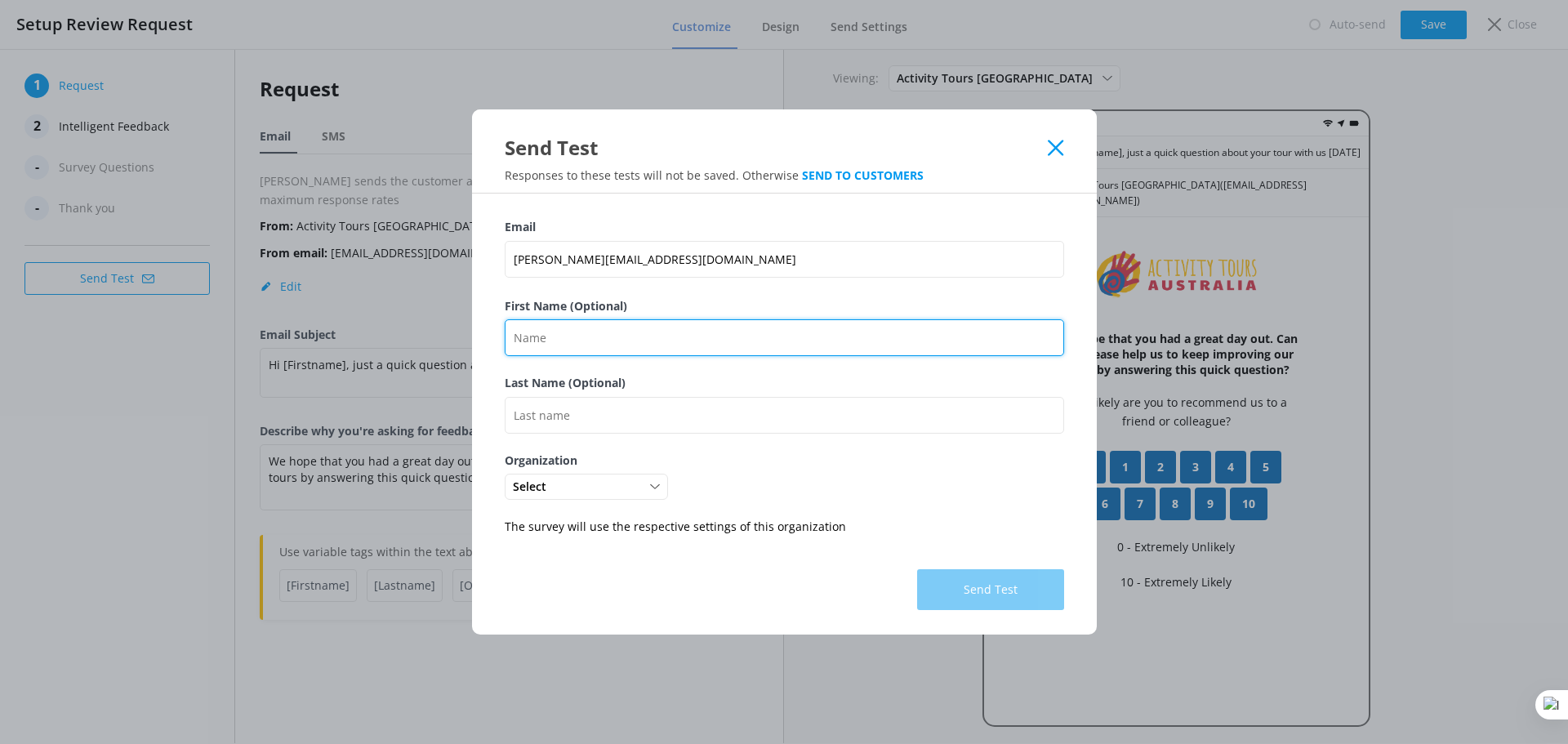
click at [617, 349] on input "First Name (Optional)" at bounding box center [784, 337] width 559 height 37
type input "[PERSON_NAME]"
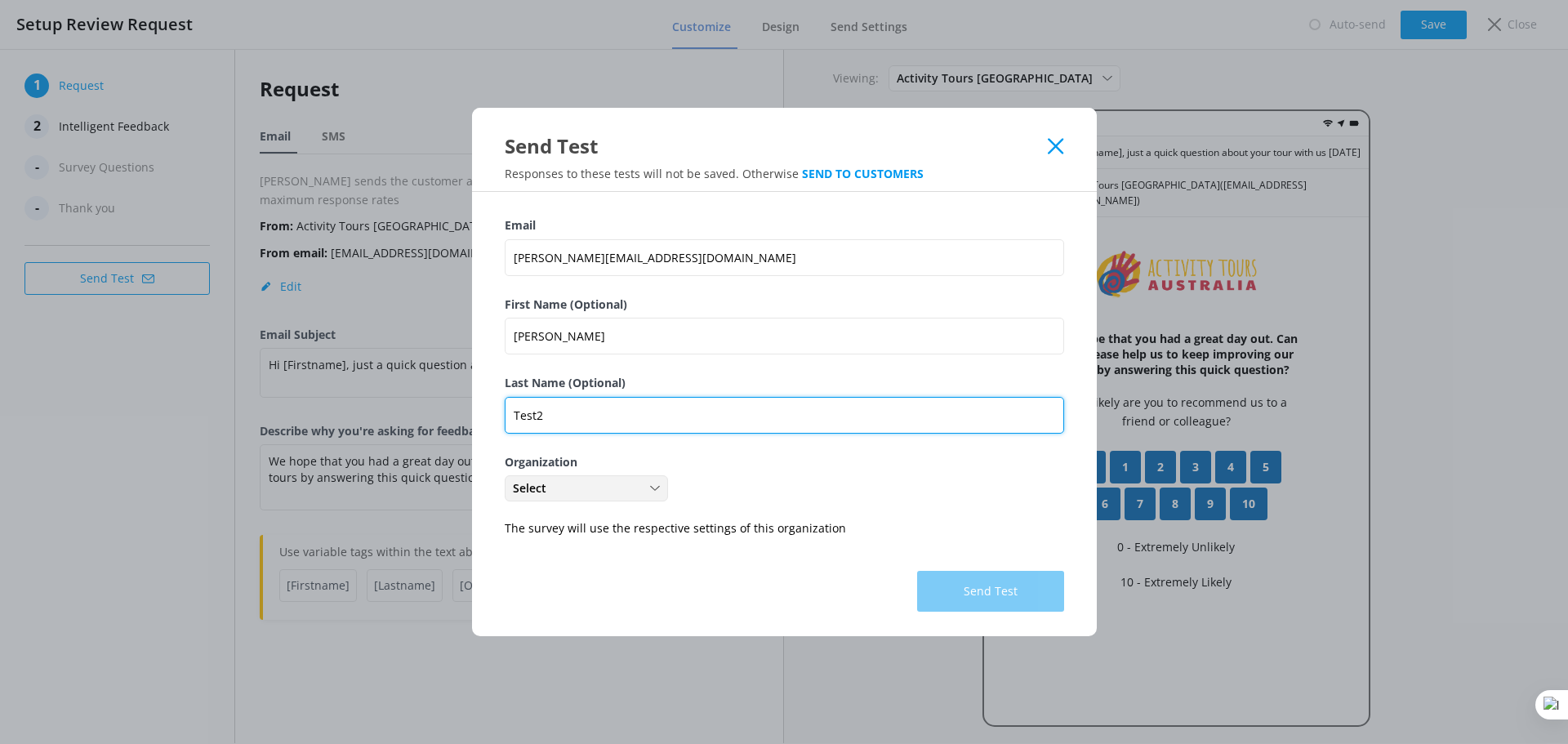
type input "Test2"
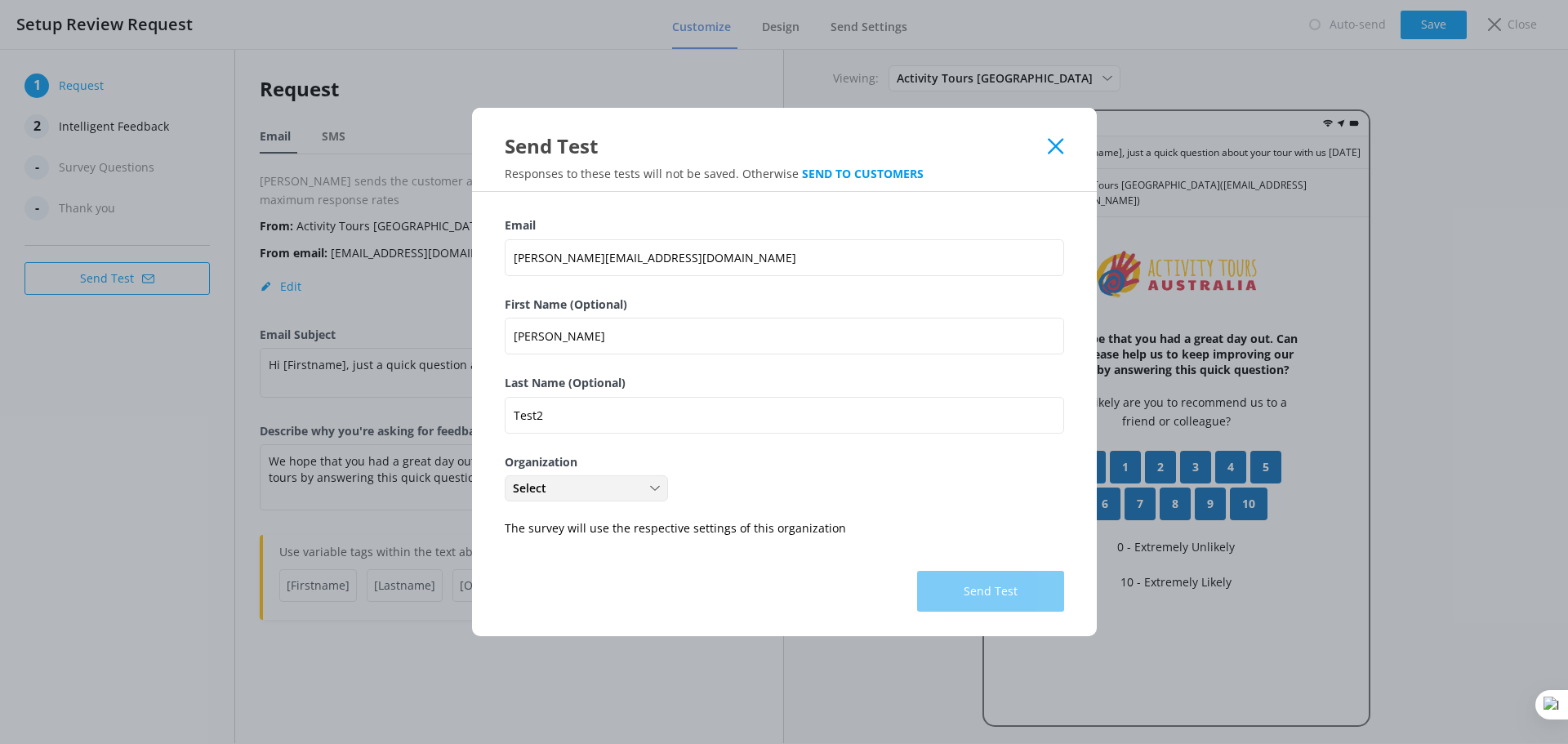
click at [629, 477] on div "Select Activity Tours [GEOGRAPHIC_DATA] Boutique Tours [GEOGRAPHIC_DATA]" at bounding box center [586, 488] width 163 height 26
click at [629, 563] on div "Boutique Tours [GEOGRAPHIC_DATA]" at bounding box center [586, 579] width 144 height 33
click at [1004, 591] on button "Send Test" at bounding box center [991, 590] width 147 height 41
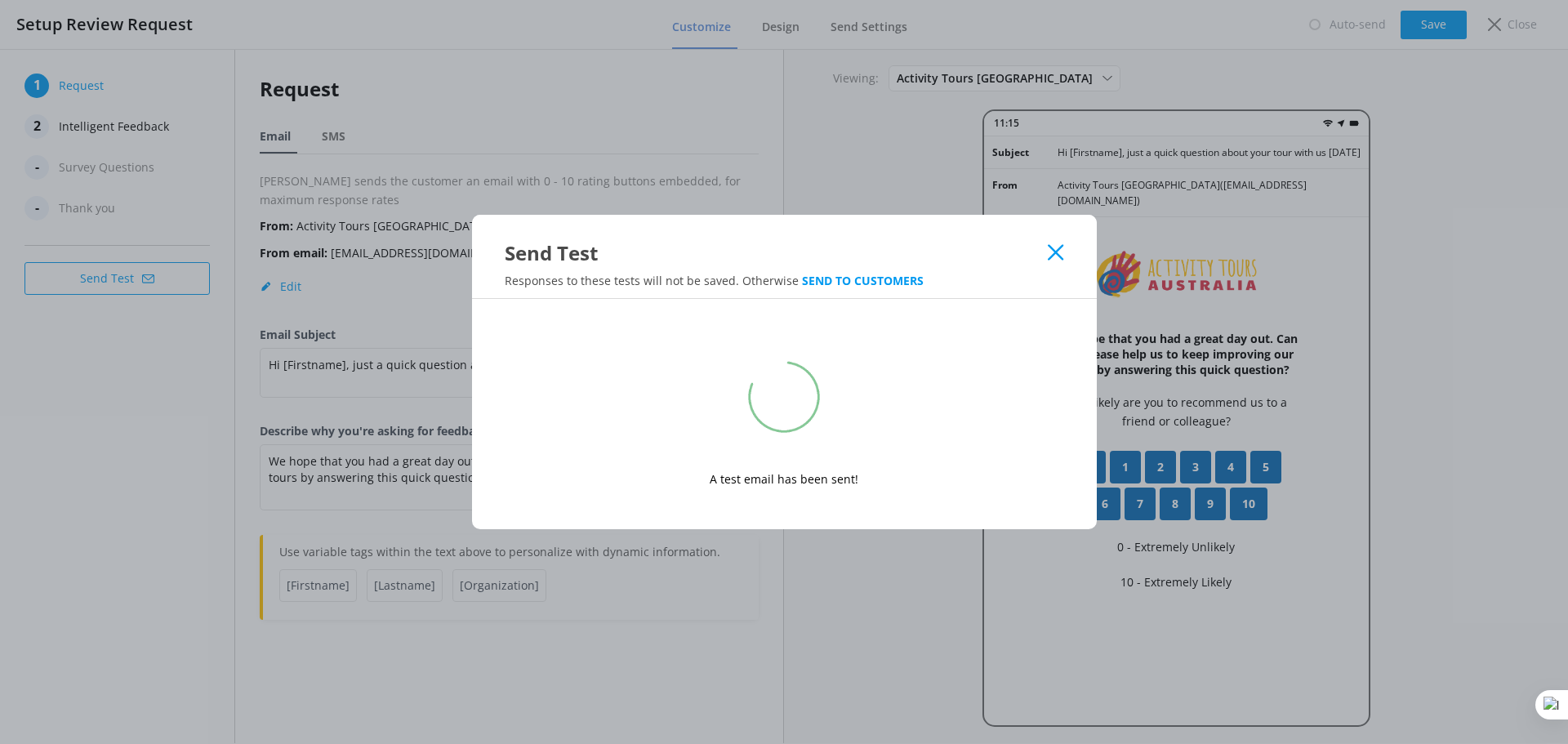
click at [1059, 249] on use at bounding box center [1056, 253] width 15 height 15
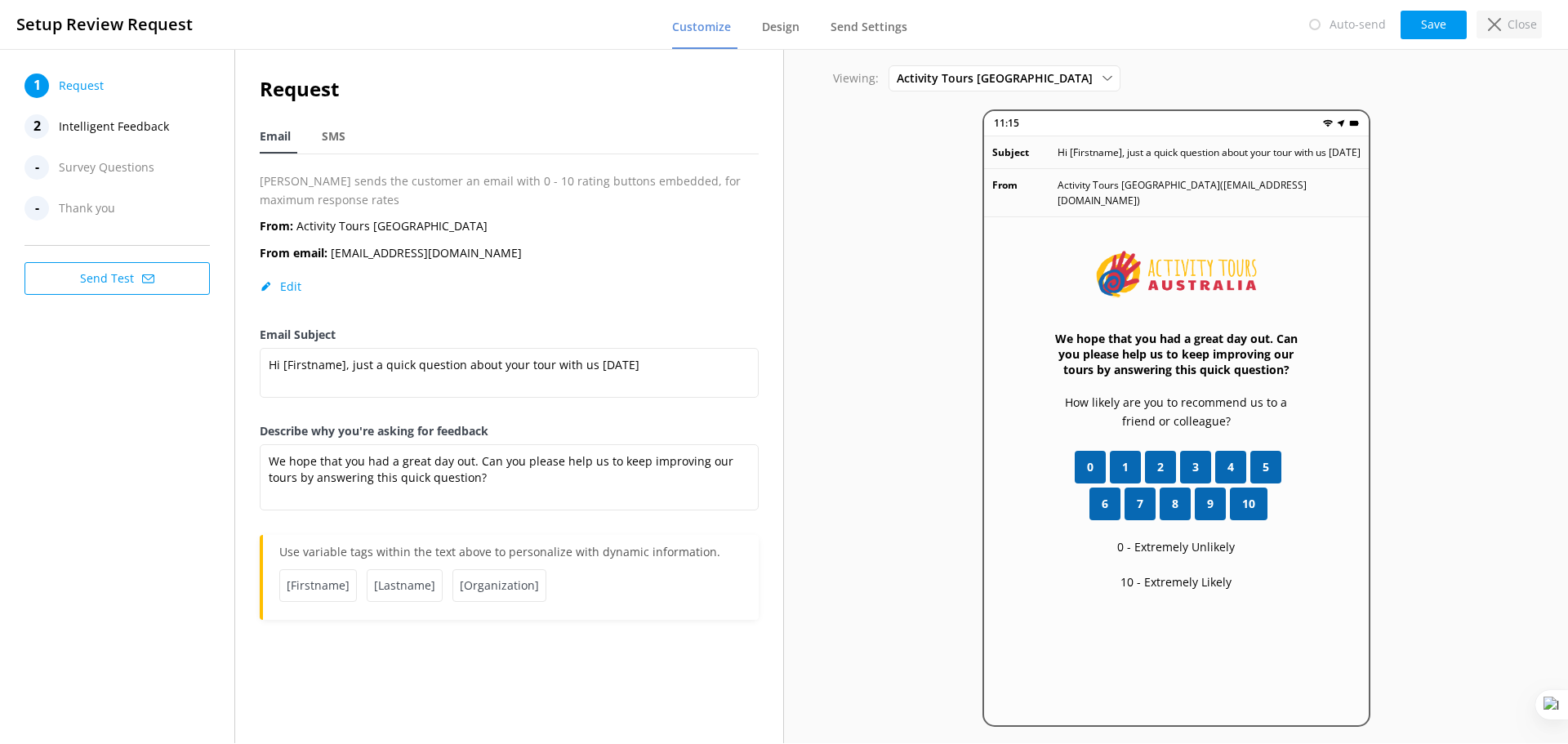
click at [1501, 23] on icon at bounding box center [1494, 25] width 13 height 13
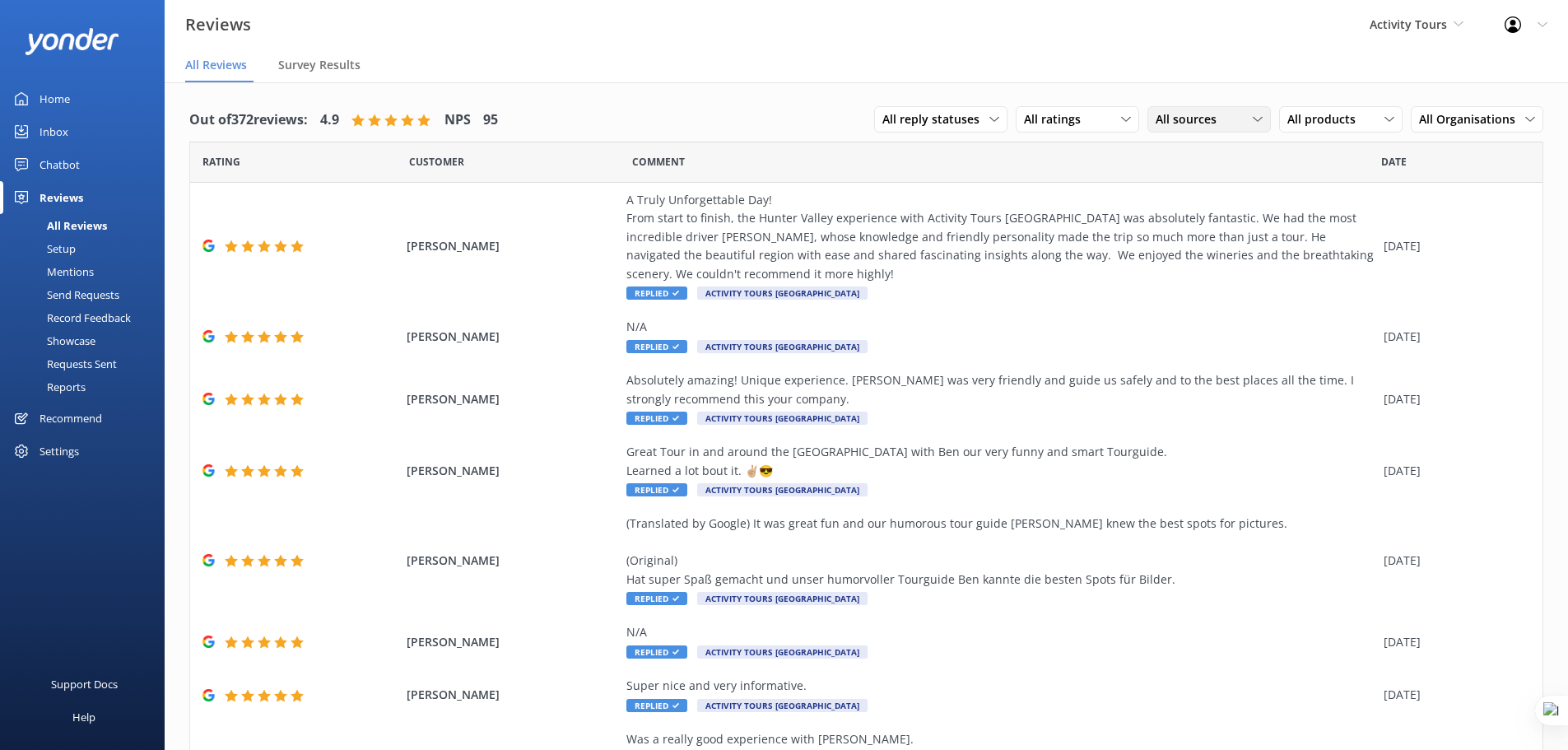
click at [1226, 120] on div "All sources" at bounding box center [1209, 119] width 115 height 18
click at [1449, 125] on span "All Organisations" at bounding box center [1472, 119] width 106 height 18
click at [1476, 229] on div "Boutique Tours [GEOGRAPHIC_DATA]" at bounding box center [1484, 245] width 130 height 33
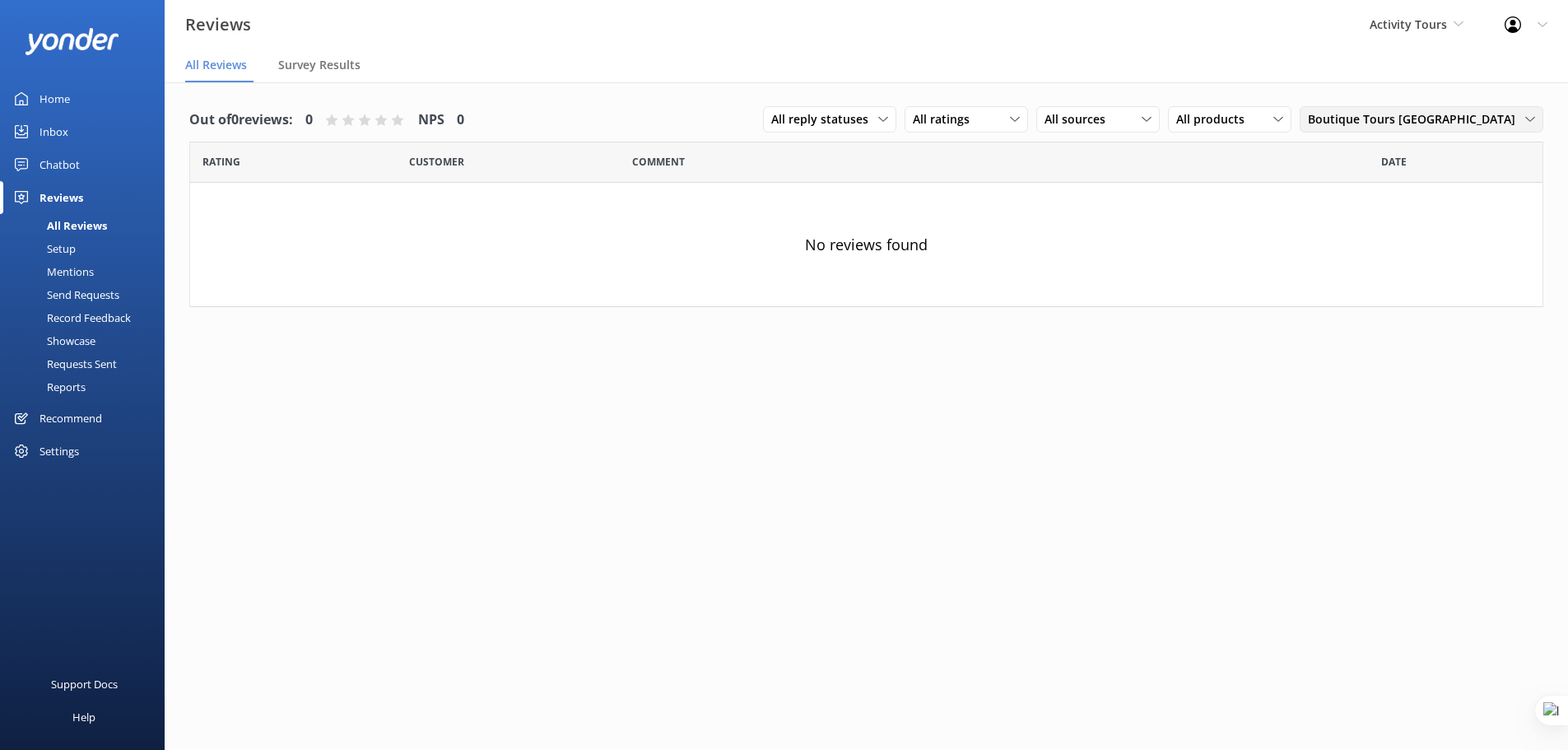
click at [1464, 120] on span "Boutique Tours [GEOGRAPHIC_DATA]" at bounding box center [1417, 119] width 218 height 18
click at [1389, 155] on div "All Organisations" at bounding box center [1348, 152] width 81 height 16
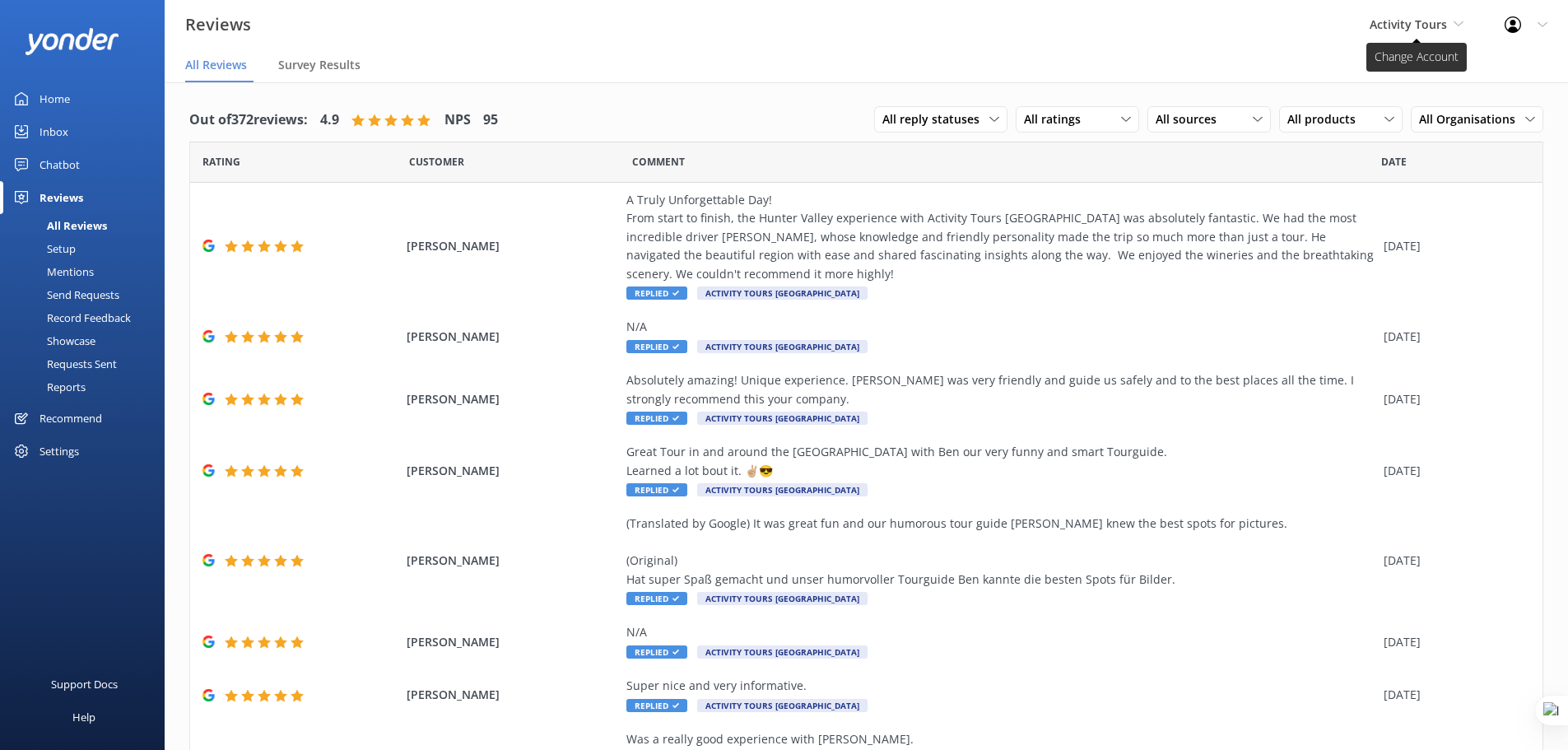
click at [1423, 30] on span "Activity Tours" at bounding box center [1408, 24] width 77 height 15
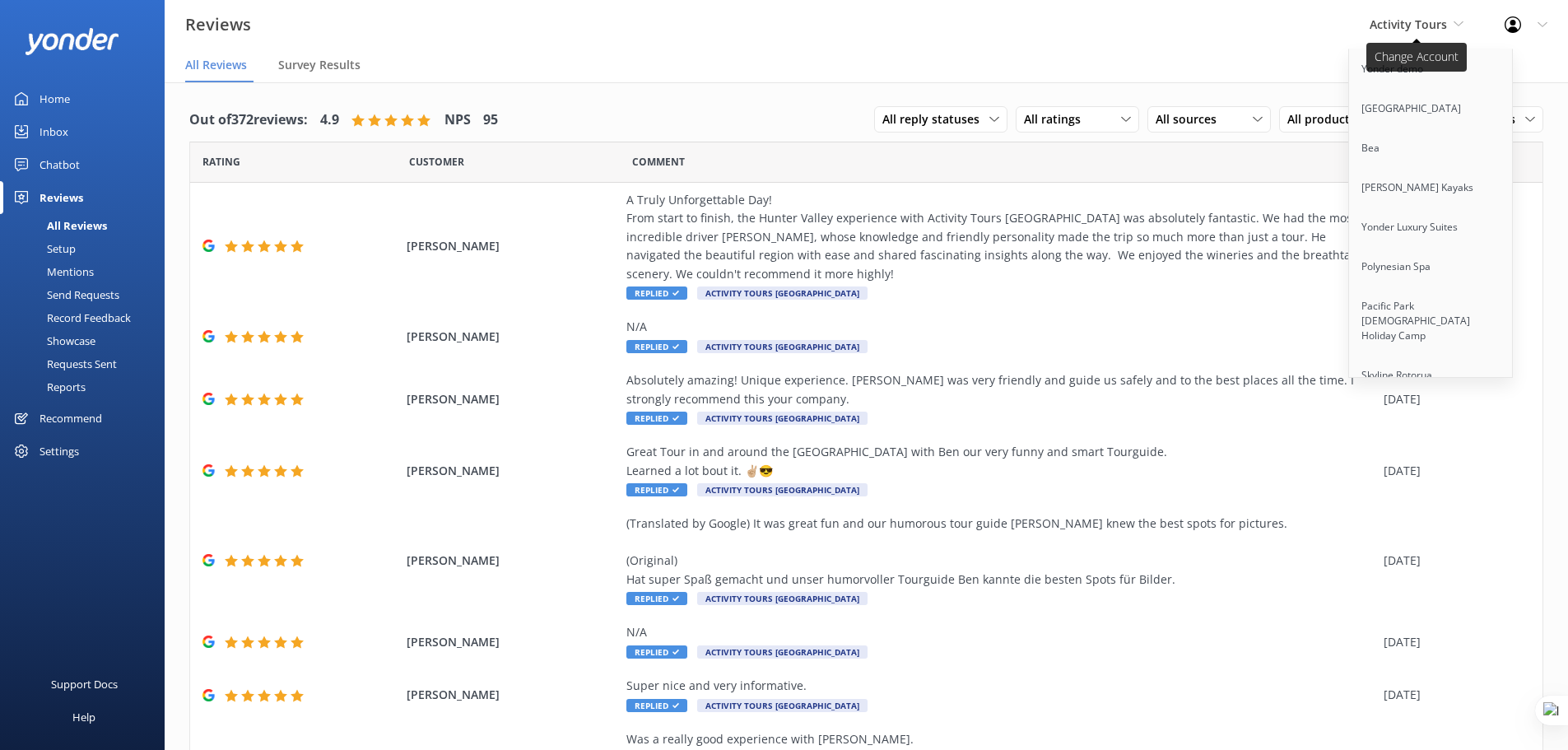
scroll to position [3806, 0]
click at [1395, 312] on link "Cool Tours Virtual Assistant" at bounding box center [1431, 332] width 165 height 40
